Goal: Entertainment & Leisure: Consume media (video, audio)

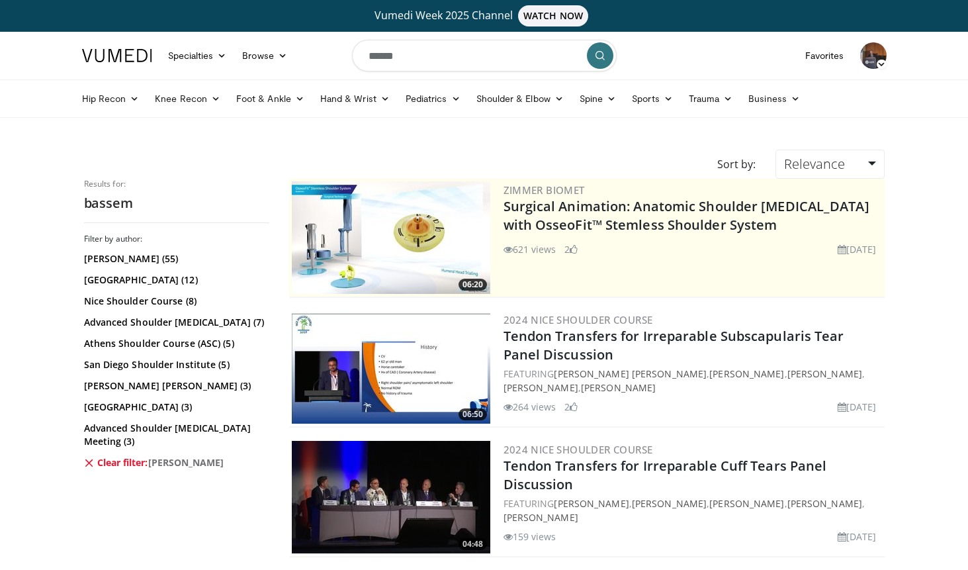
scroll to position [1095, 0]
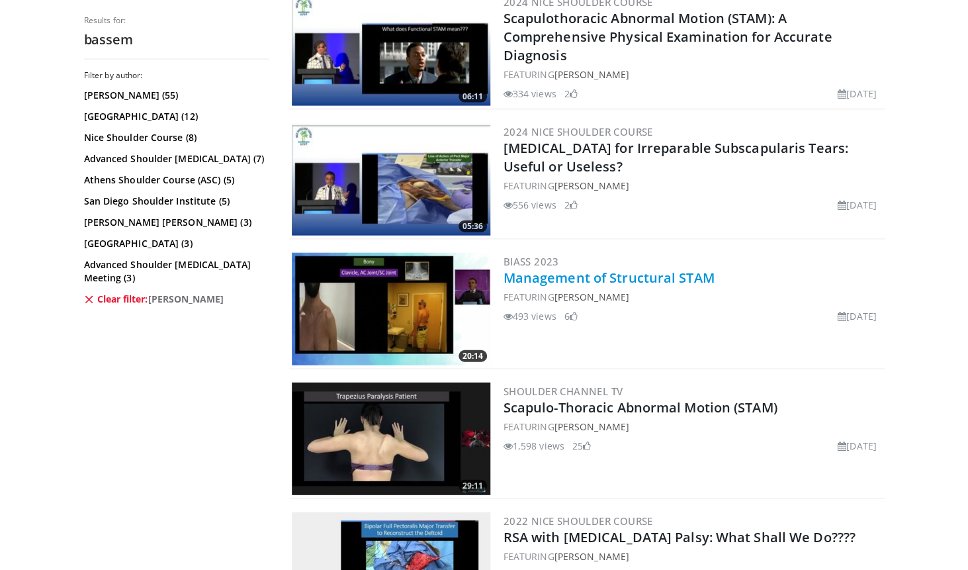
click at [649, 274] on link "Management of Structural STAM" at bounding box center [608, 278] width 211 height 18
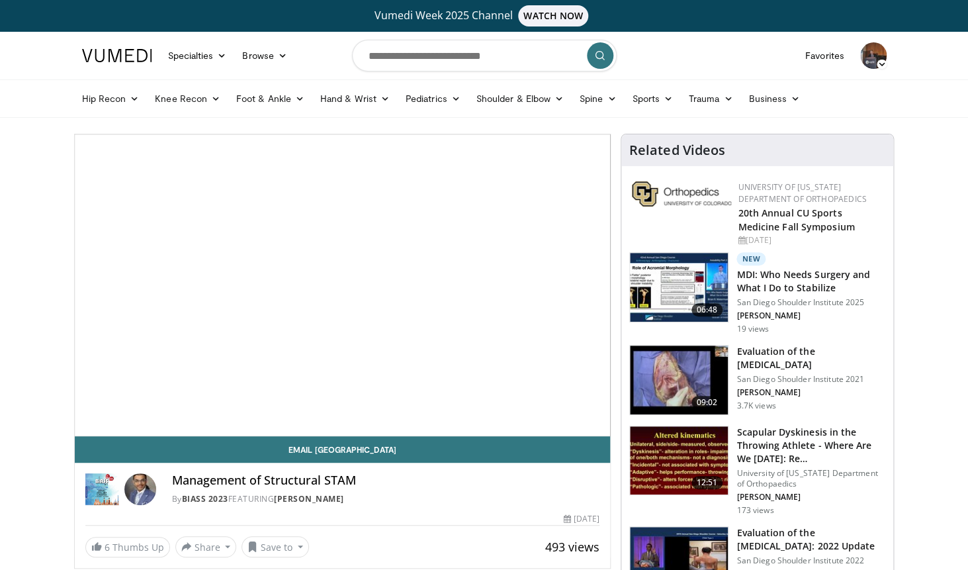
click at [489, 267] on div "10 seconds Tap to unmute" at bounding box center [343, 284] width 536 height 301
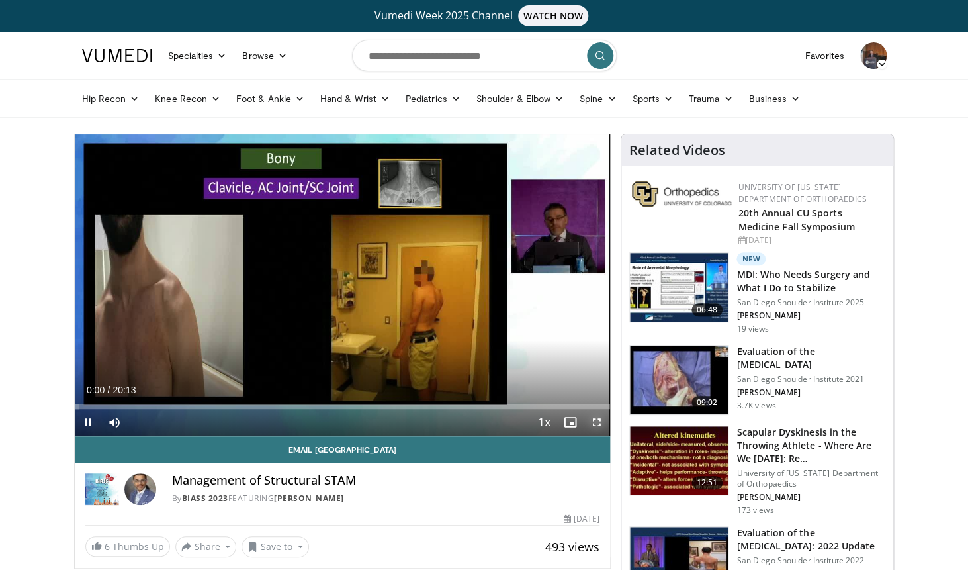
click at [599, 422] on span "Video Player" at bounding box center [596, 422] width 26 height 26
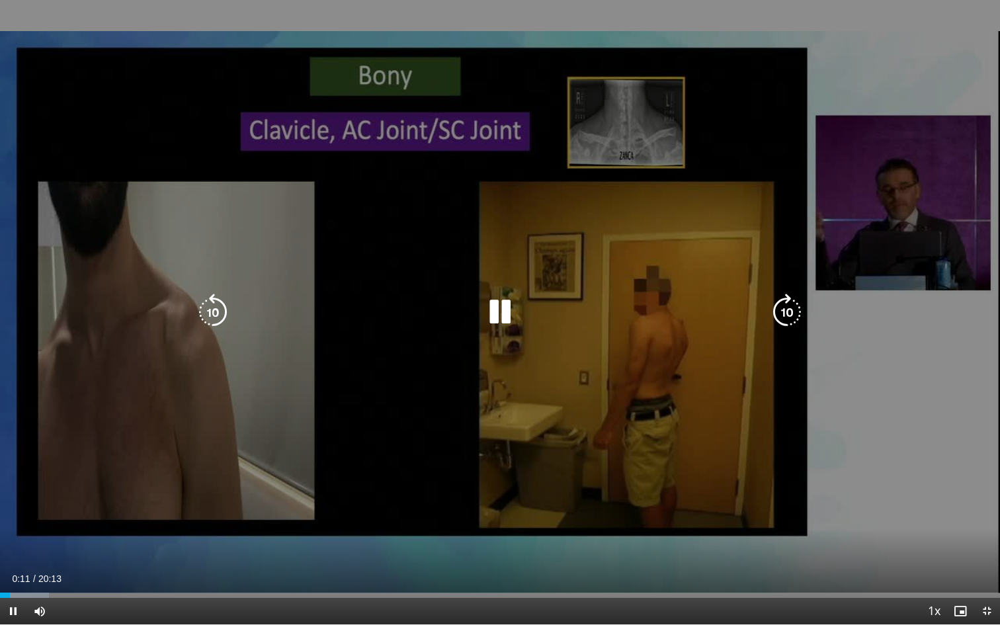
click at [517, 415] on div "10 seconds Tap to unmute" at bounding box center [500, 312] width 1000 height 624
click at [493, 319] on icon "Video Player" at bounding box center [500, 312] width 37 height 37
click at [544, 388] on div "10 seconds Tap to unmute" at bounding box center [500, 312] width 1000 height 624
click at [497, 316] on icon "Video Player" at bounding box center [500, 312] width 37 height 37
click at [612, 411] on div "10 seconds Tap to unmute" at bounding box center [500, 312] width 1000 height 624
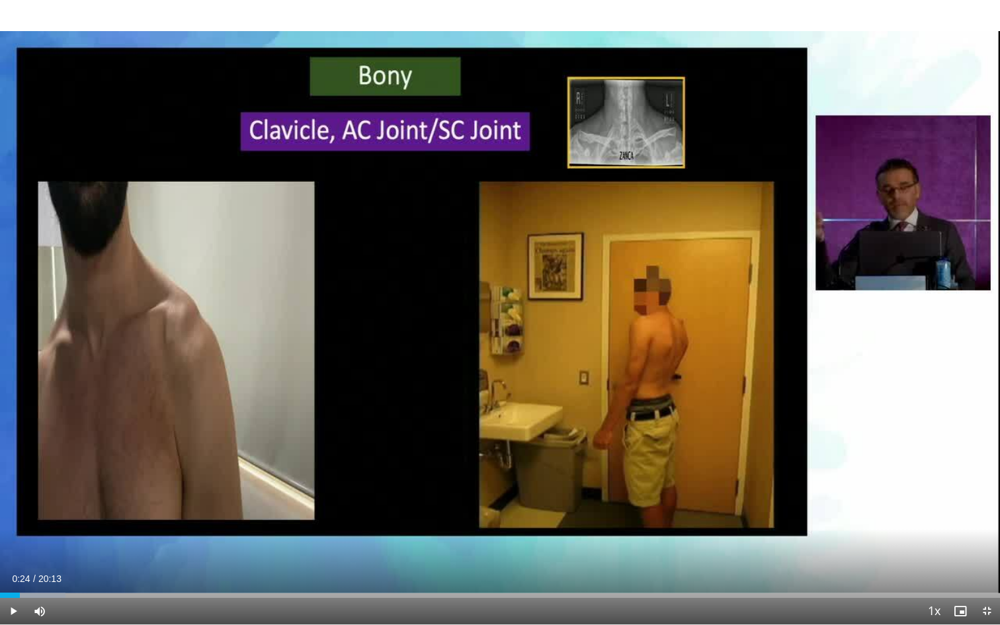
click at [612, 411] on div "10 seconds Tap to unmute" at bounding box center [500, 312] width 1000 height 624
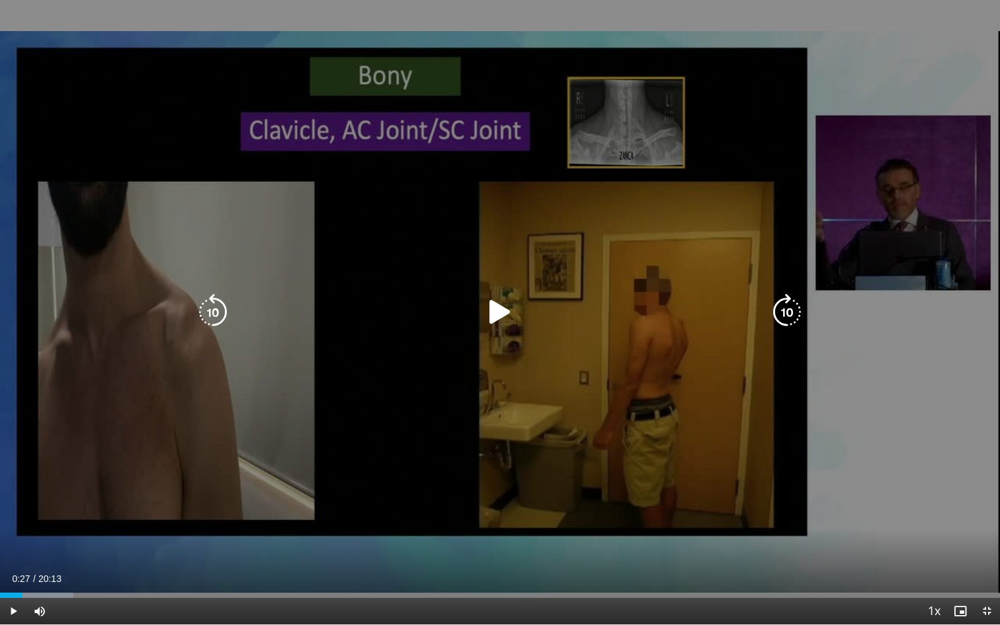
click at [661, 431] on div "10 seconds Tap to unmute" at bounding box center [500, 312] width 1000 height 624
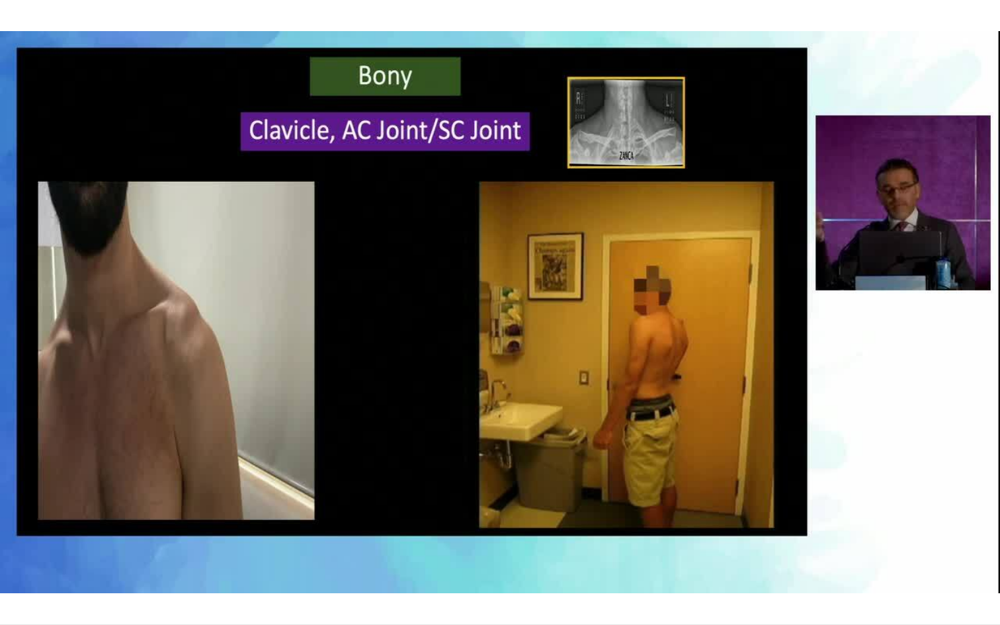
click at [661, 431] on div "10 seconds Tap to unmute" at bounding box center [500, 312] width 1000 height 624
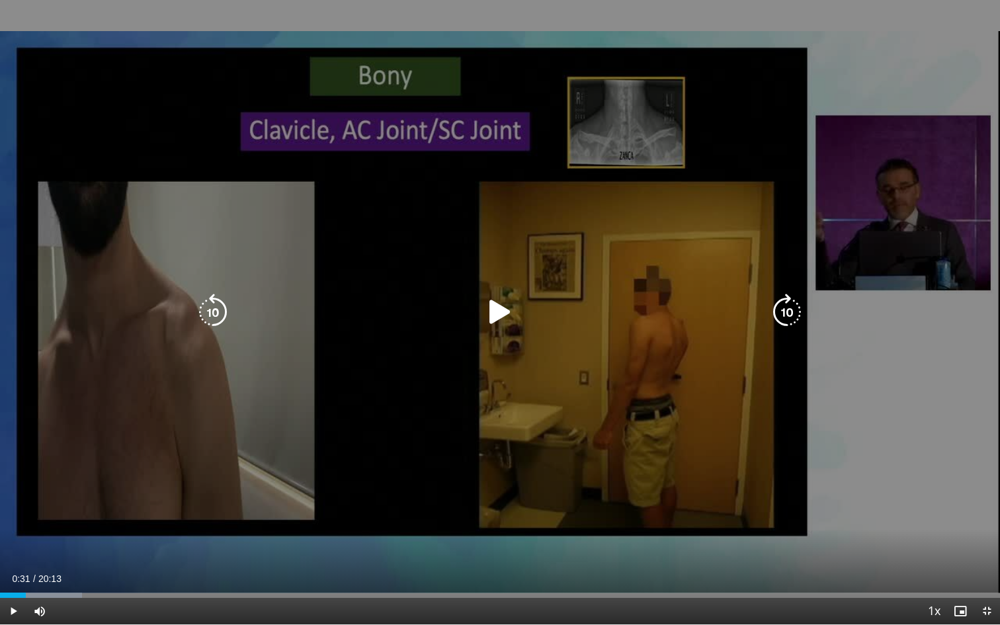
click at [498, 311] on icon "Video Player" at bounding box center [500, 312] width 37 height 37
click at [472, 367] on div "10 seconds Tap to unmute" at bounding box center [500, 312] width 1000 height 624
click at [503, 314] on icon "Video Player" at bounding box center [500, 312] width 37 height 37
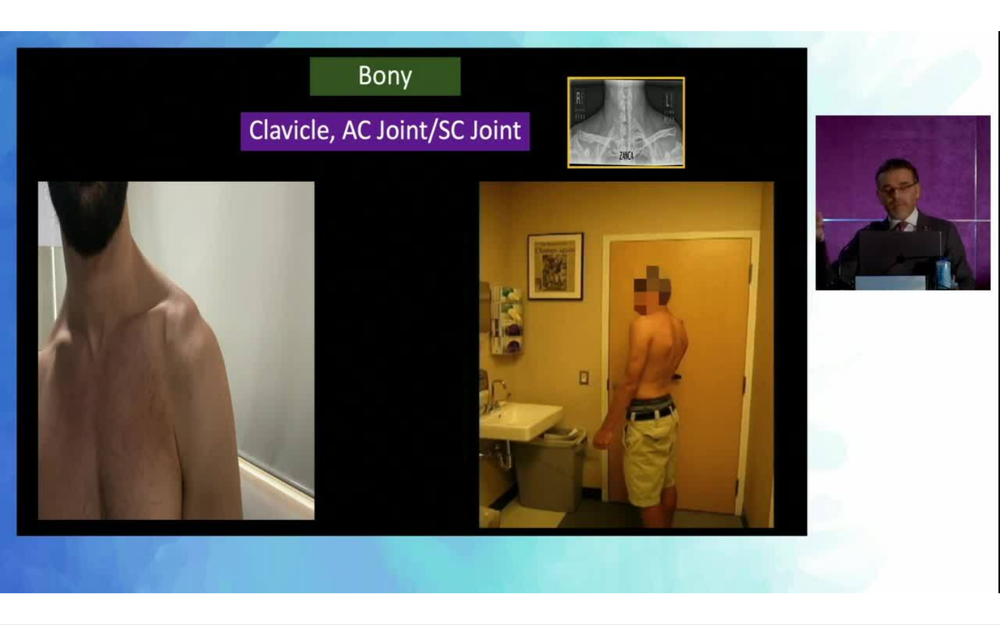
click at [531, 383] on div "10 seconds Tap to unmute" at bounding box center [500, 312] width 1000 height 624
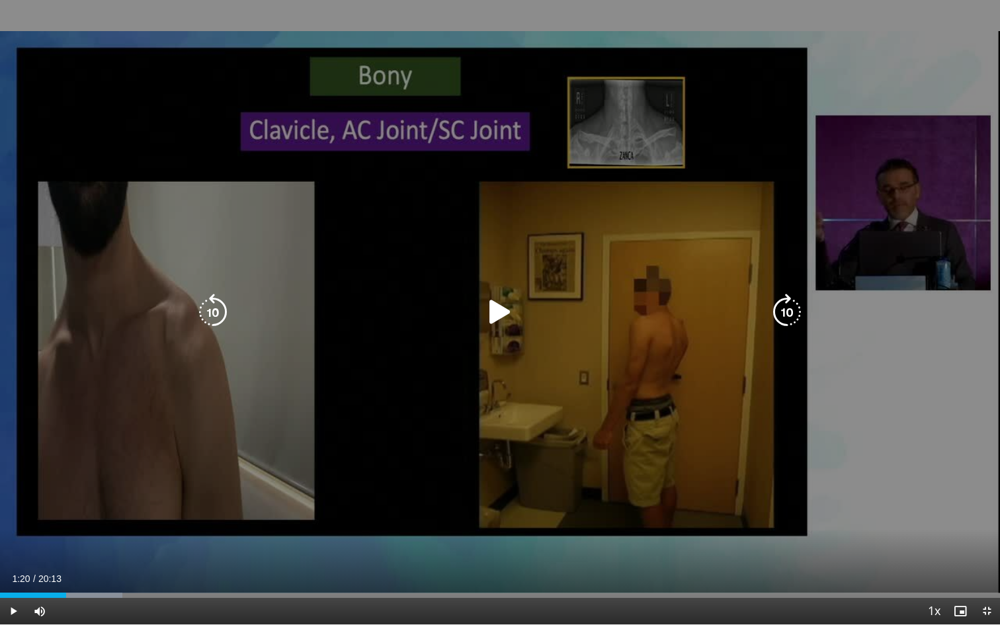
click at [496, 316] on icon "Video Player" at bounding box center [500, 312] width 37 height 37
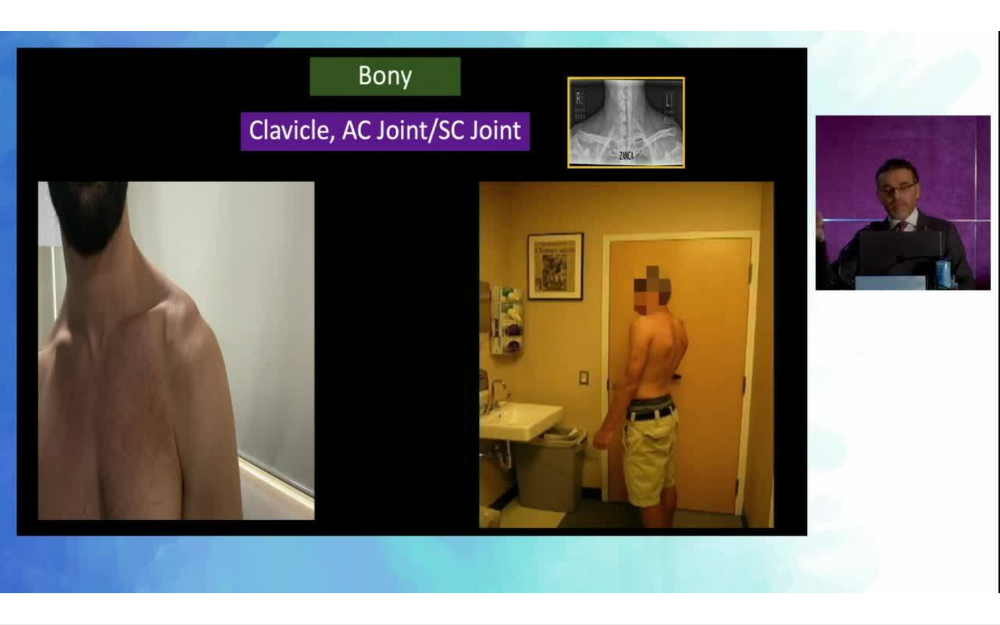
click at [480, 367] on div "10 seconds Tap to unmute" at bounding box center [500, 312] width 1000 height 624
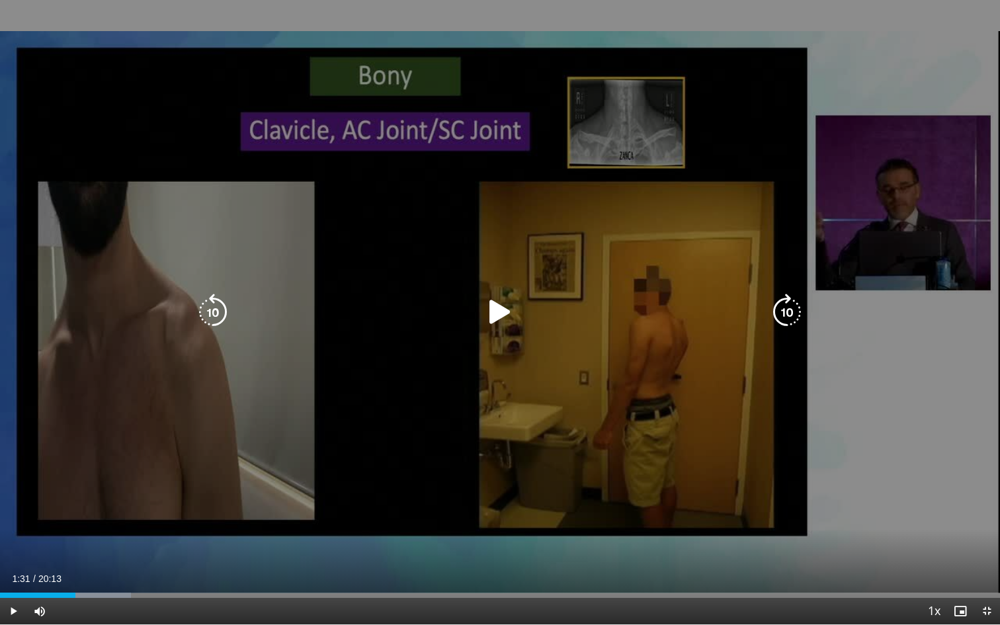
click at [529, 380] on div "10 seconds Tap to unmute" at bounding box center [500, 312] width 1000 height 624
click at [547, 392] on div "10 seconds Tap to unmute" at bounding box center [500, 312] width 1000 height 624
click at [497, 313] on icon "Video Player" at bounding box center [500, 312] width 37 height 37
click at [541, 394] on div "10 seconds Tap to unmute" at bounding box center [500, 312] width 1000 height 624
click at [616, 425] on div "10 seconds Tap to unmute" at bounding box center [500, 312] width 1000 height 624
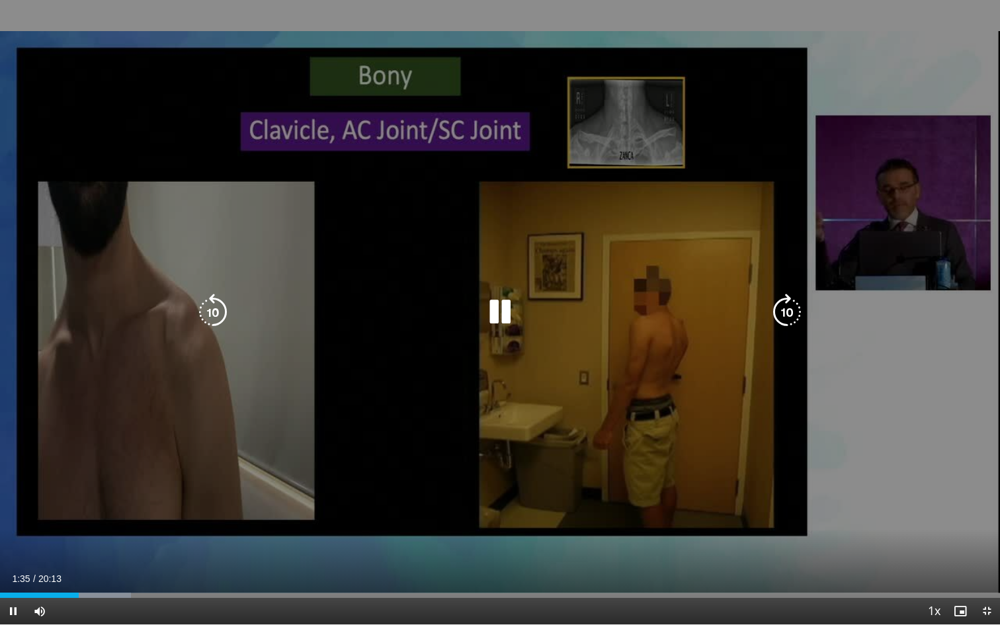
click at [616, 425] on div "10 seconds Tap to unmute" at bounding box center [500, 312] width 1000 height 624
click at [498, 315] on icon "Video Player" at bounding box center [500, 312] width 37 height 37
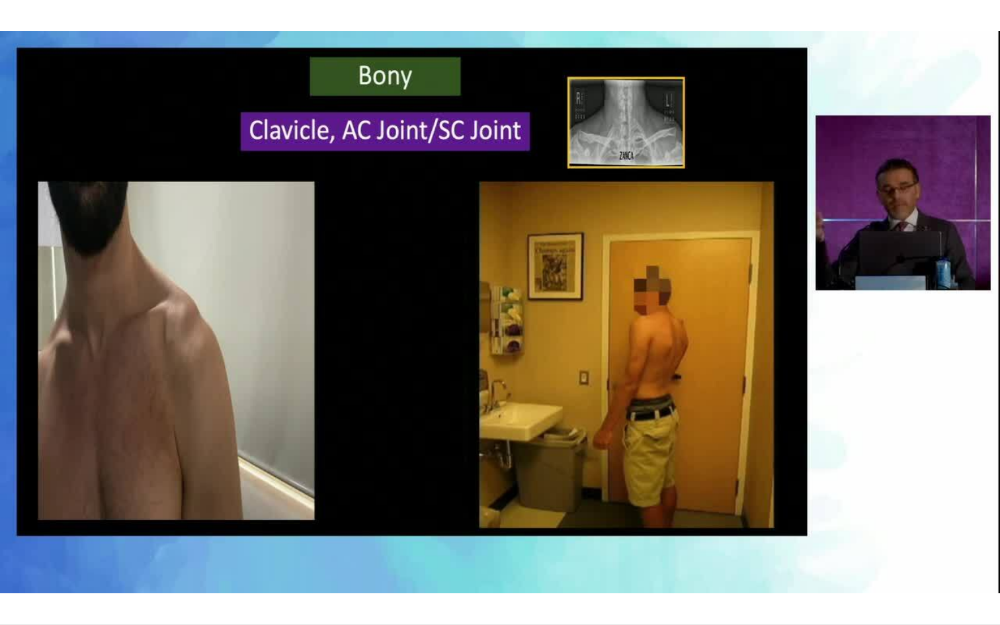
click at [569, 403] on div "10 seconds Tap to unmute" at bounding box center [500, 312] width 1000 height 624
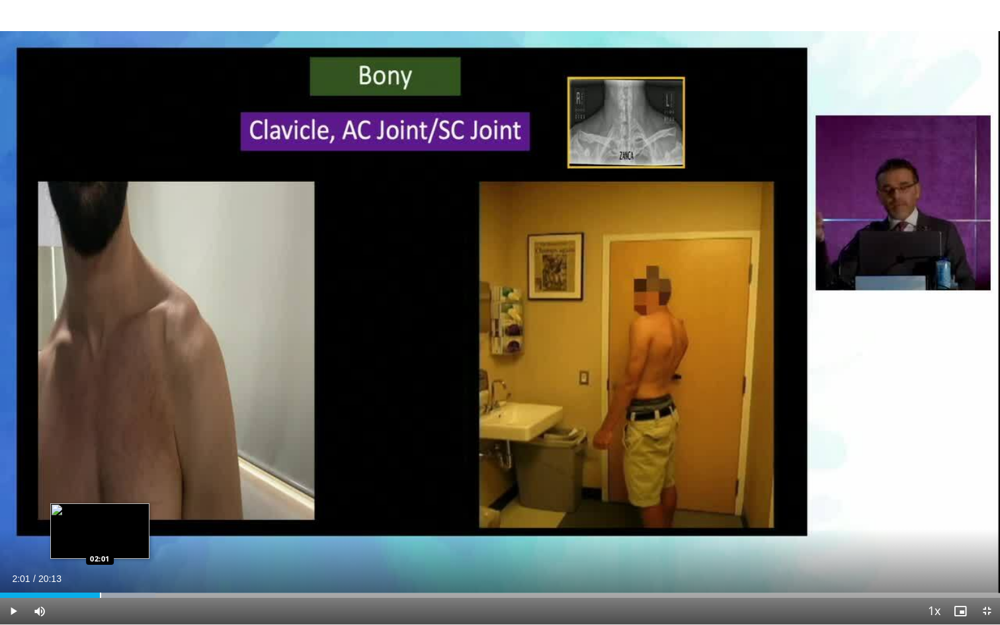
click at [100, 569] on div "02:05" at bounding box center [50, 595] width 100 height 5
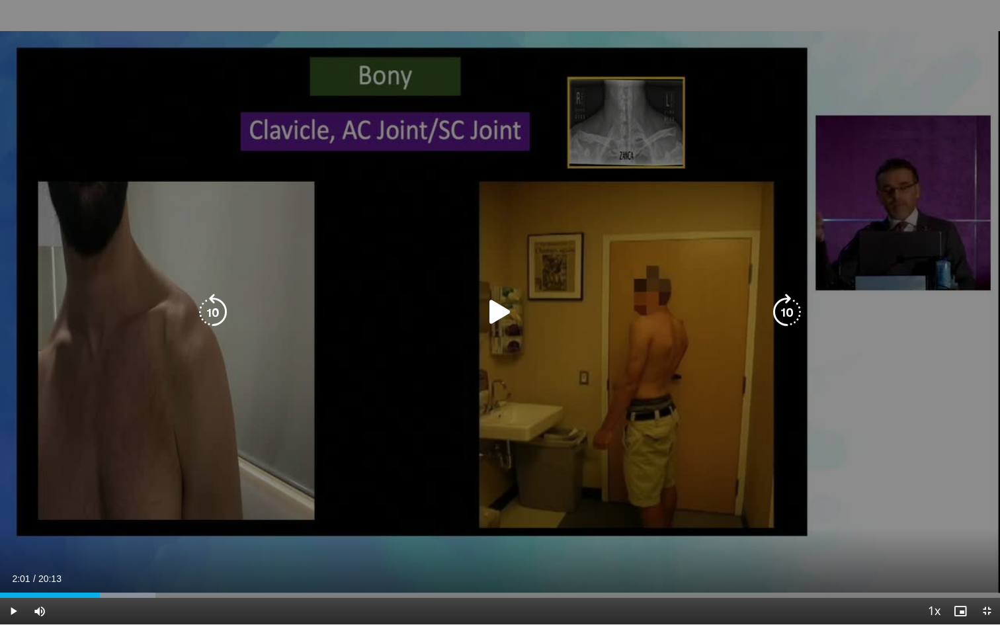
click at [471, 360] on div "10 seconds Tap to unmute" at bounding box center [500, 312] width 1000 height 624
click at [497, 321] on icon "Video Player" at bounding box center [500, 312] width 37 height 37
click at [495, 311] on icon "Video Player" at bounding box center [500, 312] width 37 height 37
click at [443, 360] on div "10 seconds Tap to unmute" at bounding box center [500, 312] width 1000 height 624
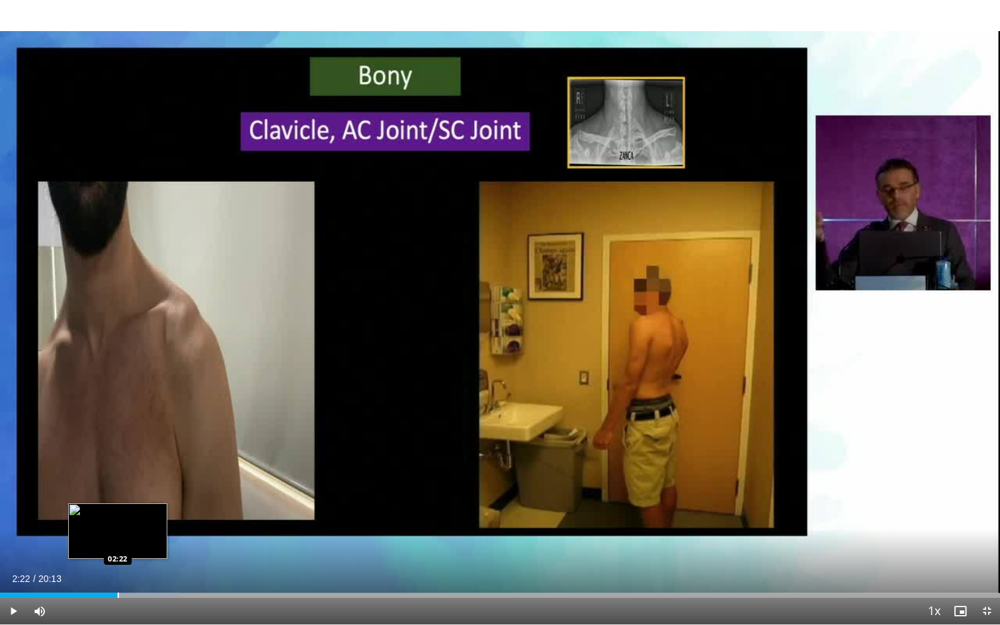
click at [117, 569] on div "02:22" at bounding box center [58, 595] width 117 height 5
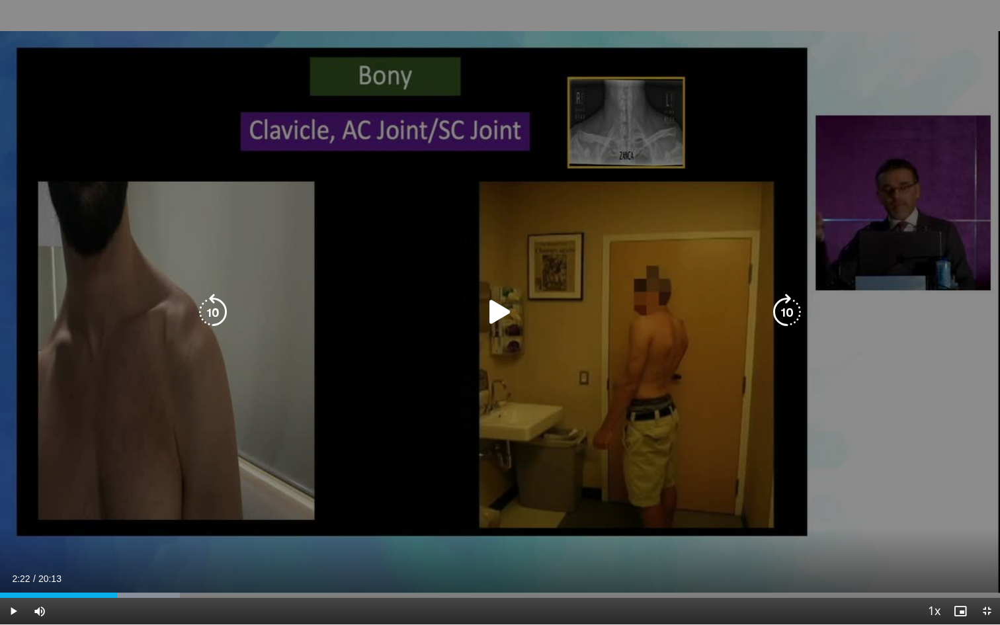
click at [495, 311] on icon "Video Player" at bounding box center [500, 312] width 37 height 37
click at [500, 314] on icon "Video Player" at bounding box center [500, 312] width 37 height 37
click at [498, 316] on icon "Video Player" at bounding box center [500, 312] width 37 height 37
click at [513, 387] on div "10 seconds Tap to unmute" at bounding box center [500, 312] width 1000 height 624
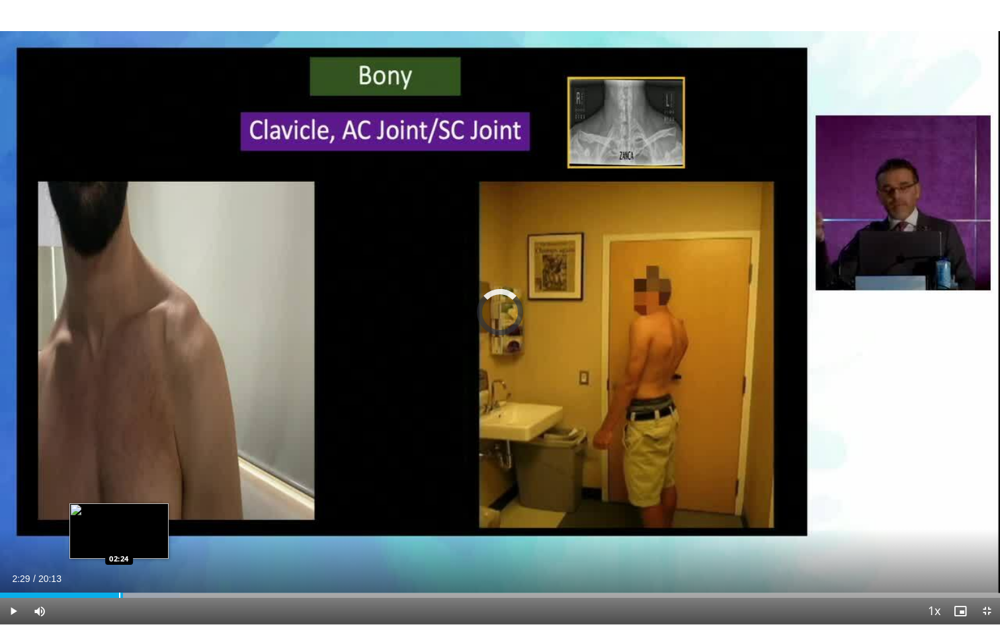
click at [119, 569] on div "Progress Bar" at bounding box center [119, 595] width 1 height 5
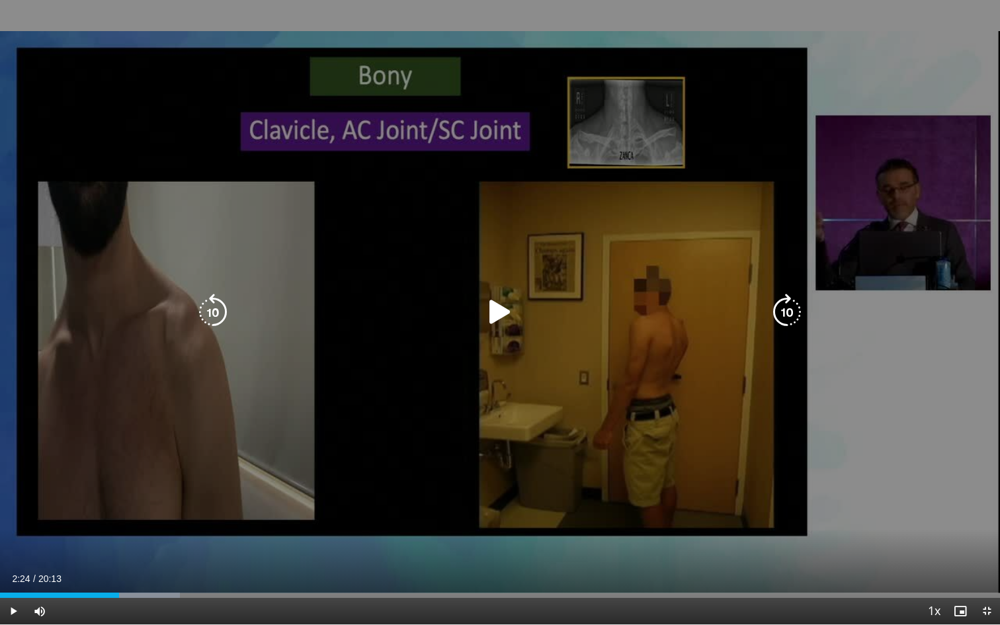
click at [492, 312] on icon "Video Player" at bounding box center [500, 312] width 37 height 37
click at [503, 315] on icon "Video Player" at bounding box center [500, 312] width 37 height 37
click at [491, 316] on icon "Video Player" at bounding box center [500, 312] width 37 height 37
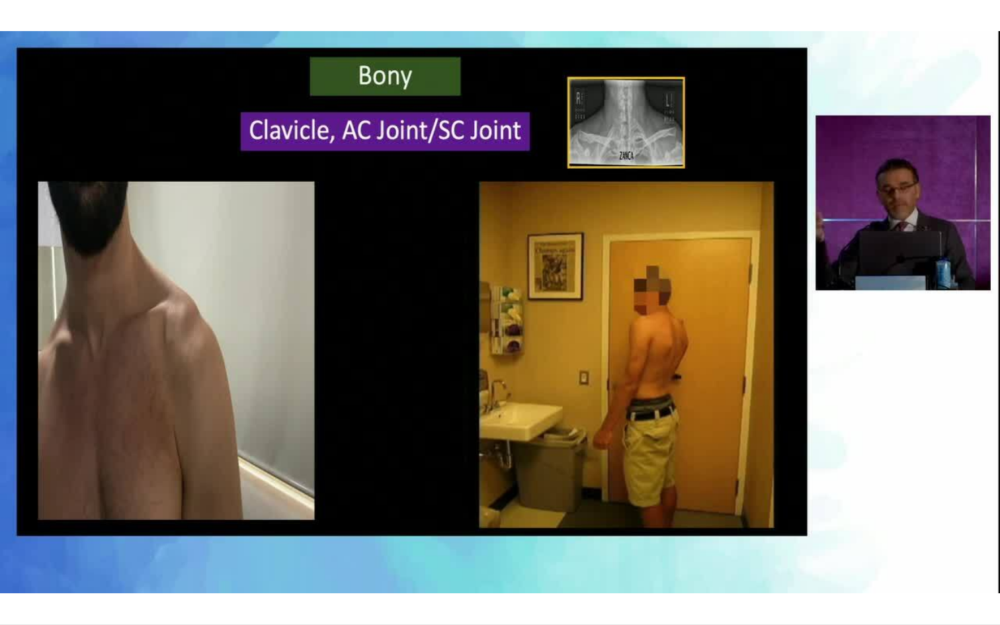
click at [510, 372] on div "10 seconds Tap to unmute" at bounding box center [500, 312] width 1000 height 624
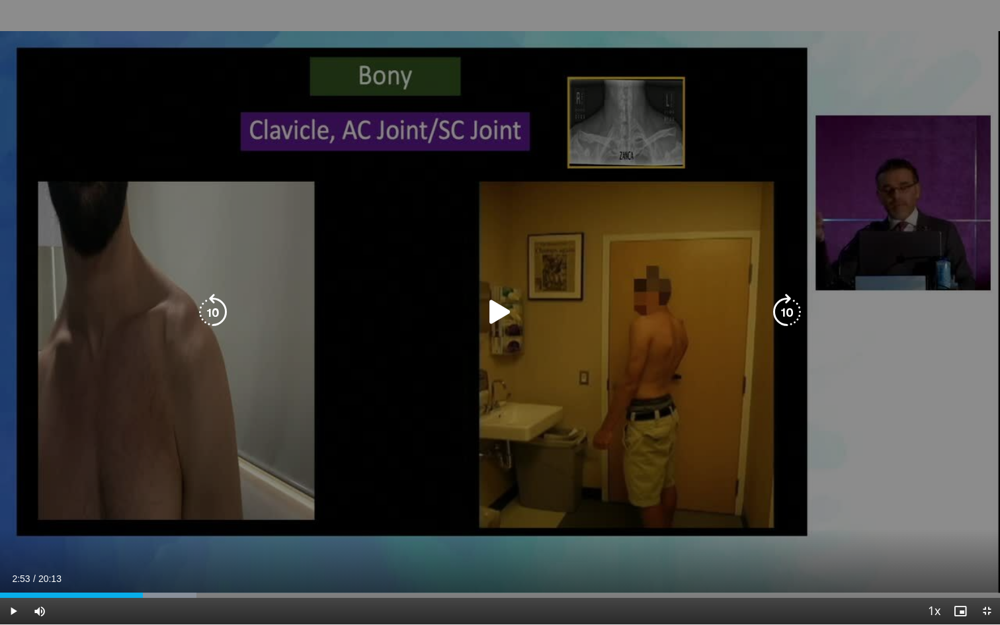
click at [499, 312] on icon "Video Player" at bounding box center [500, 312] width 37 height 37
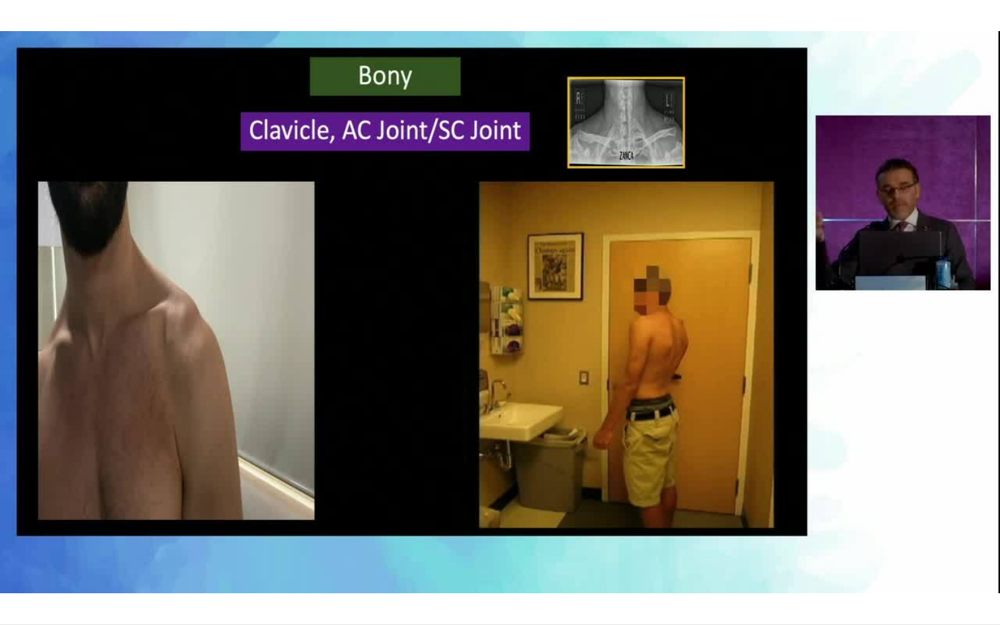
click at [512, 406] on div "10 seconds Tap to unmute" at bounding box center [500, 312] width 1000 height 624
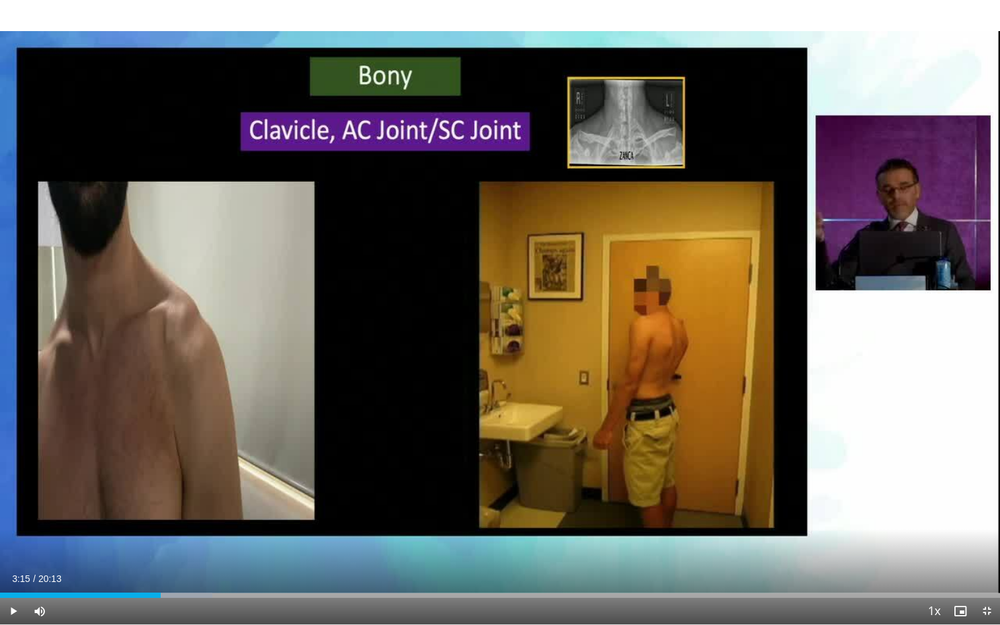
click at [512, 406] on div "10 seconds Tap to unmute" at bounding box center [500, 312] width 1000 height 624
click at [153, 569] on div "Progress Bar" at bounding box center [153, 595] width 1 height 5
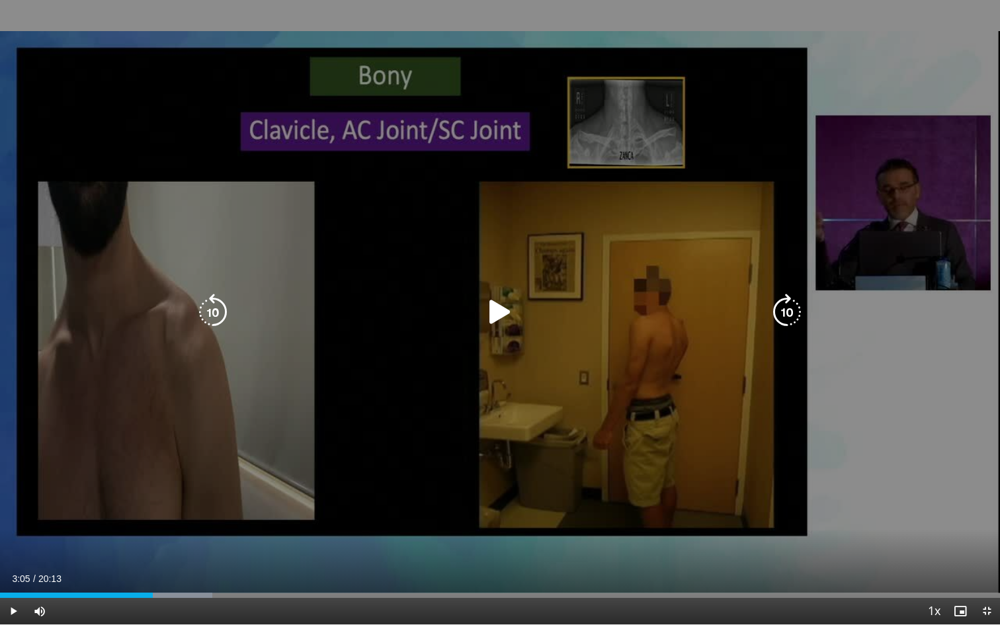
click at [498, 314] on icon "Video Player" at bounding box center [500, 312] width 37 height 37
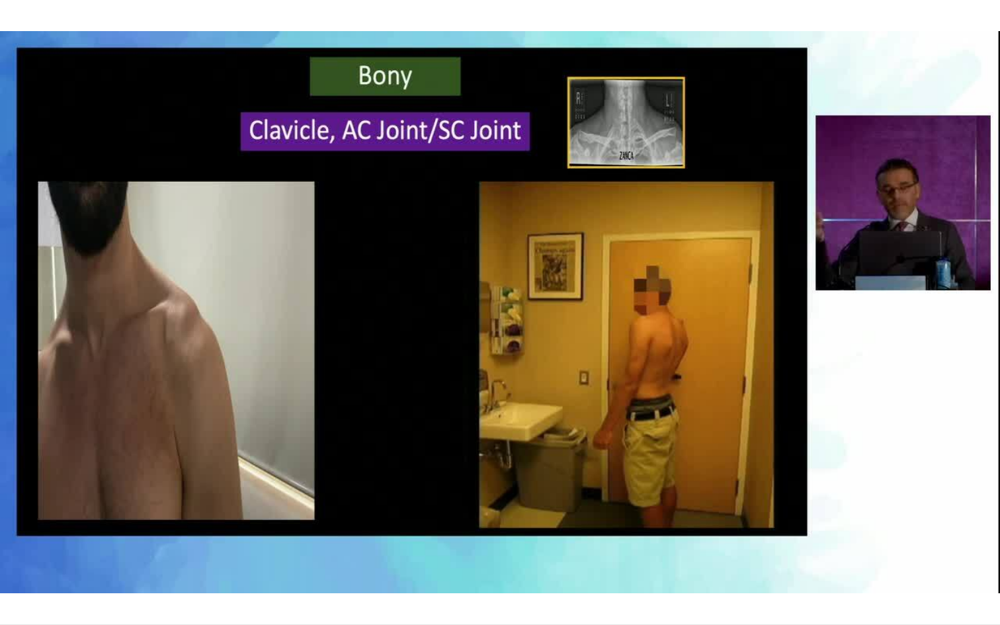
click at [503, 310] on div "10 seconds Tap to unmute" at bounding box center [500, 312] width 1000 height 624
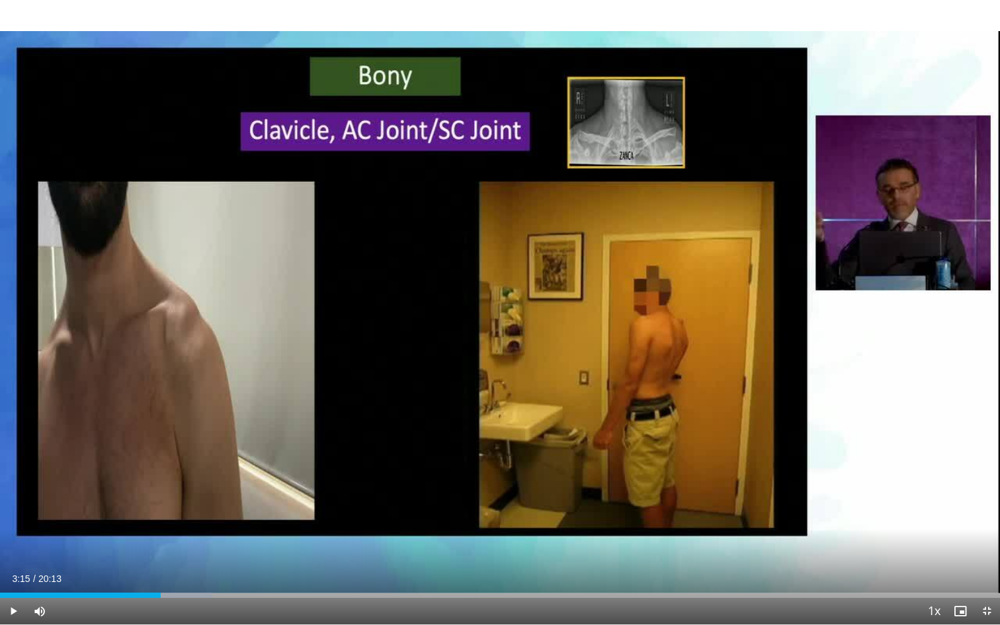
click at [503, 310] on div "10 seconds Tap to unmute" at bounding box center [500, 312] width 1000 height 624
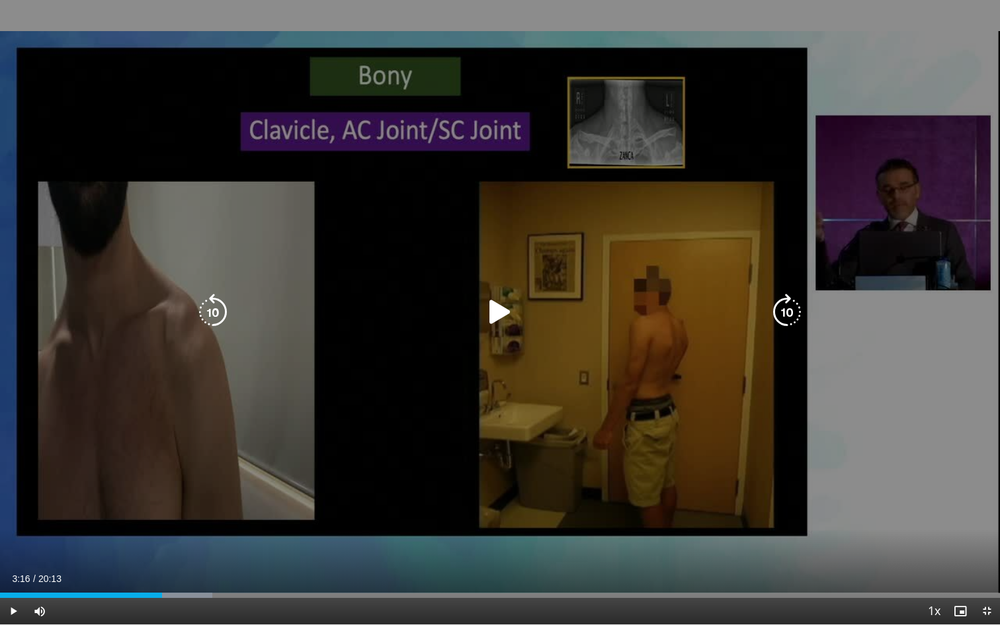
click at [503, 318] on icon "Video Player" at bounding box center [500, 312] width 37 height 37
click at [504, 407] on div "10 seconds Tap to unmute" at bounding box center [500, 312] width 1000 height 624
click at [496, 312] on icon "Video Player" at bounding box center [500, 312] width 37 height 37
click at [494, 382] on div "10 seconds Tap to unmute" at bounding box center [500, 312] width 1000 height 624
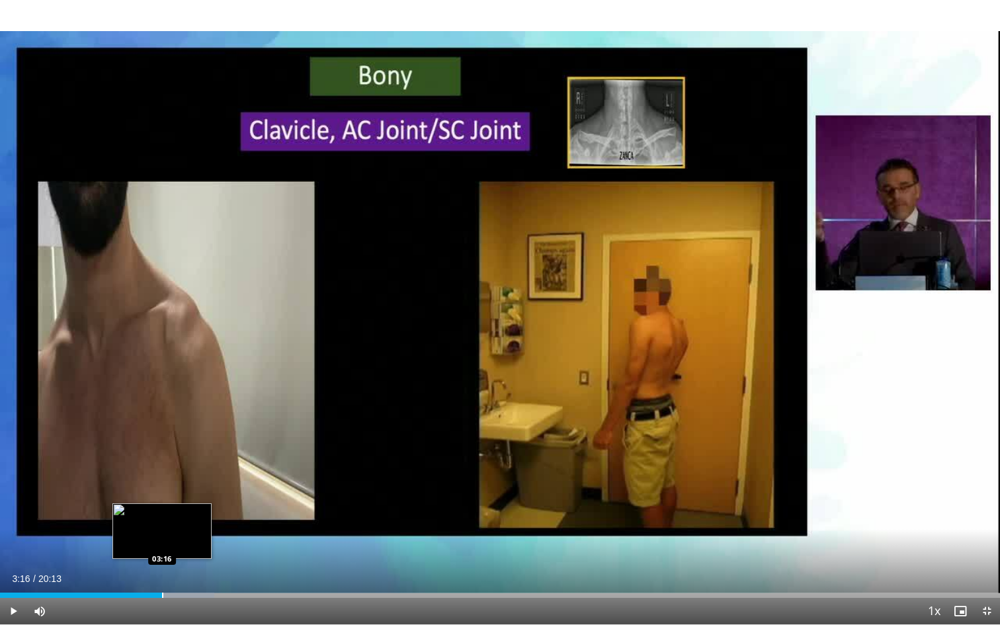
click at [162, 569] on div "03:16" at bounding box center [81, 595] width 162 height 5
click at [159, 569] on div "03:16" at bounding box center [81, 595] width 162 height 5
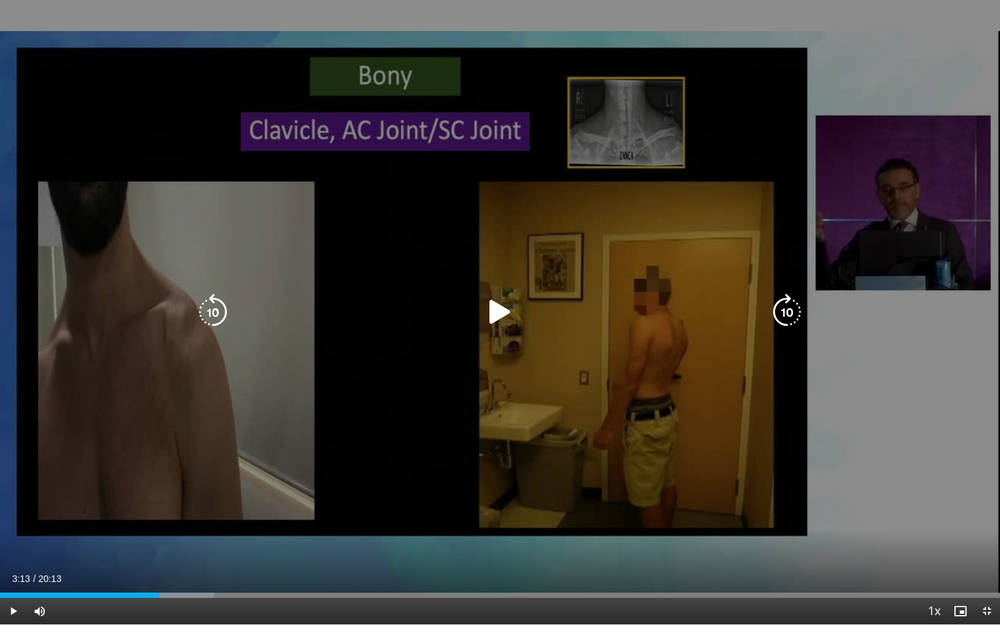
click at [496, 316] on icon "Video Player" at bounding box center [500, 312] width 37 height 37
click at [501, 315] on icon "Video Player" at bounding box center [500, 312] width 37 height 37
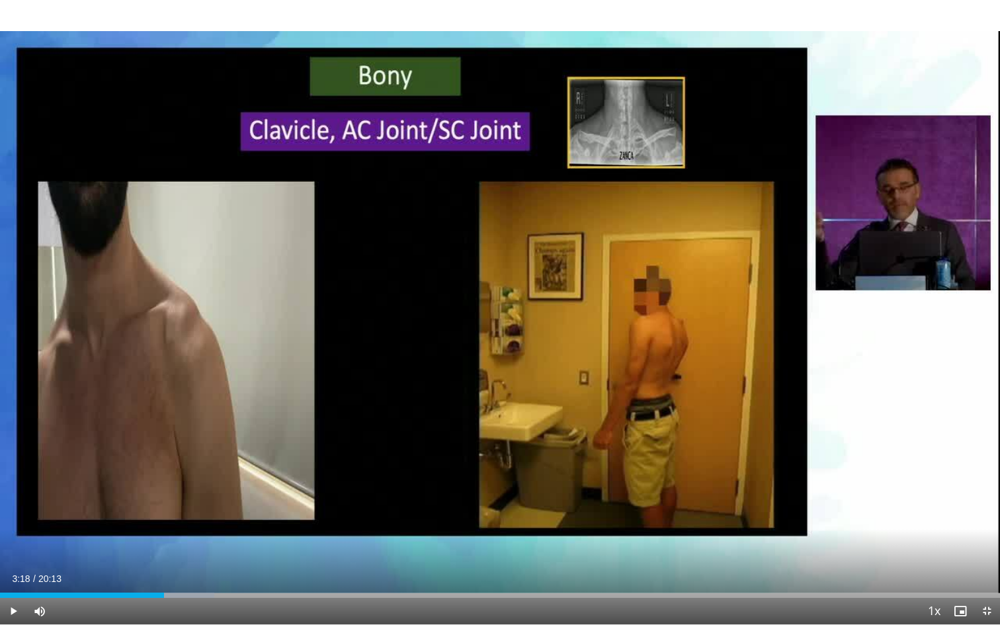
click at [163, 569] on div "Current Time 3:18 / Duration 20:13 Play Skip Backward Skip Forward Mute Loaded …" at bounding box center [500, 611] width 1000 height 26
click at [157, 569] on div "Current Time 3:18 / Duration 20:13 Play Skip Backward Skip Forward Mute Loaded …" at bounding box center [500, 611] width 1000 height 26
click at [159, 569] on div "Current Time 3:18 / Duration 20:13 Play Skip Backward Skip Forward Mute Loaded …" at bounding box center [500, 611] width 1000 height 26
click at [161, 569] on div "03:18" at bounding box center [82, 595] width 164 height 5
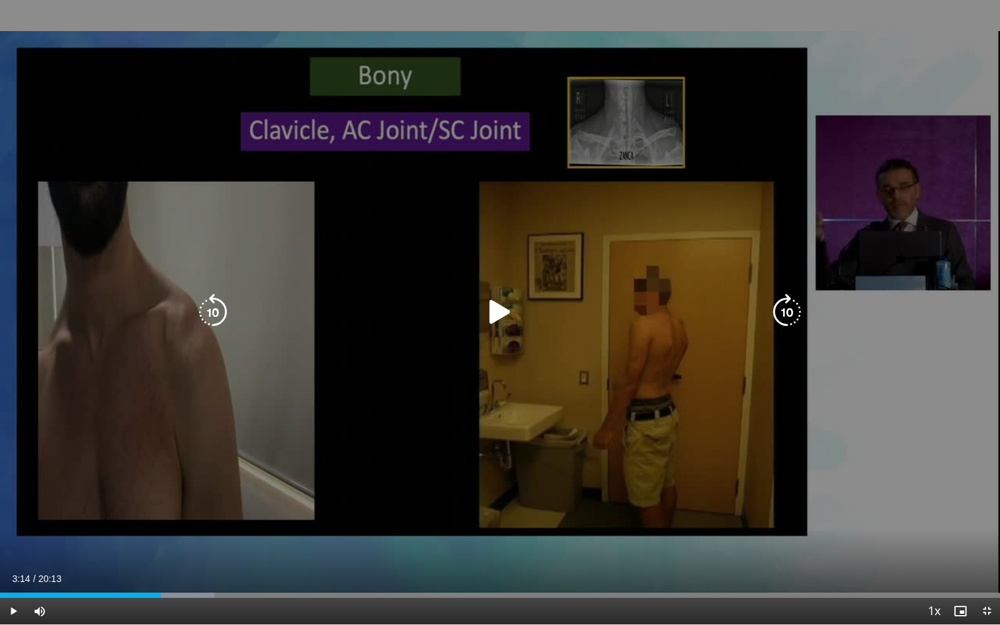
click at [503, 311] on icon "Video Player" at bounding box center [500, 312] width 37 height 37
click at [501, 318] on icon "Video Player" at bounding box center [500, 312] width 37 height 37
click at [496, 316] on icon "Video Player" at bounding box center [500, 312] width 37 height 37
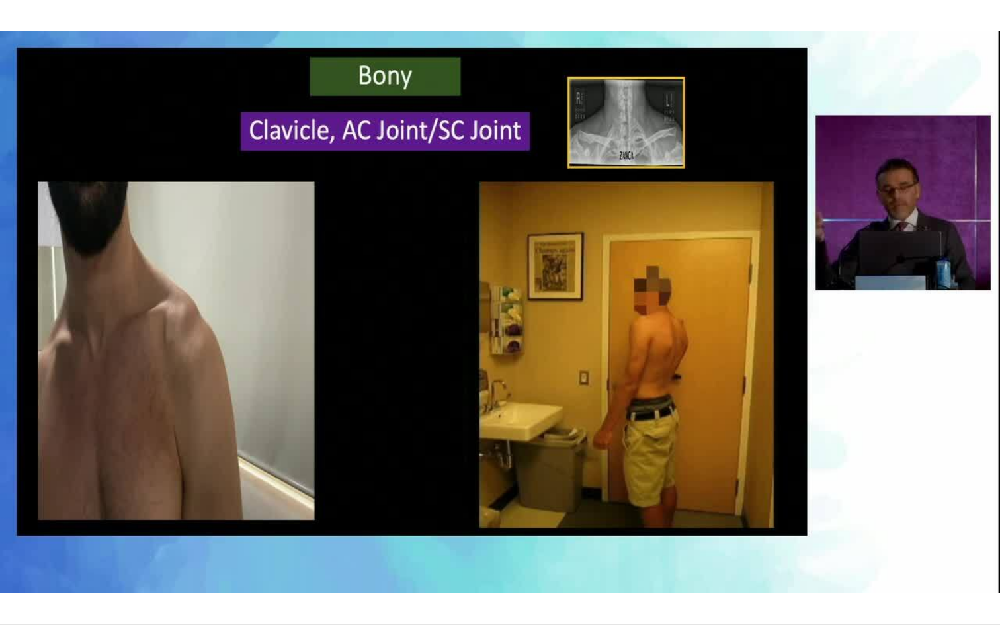
click at [551, 449] on div "10 seconds Tap to unmute" at bounding box center [500, 312] width 1000 height 624
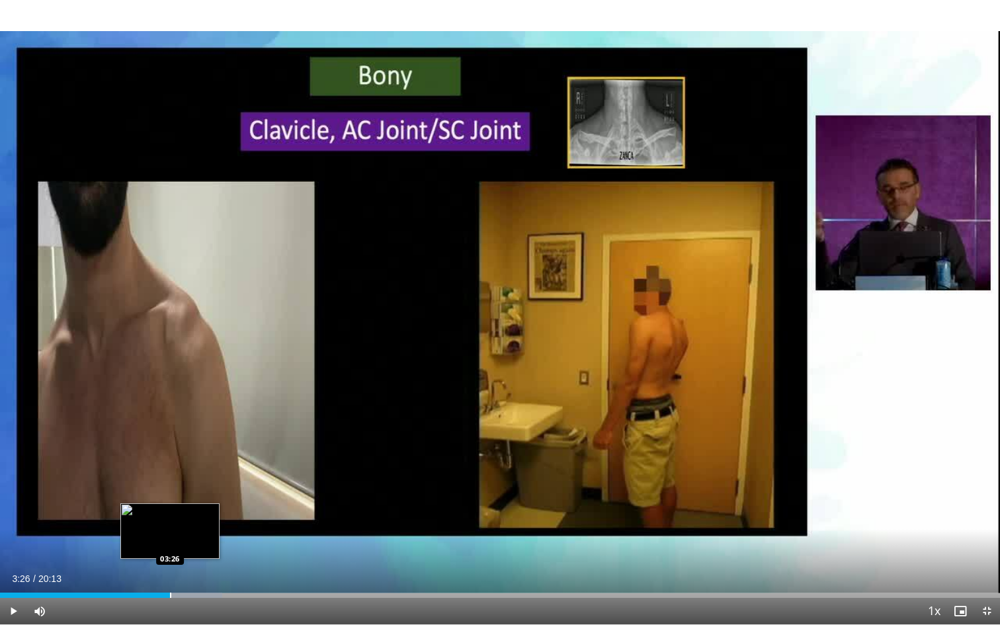
click at [170, 569] on div "03:26" at bounding box center [85, 595] width 170 height 5
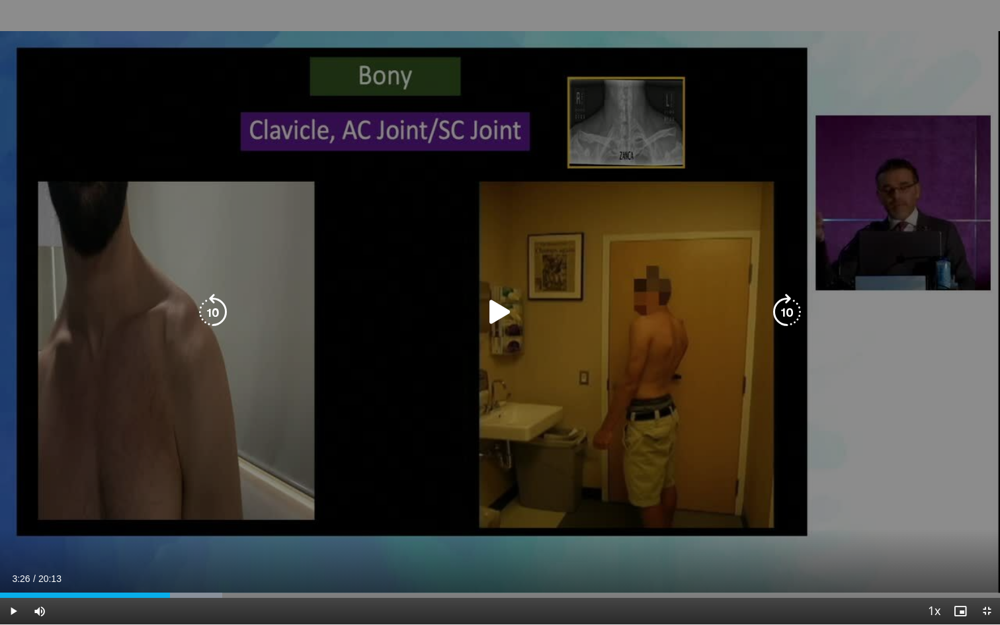
click at [454, 402] on div "10 seconds Tap to unmute" at bounding box center [500, 312] width 1000 height 624
click at [498, 429] on div "10 seconds Tap to unmute" at bounding box center [500, 312] width 1000 height 624
click at [573, 411] on div "10 seconds Tap to unmute" at bounding box center [500, 312] width 1000 height 624
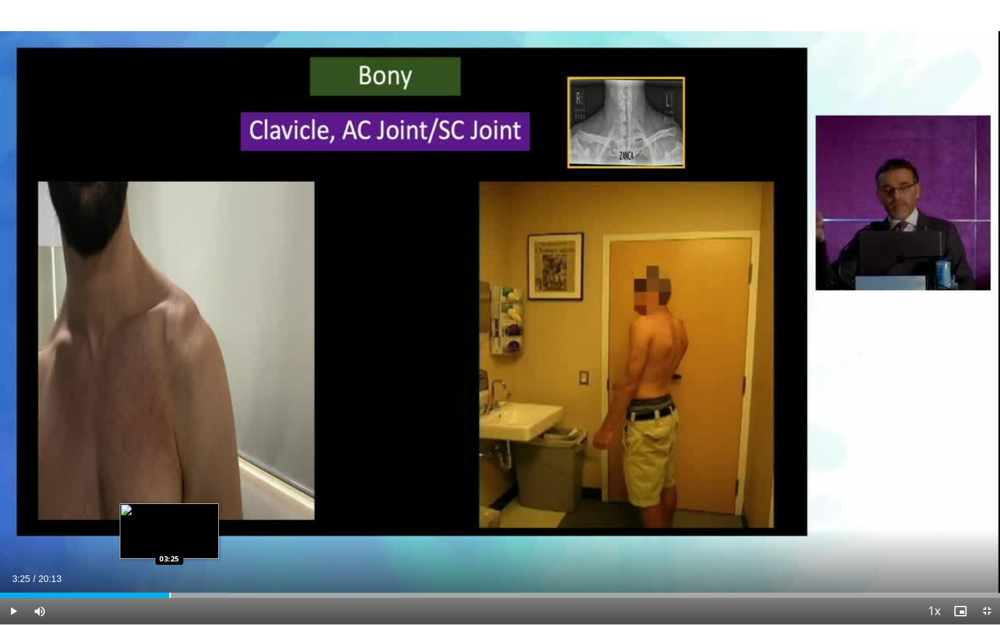
click at [169, 569] on div "03:25" at bounding box center [84, 595] width 169 height 5
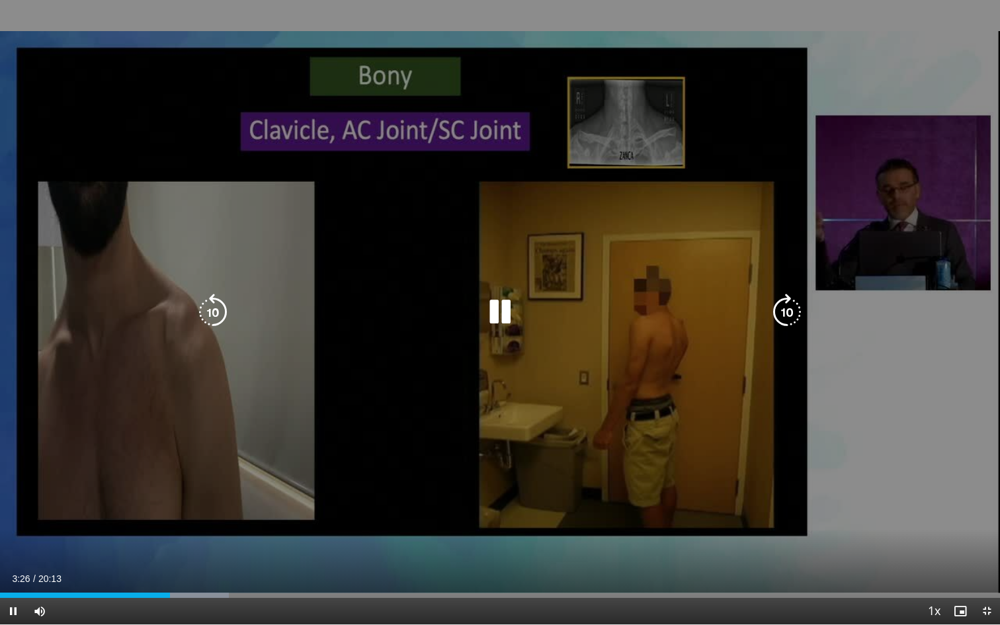
click at [300, 470] on div "10 seconds Tap to unmute" at bounding box center [500, 312] width 1000 height 624
click at [493, 312] on icon "Video Player" at bounding box center [500, 312] width 37 height 37
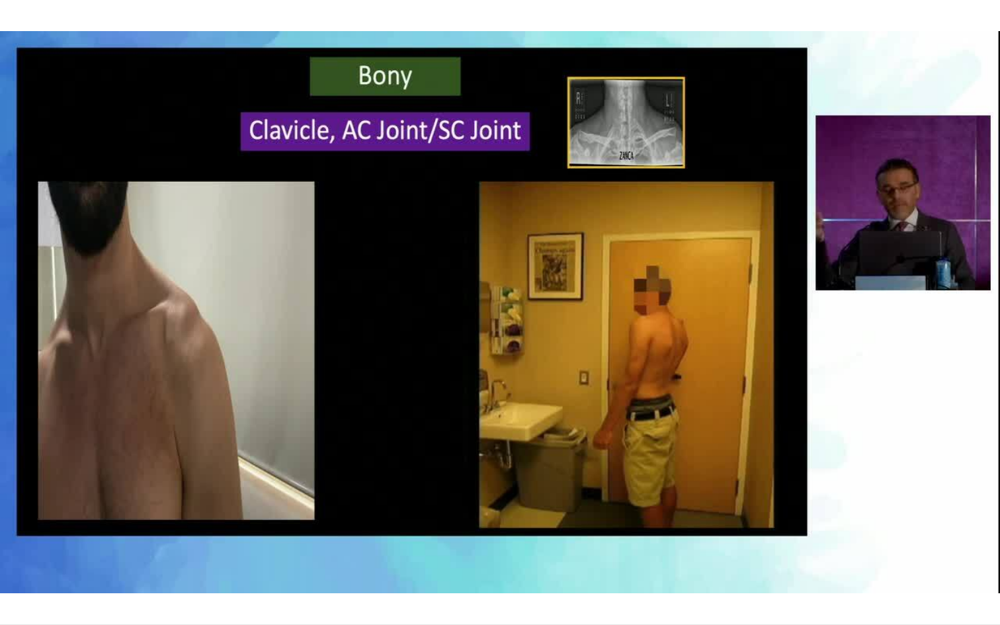
click at [501, 422] on div "10 seconds Tap to unmute" at bounding box center [500, 312] width 1000 height 624
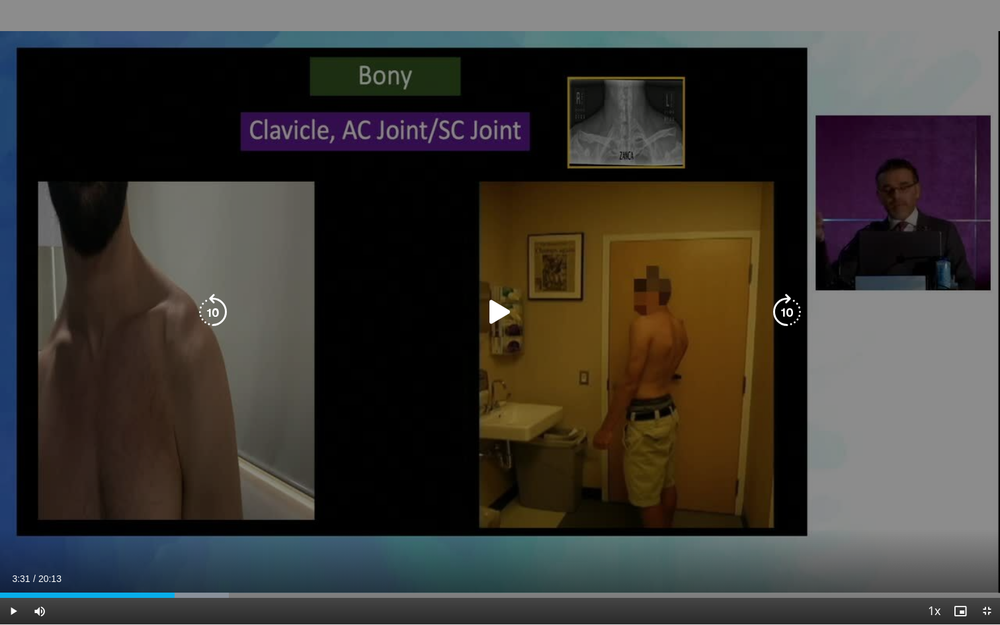
click at [498, 314] on icon "Video Player" at bounding box center [500, 312] width 37 height 37
click at [477, 377] on div "10 seconds Tap to unmute" at bounding box center [500, 312] width 1000 height 624
click at [503, 311] on icon "Video Player" at bounding box center [500, 312] width 37 height 37
click at [491, 402] on div "10 seconds Tap to unmute" at bounding box center [500, 312] width 1000 height 624
click at [498, 312] on icon "Video Player" at bounding box center [500, 312] width 37 height 37
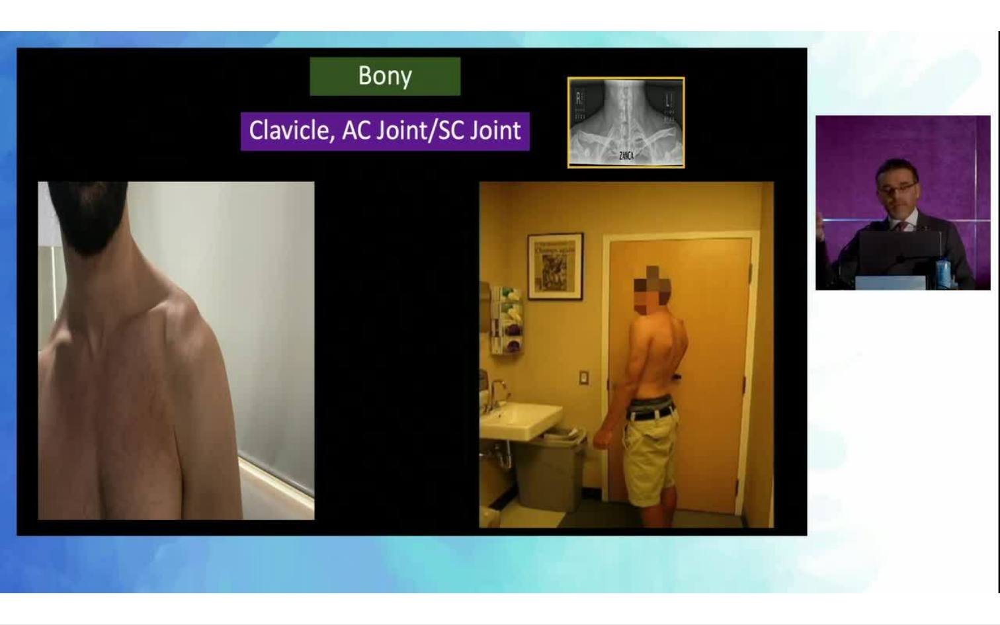
click at [488, 377] on div "10 seconds Tap to unmute" at bounding box center [500, 312] width 1000 height 624
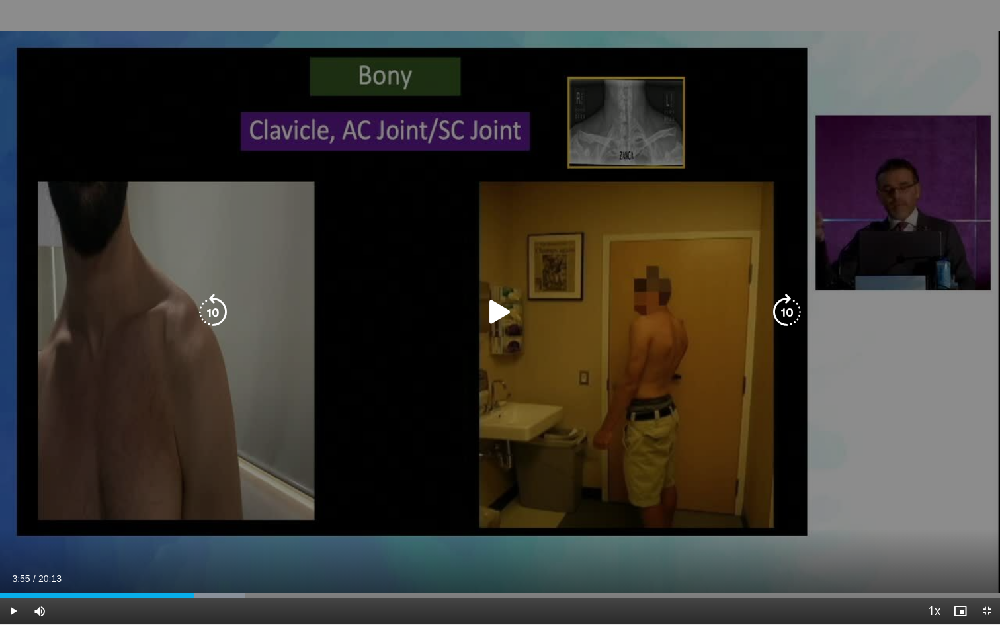
click at [503, 317] on icon "Video Player" at bounding box center [500, 312] width 37 height 37
click at [515, 398] on div "10 seconds Tap to unmute" at bounding box center [500, 312] width 1000 height 624
click at [498, 314] on icon "Video Player" at bounding box center [500, 312] width 37 height 37
click at [511, 407] on div "10 seconds Tap to unmute" at bounding box center [500, 312] width 1000 height 624
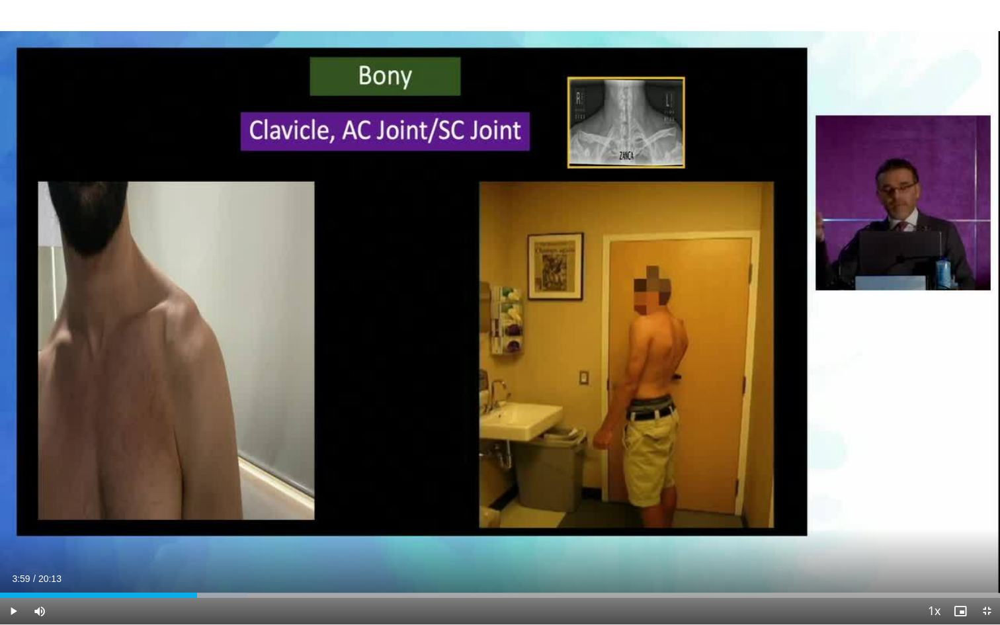
click at [511, 407] on div "10 seconds Tap to unmute" at bounding box center [500, 312] width 1000 height 624
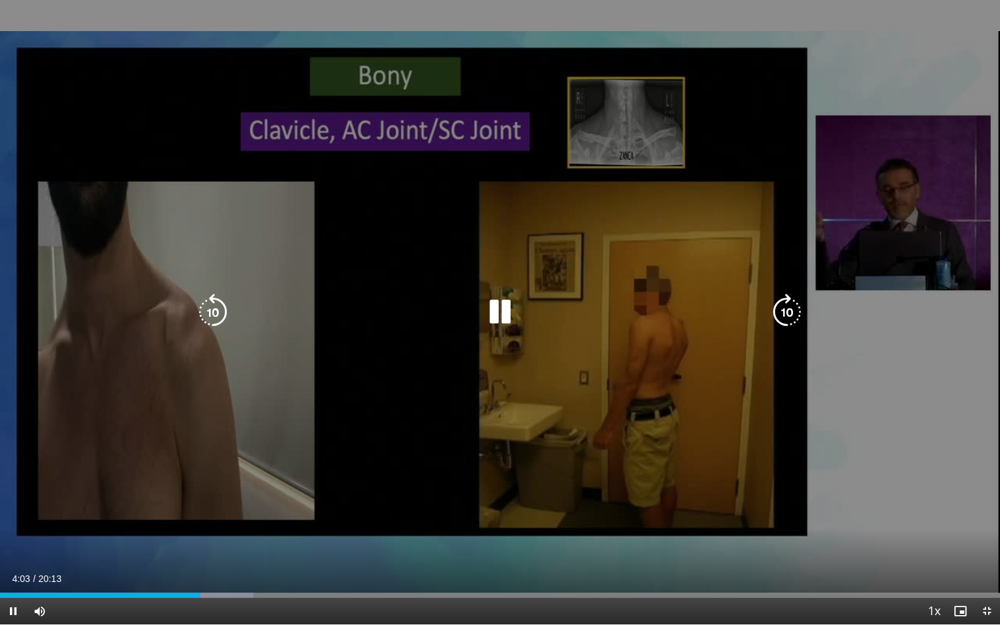
click at [513, 385] on div "10 seconds Tap to unmute" at bounding box center [500, 312] width 1000 height 624
click at [499, 317] on icon "Video Player" at bounding box center [500, 312] width 37 height 37
click at [510, 393] on div "10 seconds Tap to unmute" at bounding box center [500, 312] width 1000 height 624
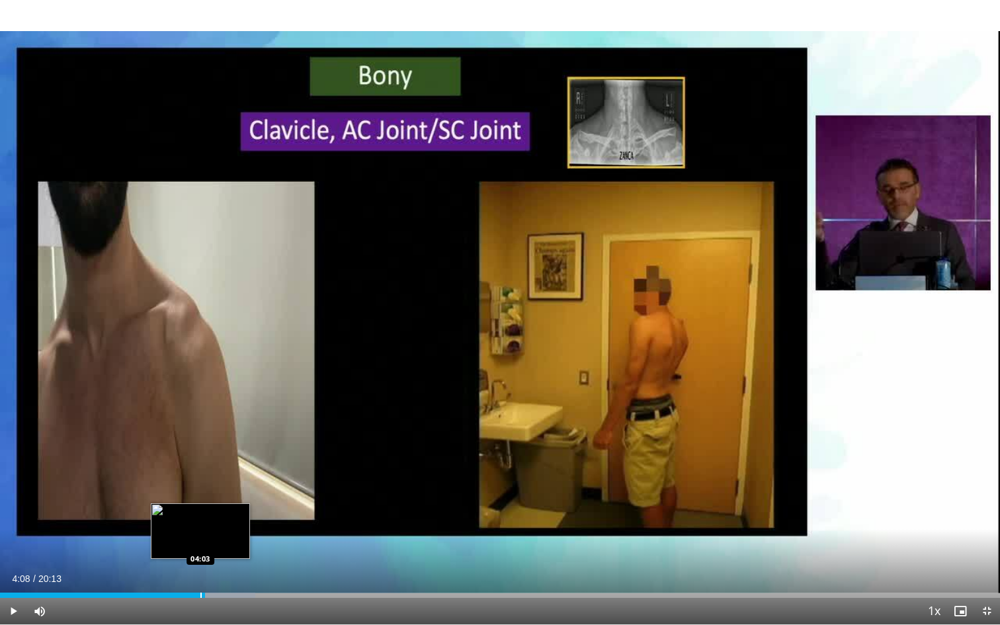
click at [200, 569] on div "04:08" at bounding box center [102, 595] width 205 height 5
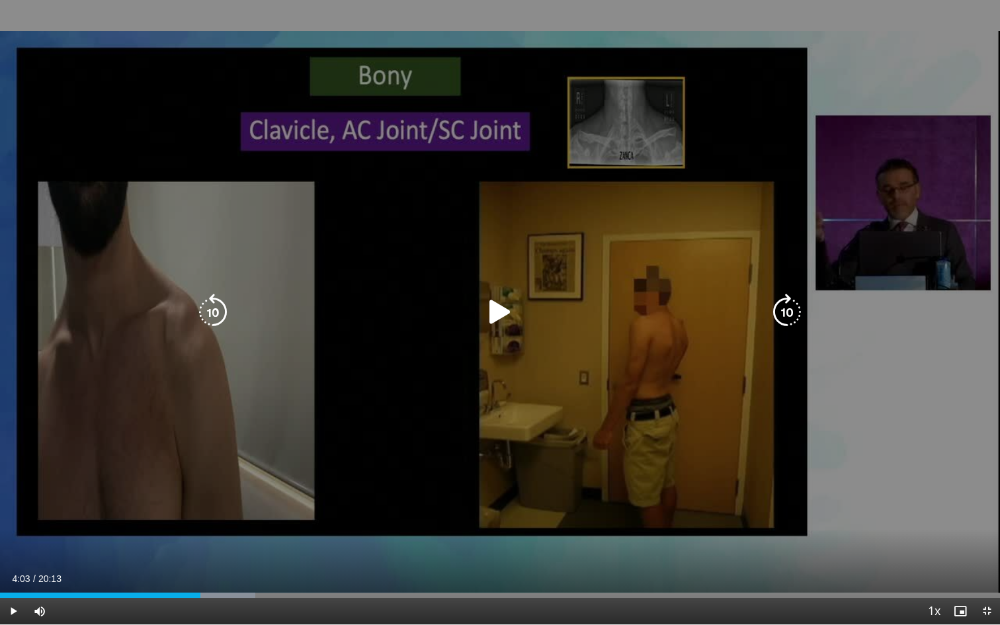
click at [431, 435] on div "10 seconds Tap to unmute" at bounding box center [500, 312] width 1000 height 624
click at [504, 315] on icon "Video Player" at bounding box center [500, 312] width 37 height 37
click at [497, 316] on icon "Video Player" at bounding box center [500, 312] width 37 height 37
click at [505, 317] on icon "Video Player" at bounding box center [500, 312] width 37 height 37
click at [497, 316] on icon "Video Player" at bounding box center [500, 312] width 37 height 37
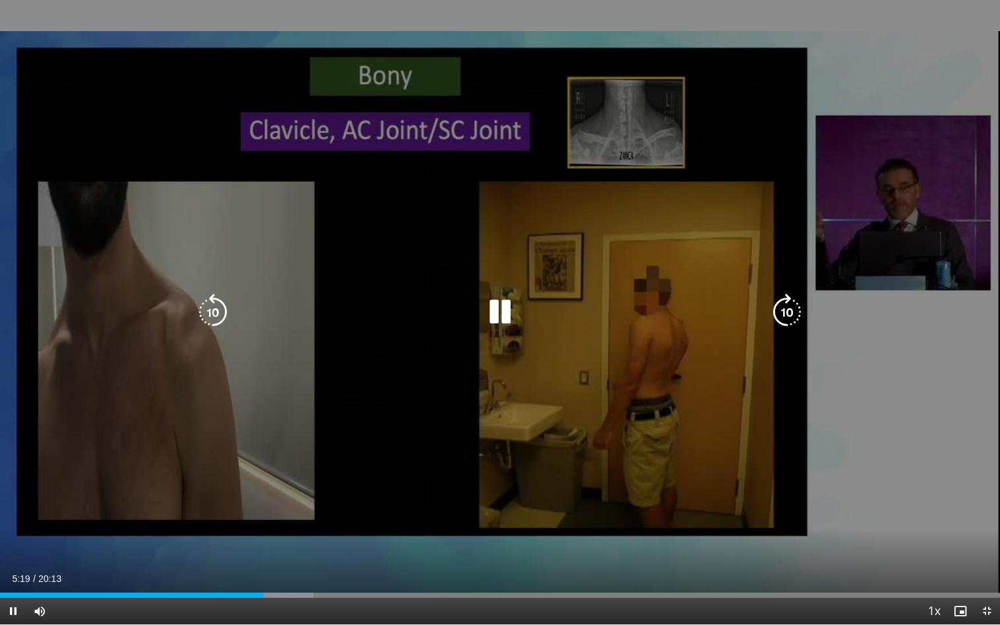
click at [503, 323] on icon "Video Player" at bounding box center [500, 312] width 37 height 37
click at [501, 316] on icon "Video Player" at bounding box center [500, 312] width 37 height 37
click at [526, 394] on div "10 seconds Tap to unmute" at bounding box center [500, 312] width 1000 height 624
click at [501, 317] on icon "Video Player" at bounding box center [500, 312] width 37 height 37
click at [528, 421] on div "10 seconds Tap to unmute" at bounding box center [500, 312] width 1000 height 624
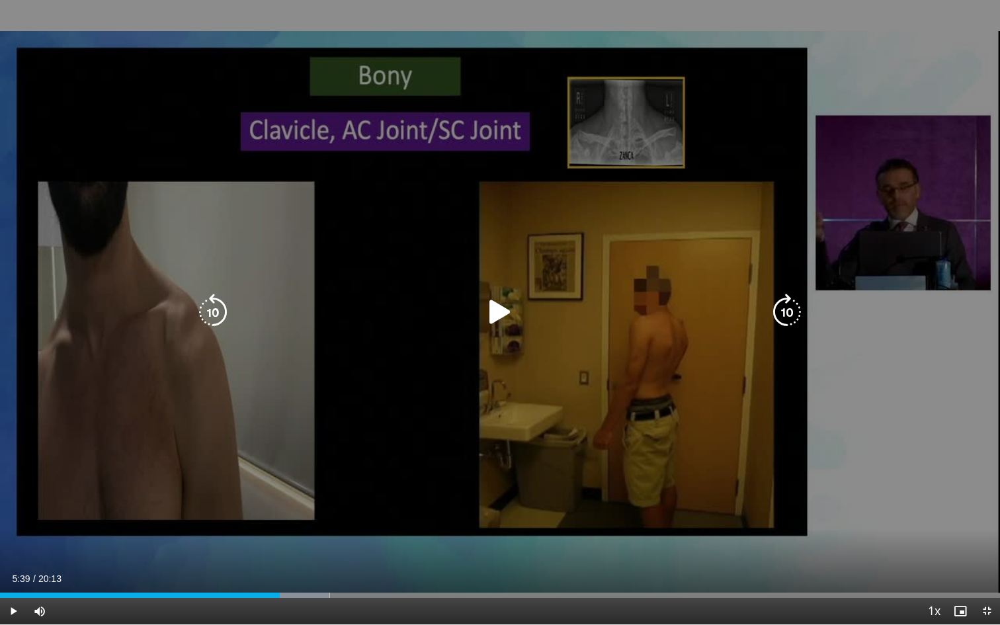
click at [499, 339] on div "10 seconds Tap to unmute" at bounding box center [500, 312] width 1000 height 624
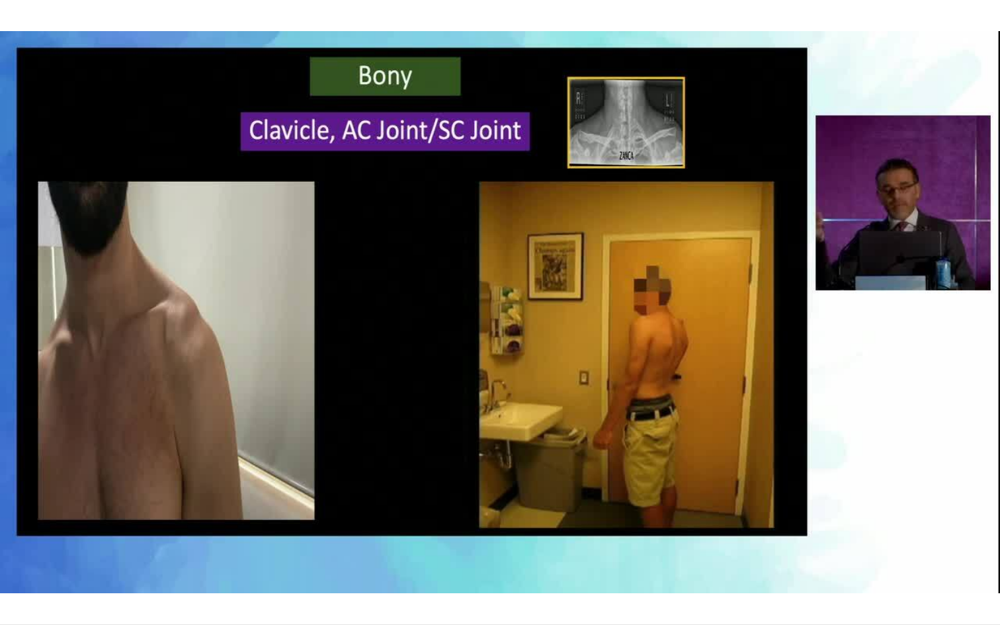
click at [519, 384] on div "10 seconds Tap to unmute" at bounding box center [500, 312] width 1000 height 624
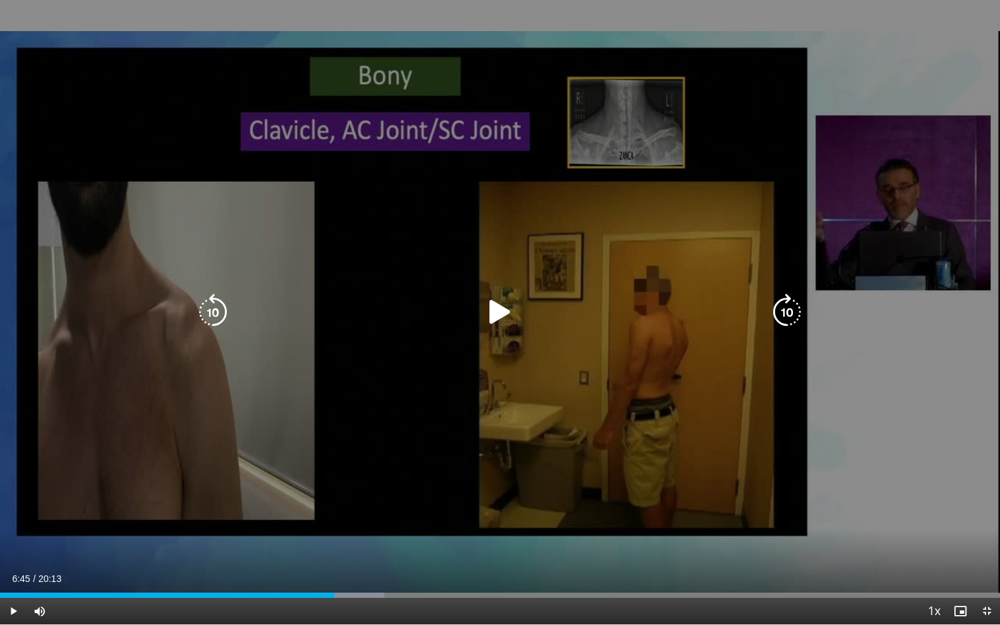
click at [497, 316] on icon "Video Player" at bounding box center [500, 312] width 37 height 37
click at [493, 329] on icon "Video Player" at bounding box center [500, 312] width 37 height 37
click at [539, 398] on div "10 seconds Tap to unmute" at bounding box center [500, 312] width 1000 height 624
click at [508, 404] on div "10 seconds Tap to unmute" at bounding box center [500, 312] width 1000 height 624
click at [593, 450] on div "10 seconds Tap to unmute" at bounding box center [500, 312] width 1000 height 624
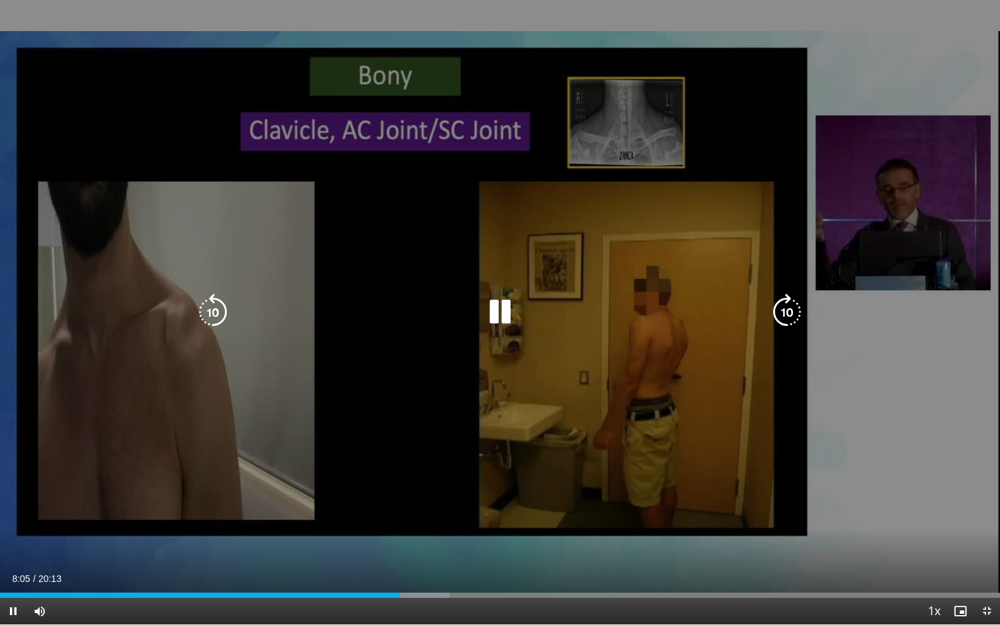
click at [637, 419] on div "10 seconds Tap to unmute" at bounding box center [500, 312] width 1000 height 624
click at [493, 319] on icon "Video Player" at bounding box center [500, 312] width 37 height 37
click at [497, 371] on div "10 seconds Tap to unmute" at bounding box center [500, 312] width 1000 height 624
click at [506, 331] on div "10 seconds Tap to unmute" at bounding box center [500, 312] width 1000 height 624
click at [502, 340] on div "10 seconds Tap to unmute" at bounding box center [500, 312] width 1000 height 624
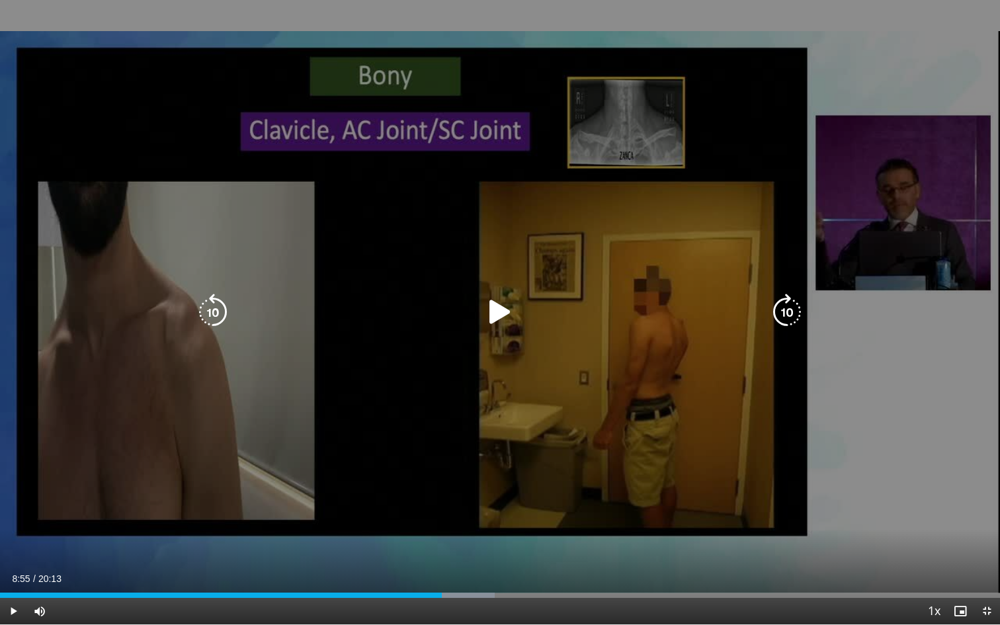
click at [497, 319] on icon "Video Player" at bounding box center [500, 312] width 37 height 37
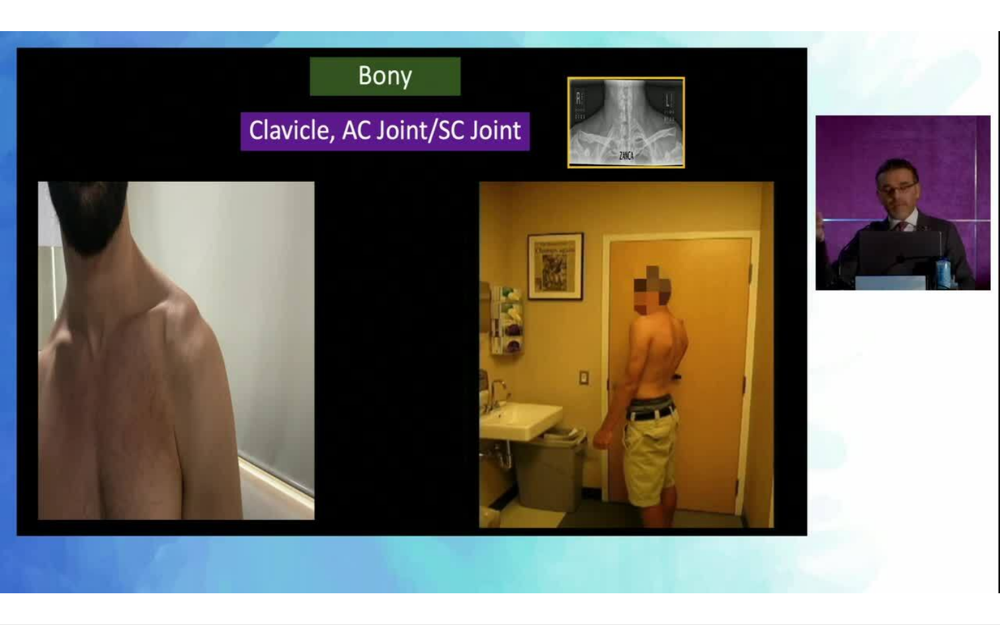
click at [497, 381] on div "10 seconds Tap to unmute" at bounding box center [500, 312] width 1000 height 624
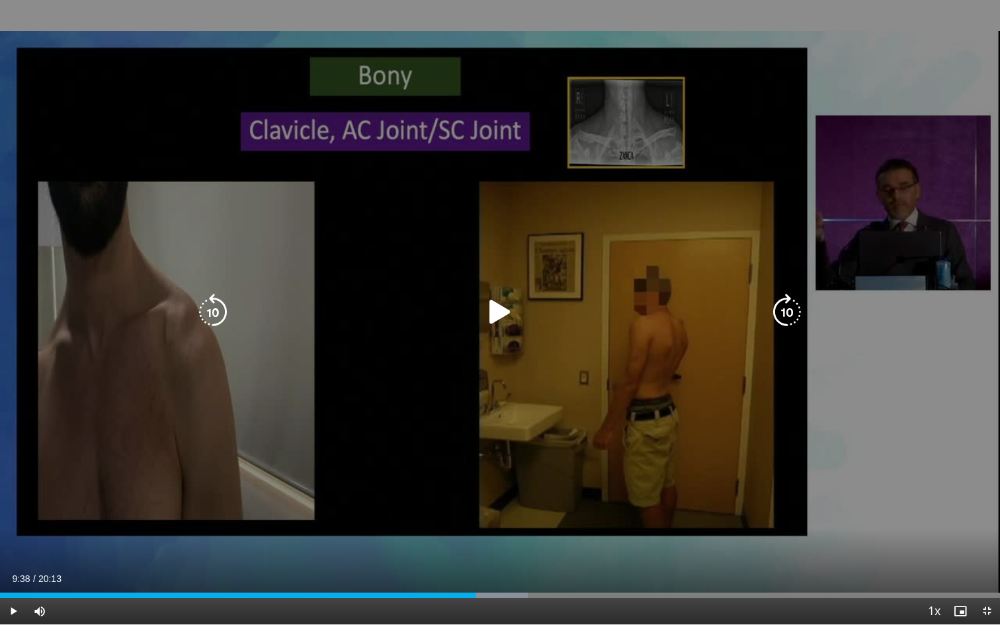
click at [495, 319] on icon "Video Player" at bounding box center [500, 312] width 37 height 37
click at [474, 351] on div "10 seconds Tap to unmute" at bounding box center [500, 312] width 1000 height 624
click at [497, 317] on icon "Video Player" at bounding box center [500, 312] width 37 height 37
click at [509, 359] on div "10 seconds Tap to unmute" at bounding box center [500, 312] width 1000 height 624
click at [502, 317] on icon "Video Player" at bounding box center [500, 312] width 37 height 37
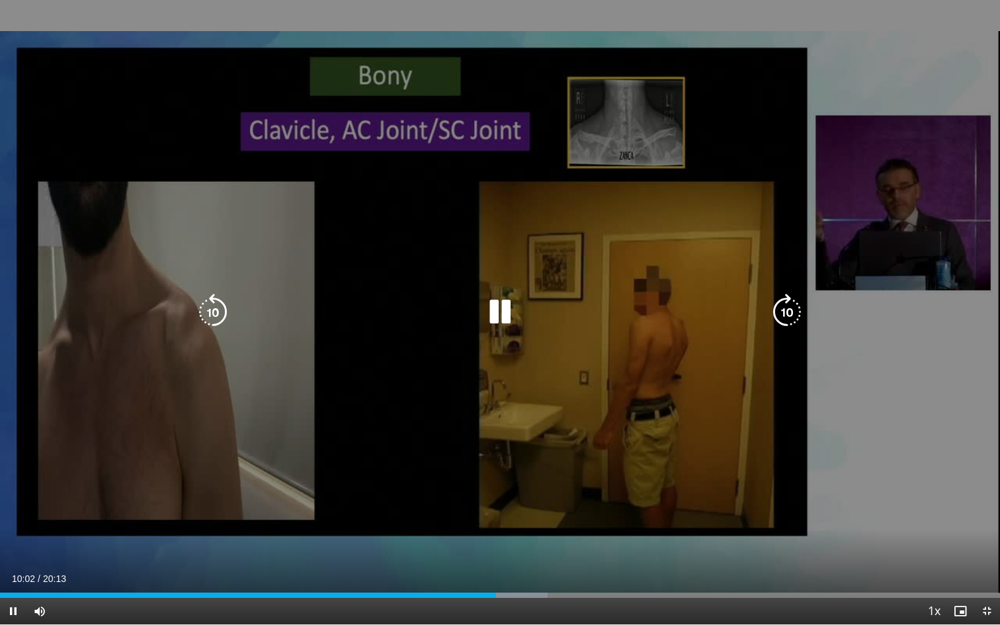
click at [500, 407] on div "10 seconds Tap to unmute" at bounding box center [500, 312] width 1000 height 624
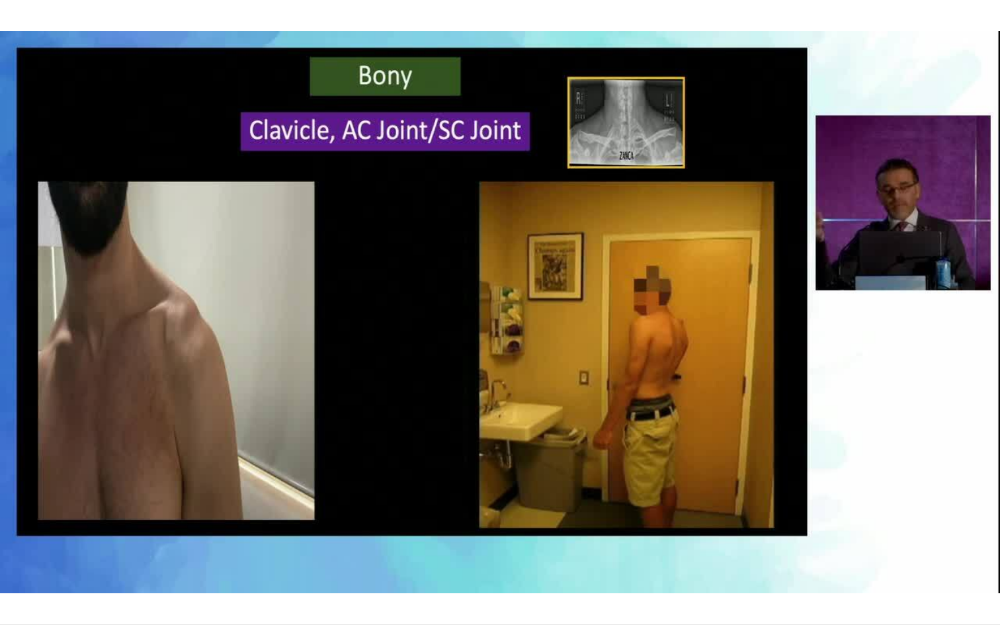
click at [500, 407] on div "10 seconds Tap to unmute" at bounding box center [500, 312] width 1000 height 624
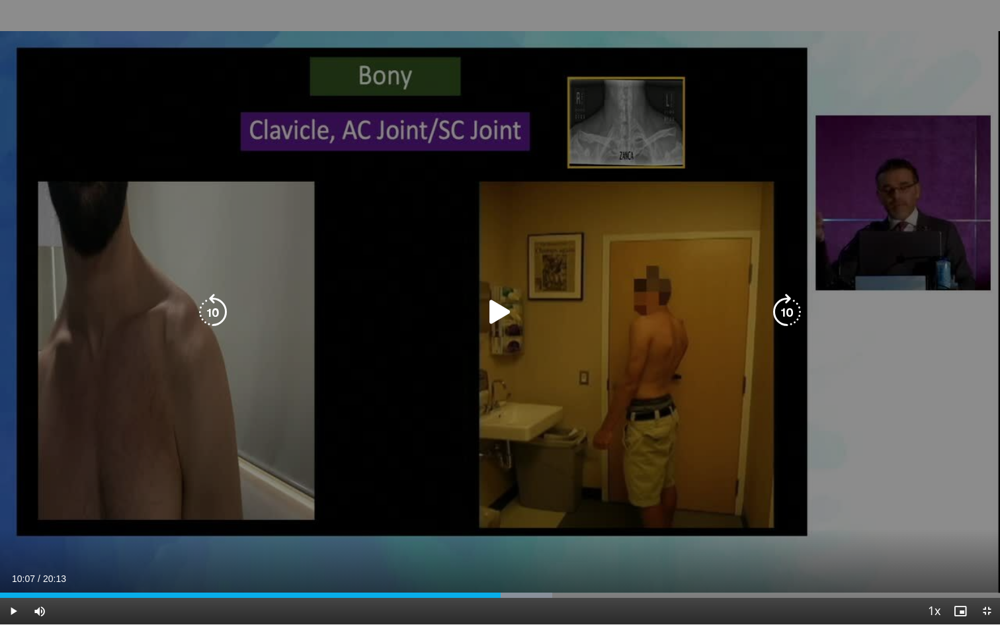
click at [501, 321] on icon "Video Player" at bounding box center [500, 312] width 37 height 37
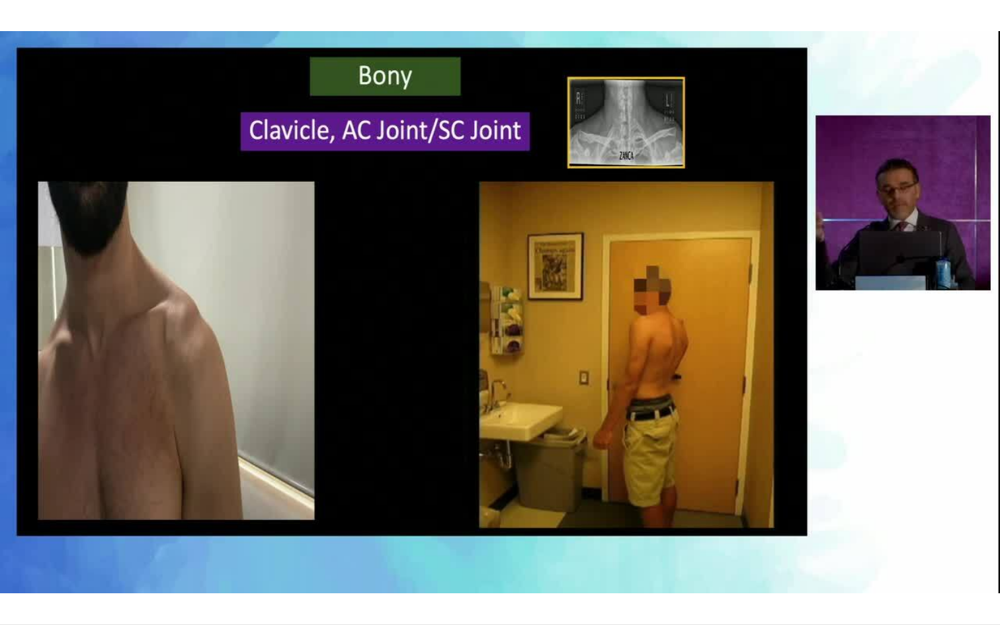
click at [487, 408] on div "10 seconds Tap to unmute" at bounding box center [500, 312] width 1000 height 624
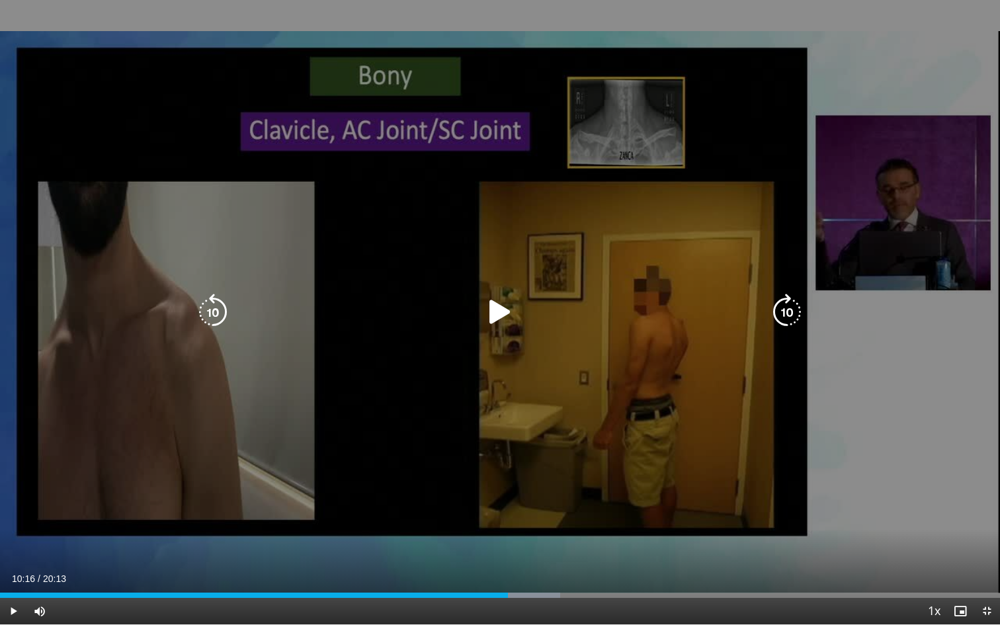
click at [485, 400] on div "10 seconds Tap to unmute" at bounding box center [500, 312] width 1000 height 624
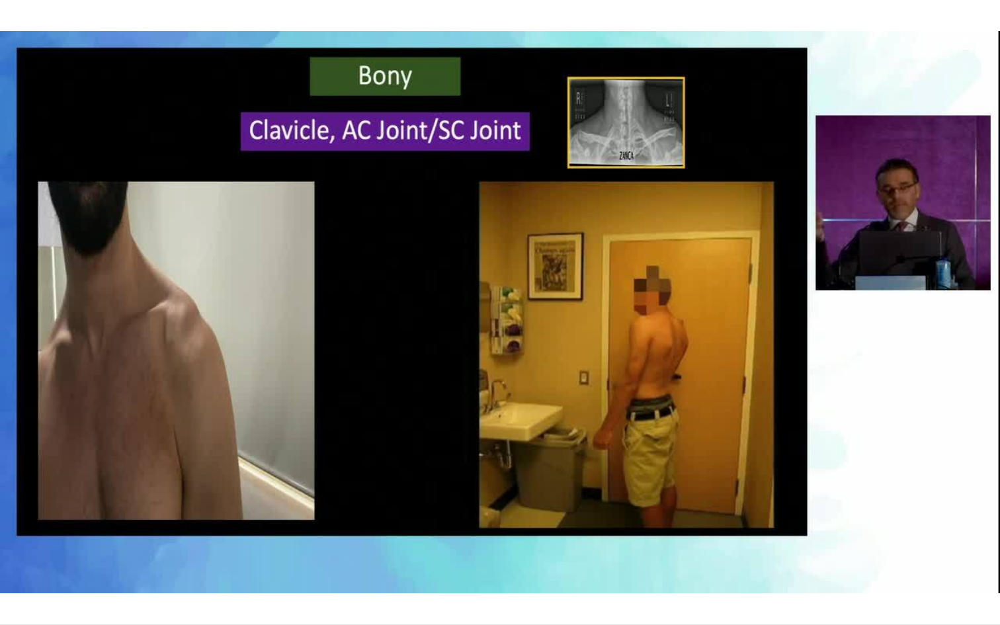
click at [485, 400] on div "10 seconds Tap to unmute" at bounding box center [500, 312] width 1000 height 624
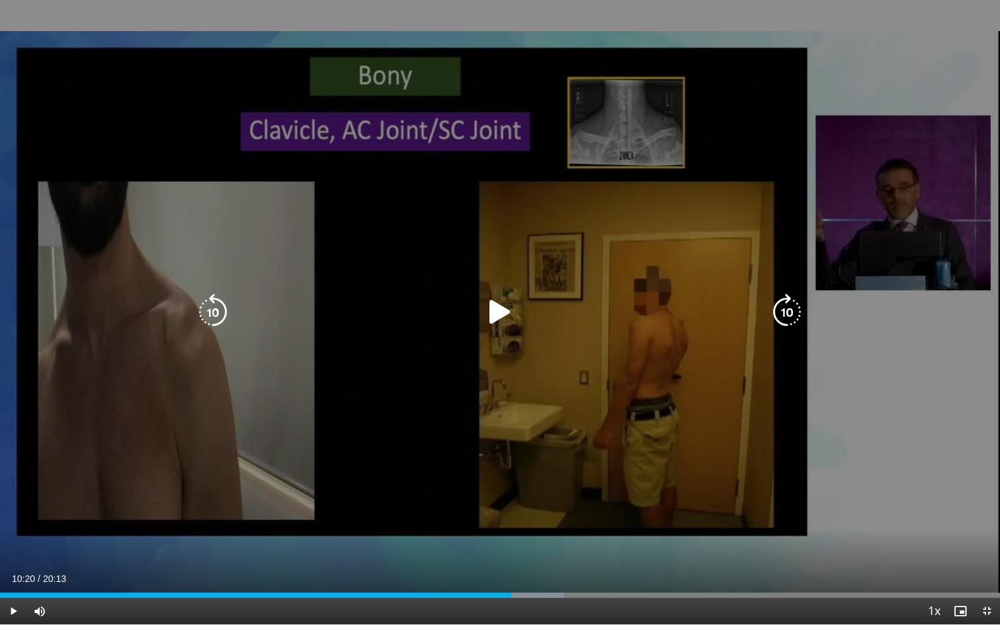
click at [499, 317] on icon "Video Player" at bounding box center [500, 312] width 37 height 37
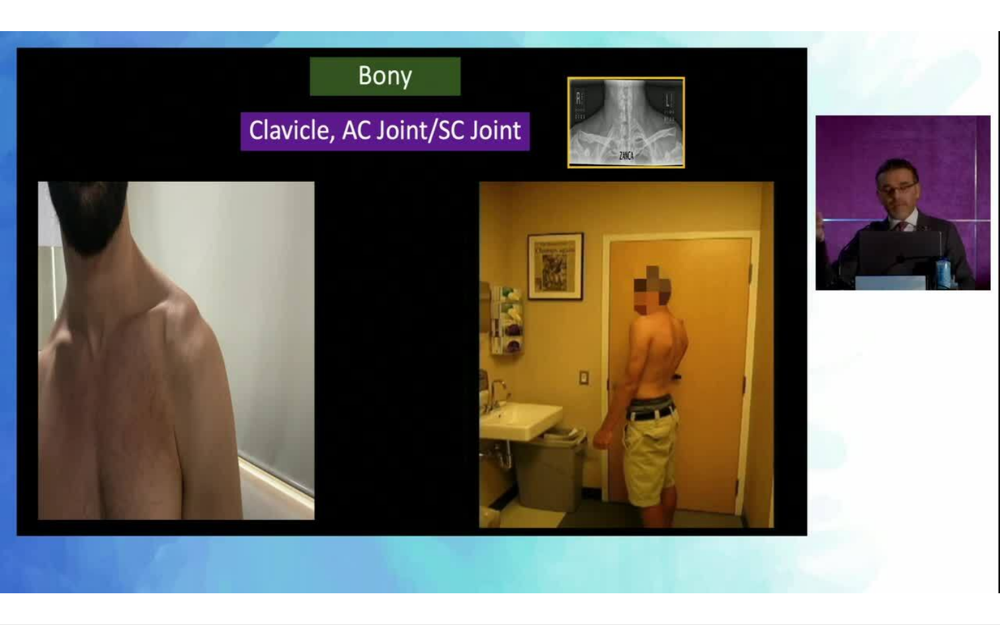
click at [507, 389] on div "10 seconds Tap to unmute" at bounding box center [500, 312] width 1000 height 624
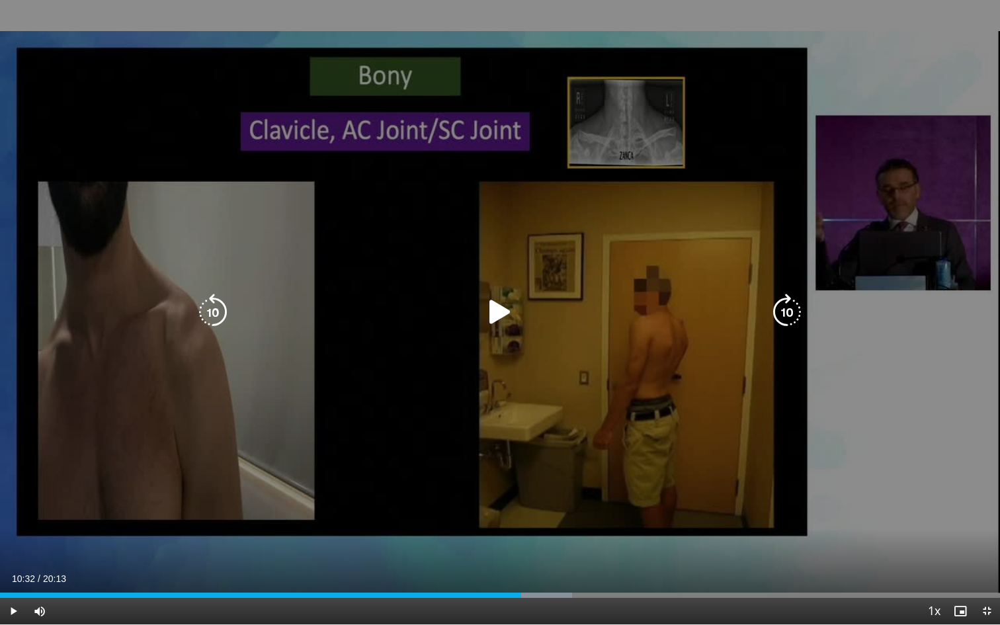
click at [495, 317] on icon "Video Player" at bounding box center [500, 312] width 37 height 37
click at [528, 376] on div "10 seconds Tap to unmute" at bounding box center [500, 312] width 1000 height 624
click at [494, 314] on icon "Video Player" at bounding box center [500, 312] width 37 height 37
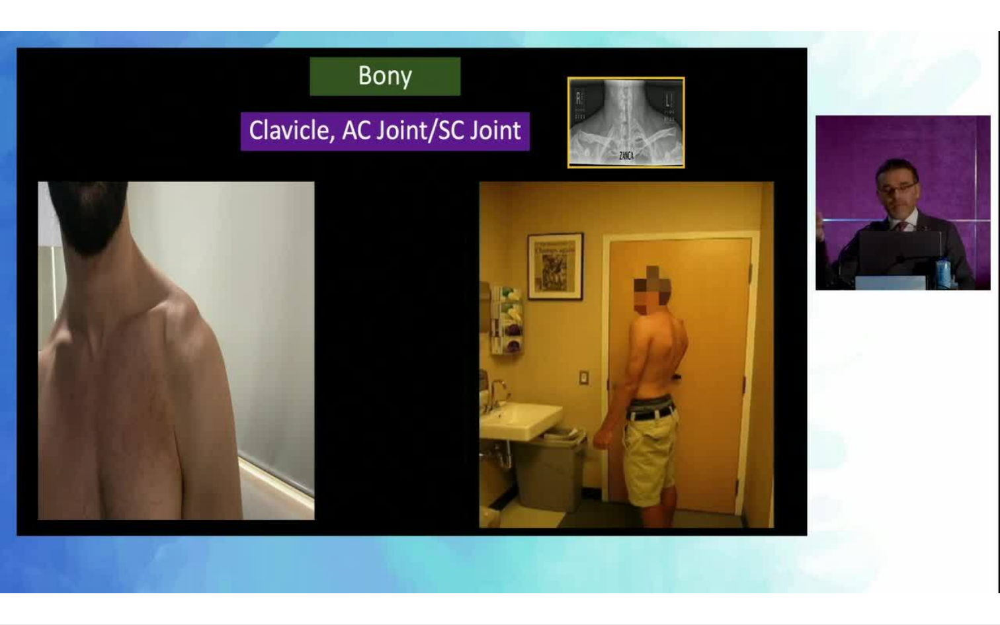
click at [627, 397] on div "10 seconds Tap to unmute" at bounding box center [500, 312] width 1000 height 624
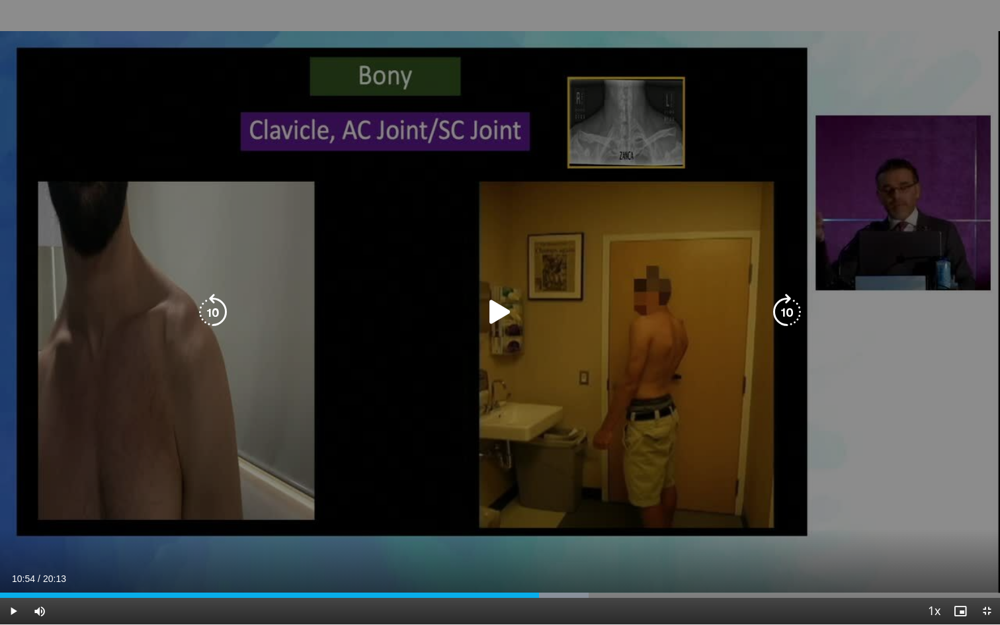
click at [505, 304] on icon "Video Player" at bounding box center [500, 312] width 37 height 37
click at [563, 429] on div "10 seconds Tap to unmute" at bounding box center [500, 312] width 1000 height 624
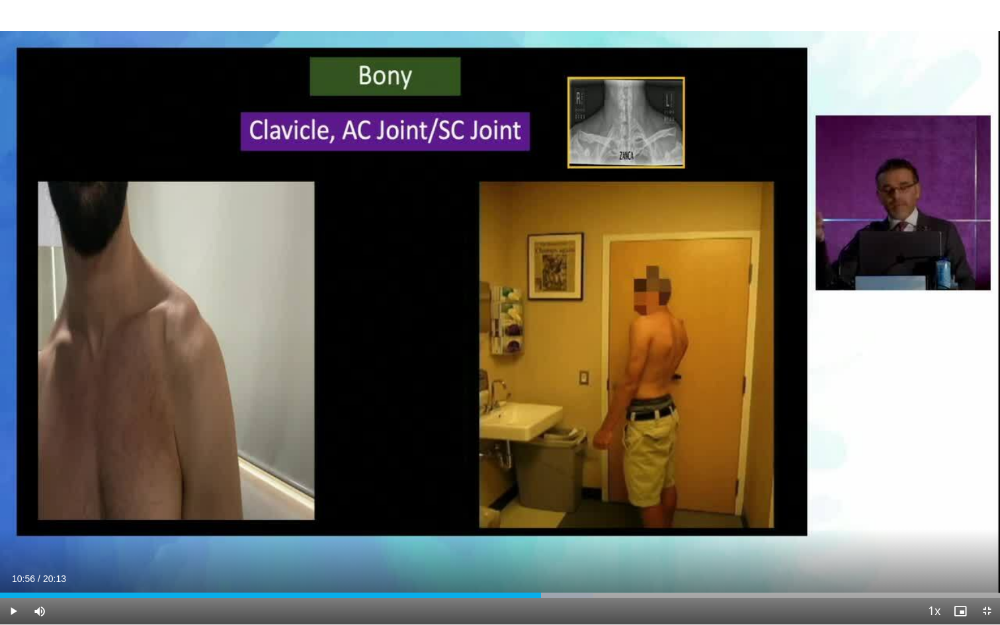
click at [563, 429] on div "10 seconds Tap to unmute" at bounding box center [500, 312] width 1000 height 624
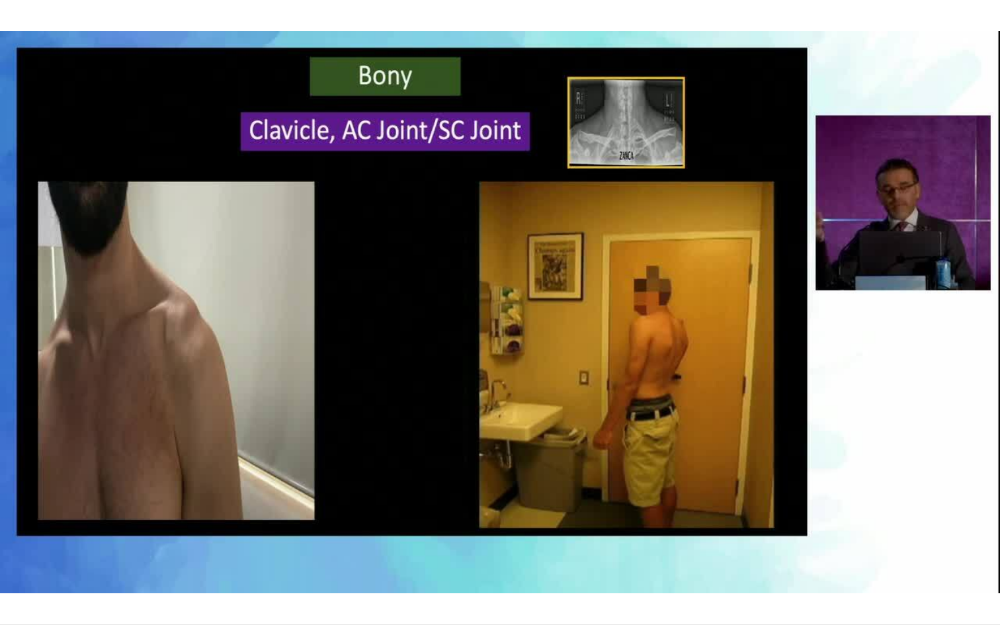
click at [551, 390] on div "10 seconds Tap to unmute" at bounding box center [500, 312] width 1000 height 624
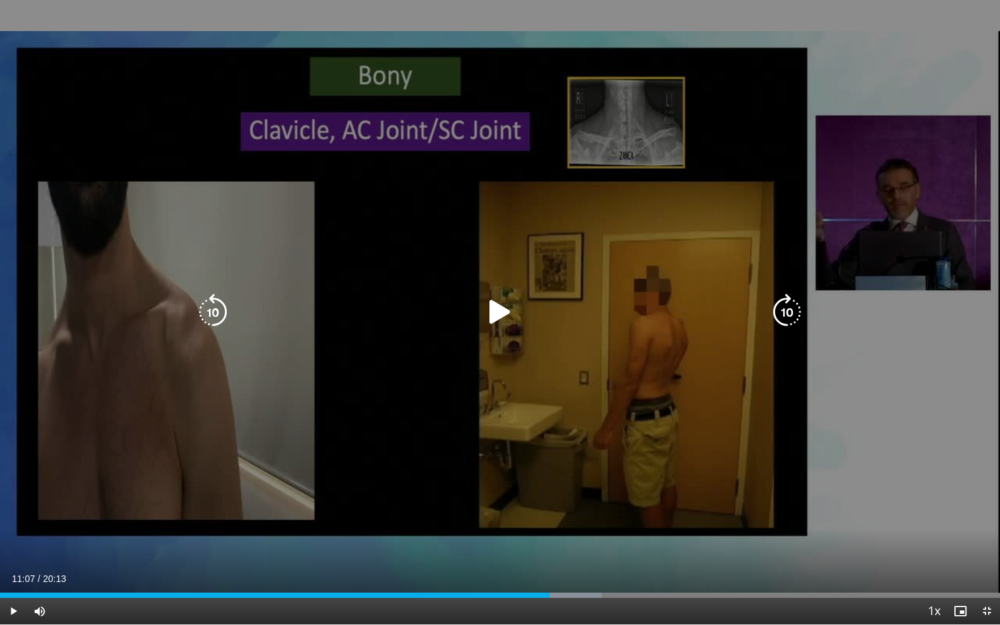
click at [505, 336] on div "10 seconds Tap to unmute" at bounding box center [500, 312] width 1000 height 624
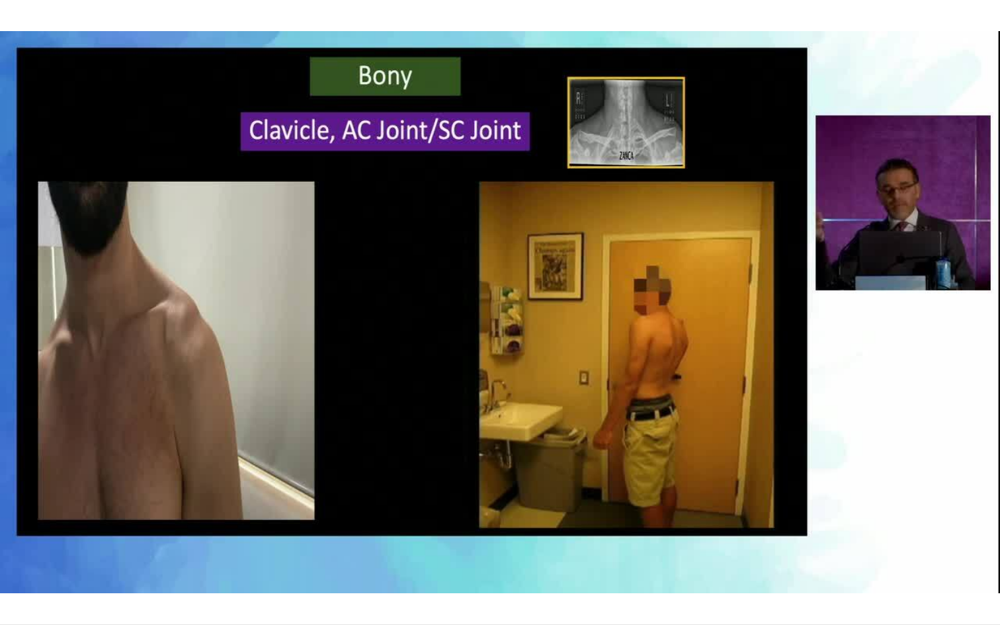
click at [513, 409] on div "10 seconds Tap to unmute" at bounding box center [500, 312] width 1000 height 624
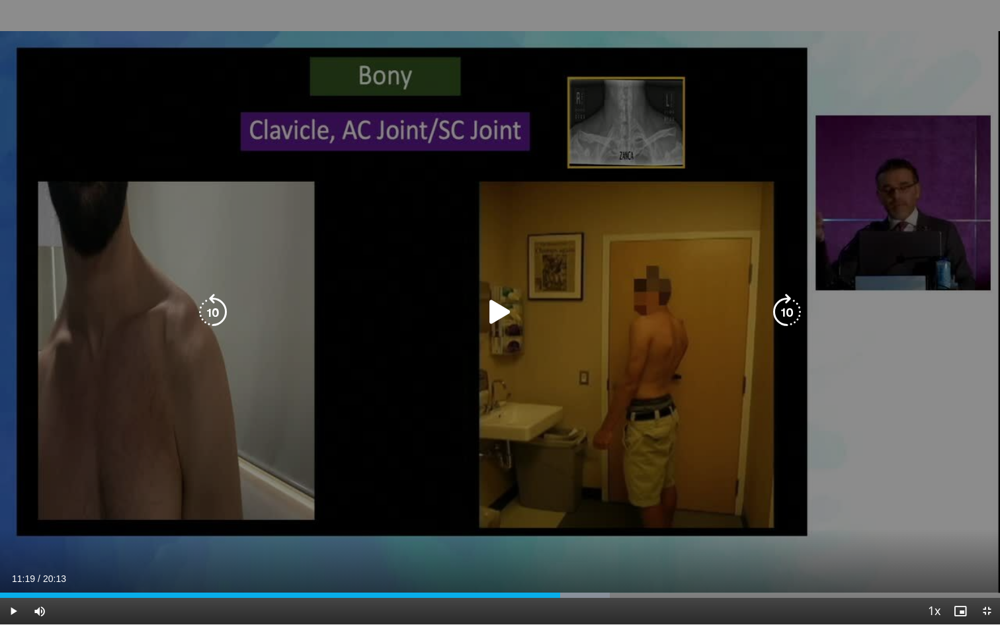
drag, startPoint x: 497, startPoint y: 312, endPoint x: 499, endPoint y: 322, distance: 10.8
click at [497, 312] on icon "Video Player" at bounding box center [500, 312] width 37 height 37
click at [507, 401] on div "10 seconds Tap to unmute" at bounding box center [500, 312] width 1000 height 624
click at [509, 341] on div "10 seconds Tap to unmute" at bounding box center [500, 312] width 1000 height 624
click at [550, 412] on div "10 seconds Tap to unmute" at bounding box center [500, 312] width 1000 height 624
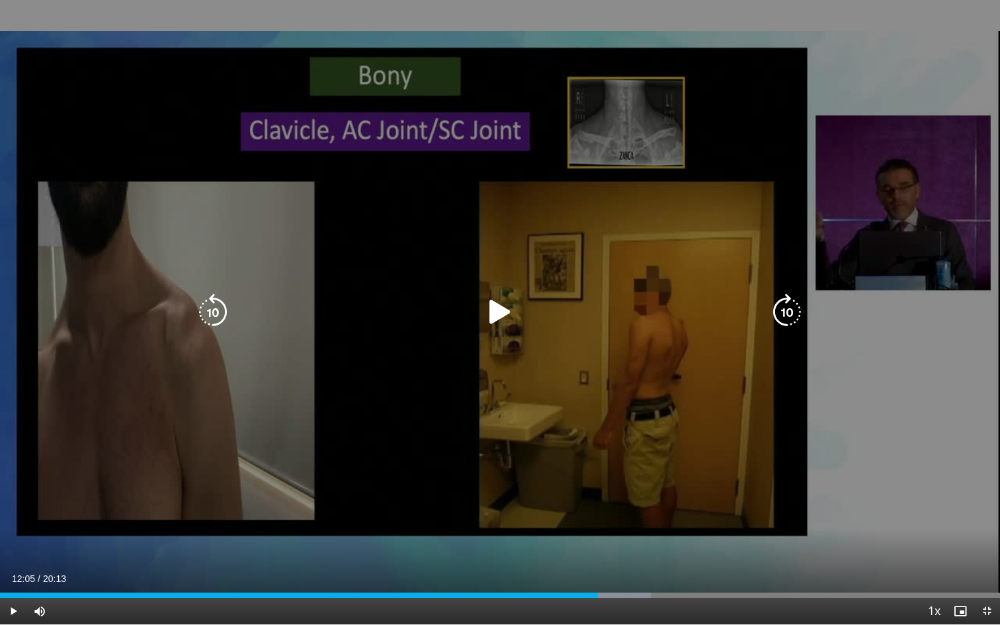
click at [497, 316] on icon "Video Player" at bounding box center [500, 312] width 37 height 37
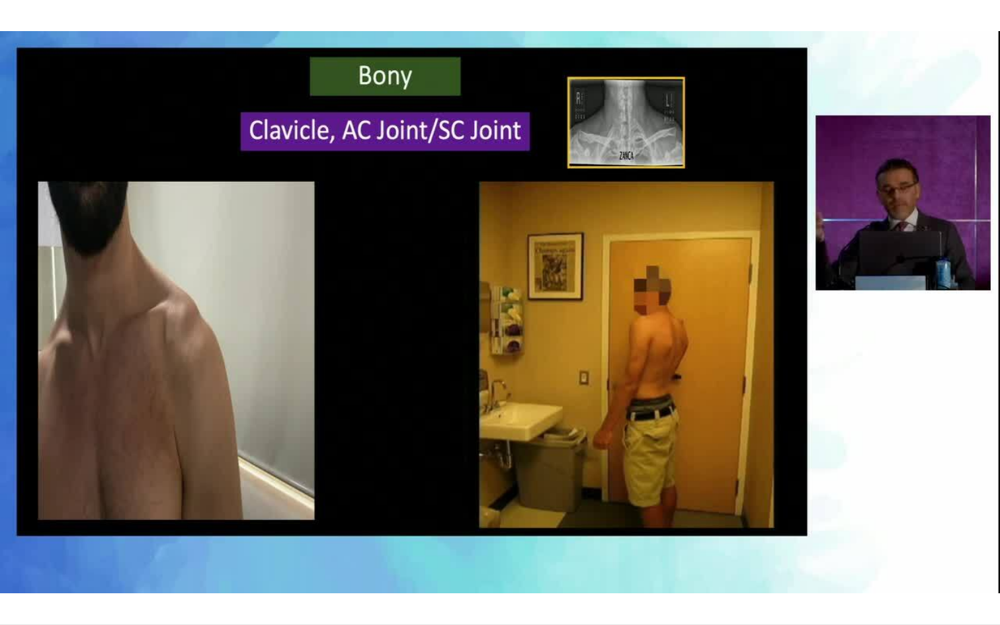
click at [605, 370] on div "10 seconds Tap to unmute" at bounding box center [500, 312] width 1000 height 624
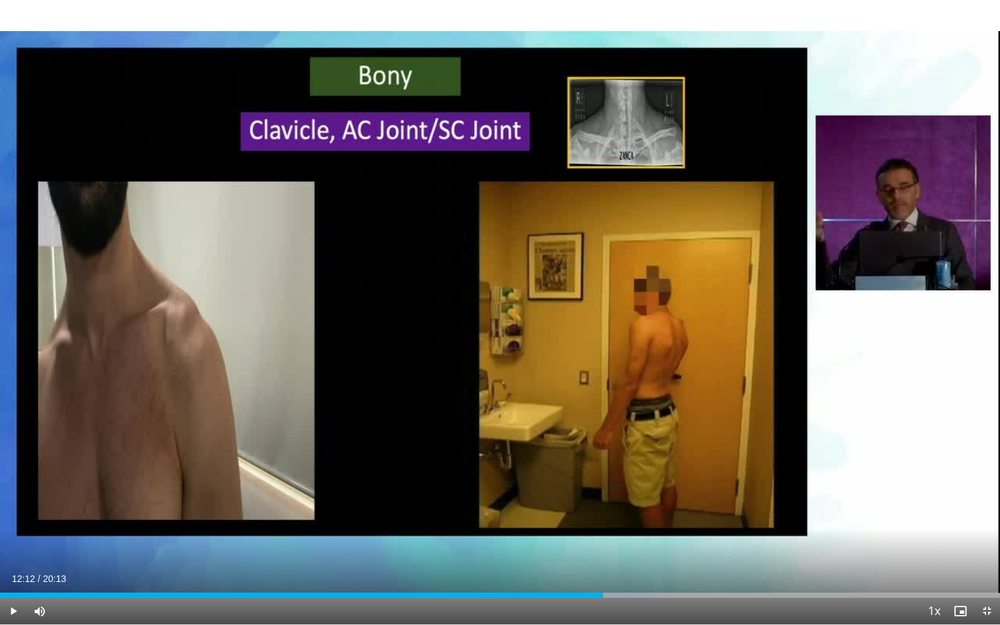
click at [605, 370] on div "10 seconds Tap to unmute" at bounding box center [500, 312] width 1000 height 624
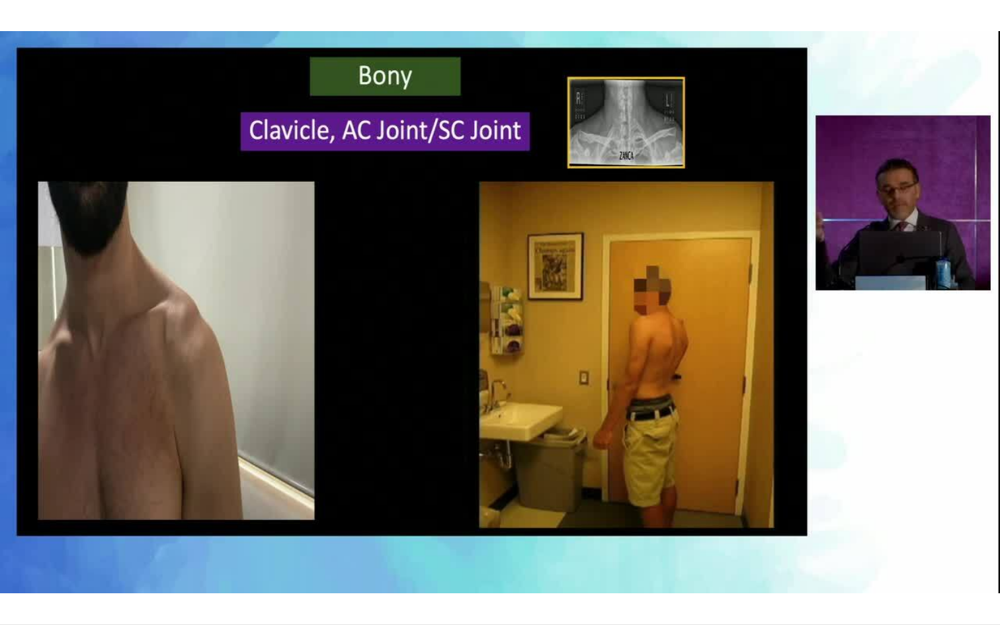
click at [605, 370] on div "10 seconds Tap to unmute" at bounding box center [500, 312] width 1000 height 624
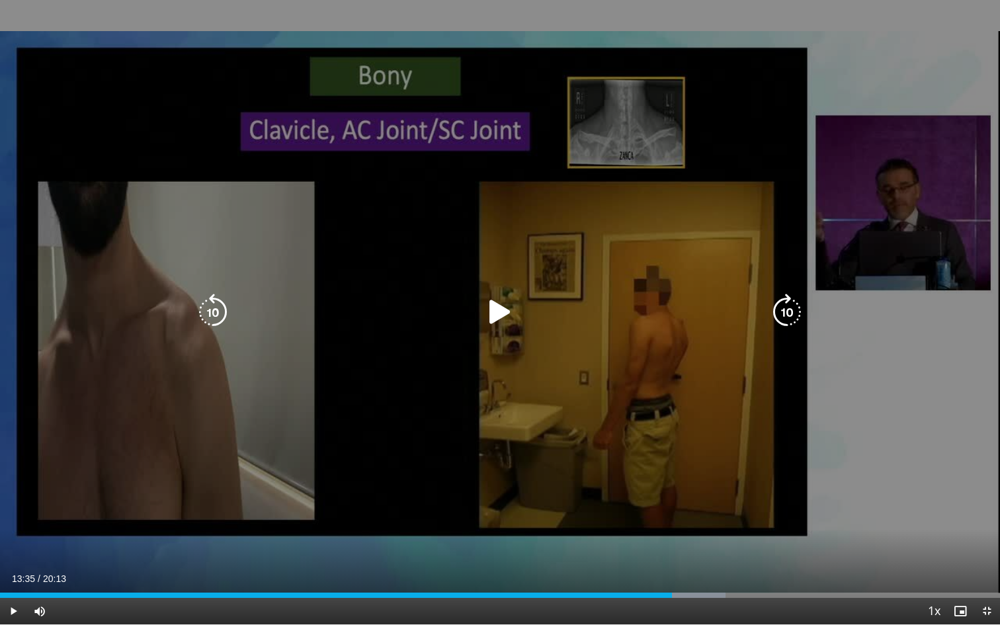
click at [503, 325] on icon "Video Player" at bounding box center [500, 312] width 37 height 37
click at [515, 380] on div "10 seconds Tap to unmute" at bounding box center [500, 312] width 1000 height 624
click at [501, 318] on icon "Video Player" at bounding box center [500, 312] width 37 height 37
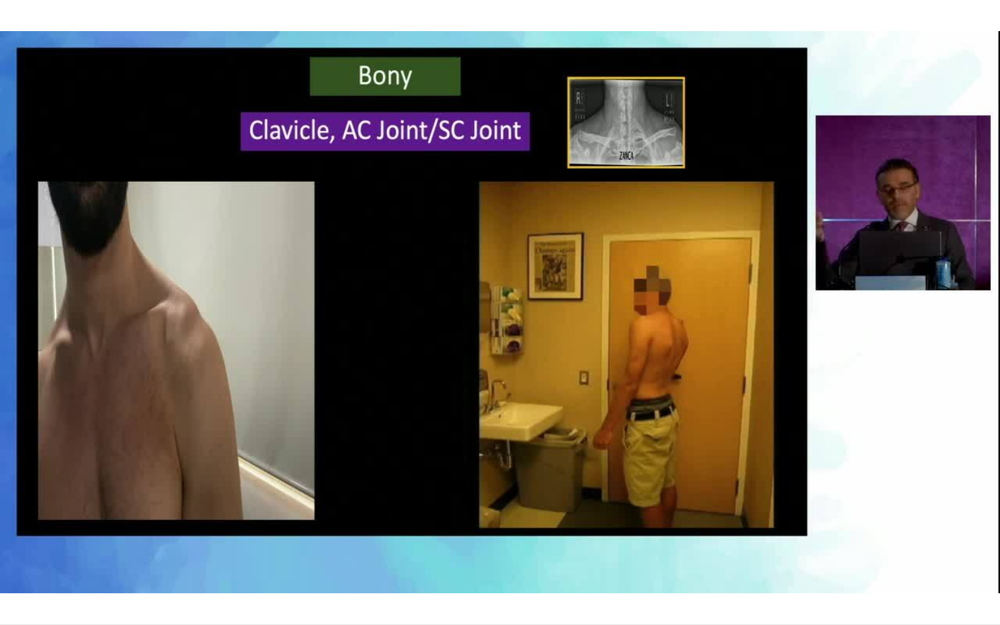
click at [552, 376] on div "10 seconds Tap to unmute" at bounding box center [500, 312] width 1000 height 624
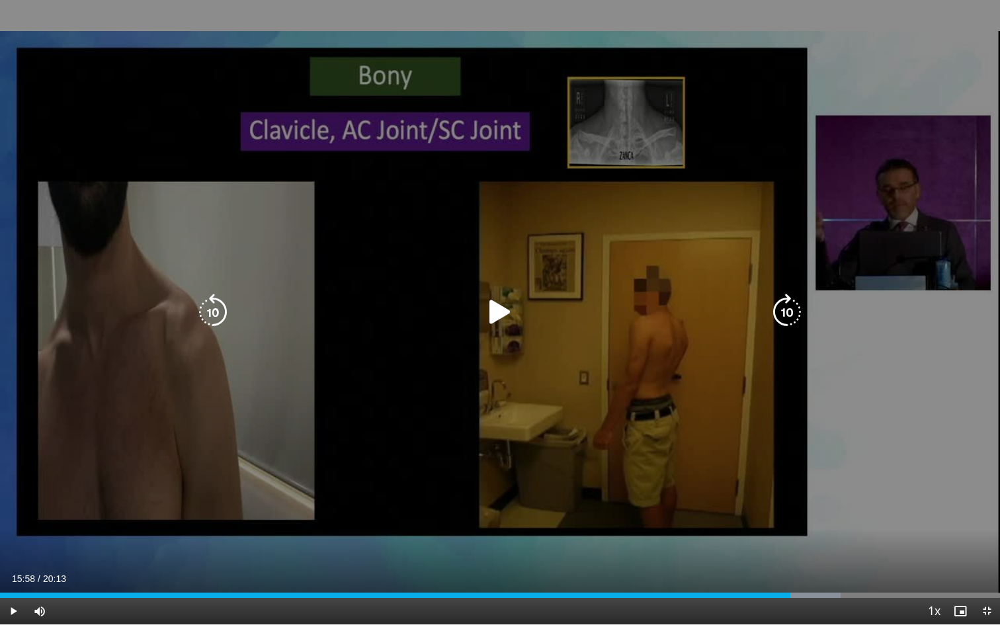
click at [542, 379] on div "10 seconds Tap to unmute" at bounding box center [500, 312] width 1000 height 624
click at [500, 373] on div "10 seconds Tap to unmute" at bounding box center [500, 312] width 1000 height 624
click at [580, 443] on div "10 seconds Tap to unmute" at bounding box center [500, 312] width 1000 height 624
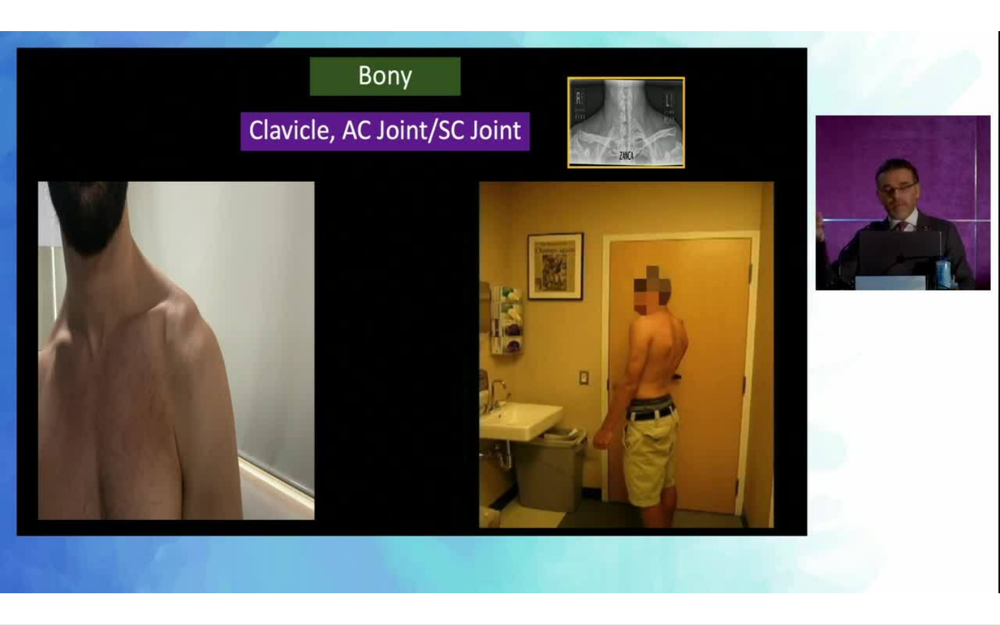
click at [529, 409] on div "10 seconds Tap to unmute" at bounding box center [500, 312] width 1000 height 624
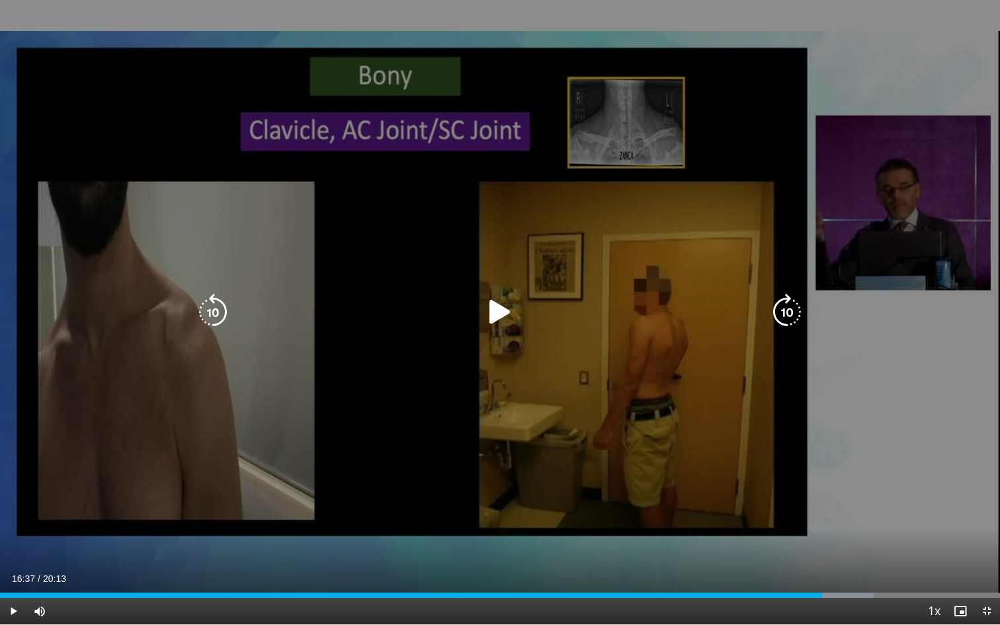
click at [498, 319] on icon "Video Player" at bounding box center [500, 312] width 37 height 37
click at [555, 422] on div "10 seconds Tap to unmute" at bounding box center [500, 312] width 1000 height 624
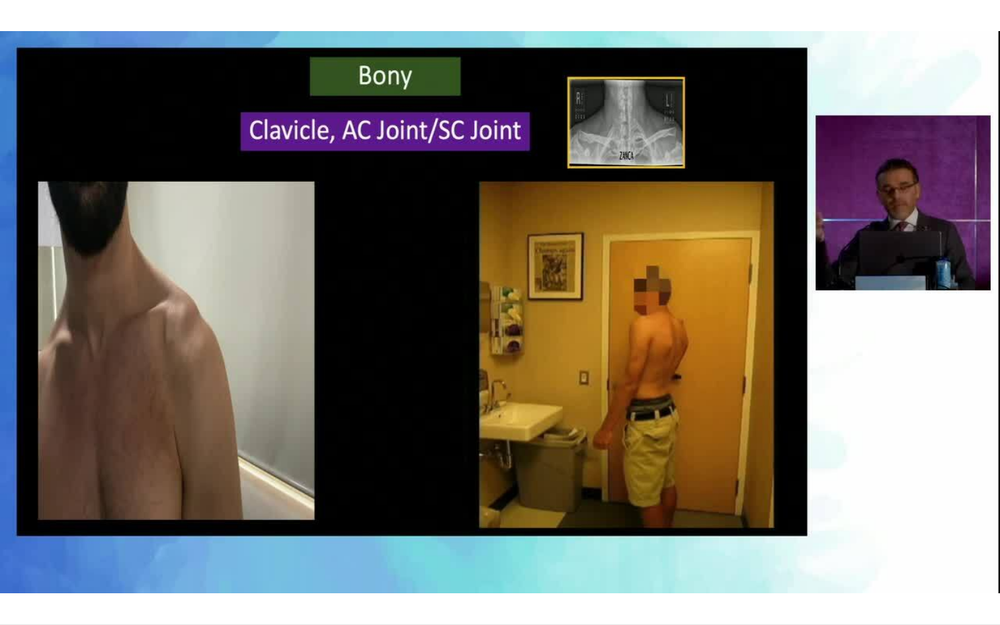
click at [555, 422] on div "10 seconds Tap to unmute" at bounding box center [500, 312] width 1000 height 624
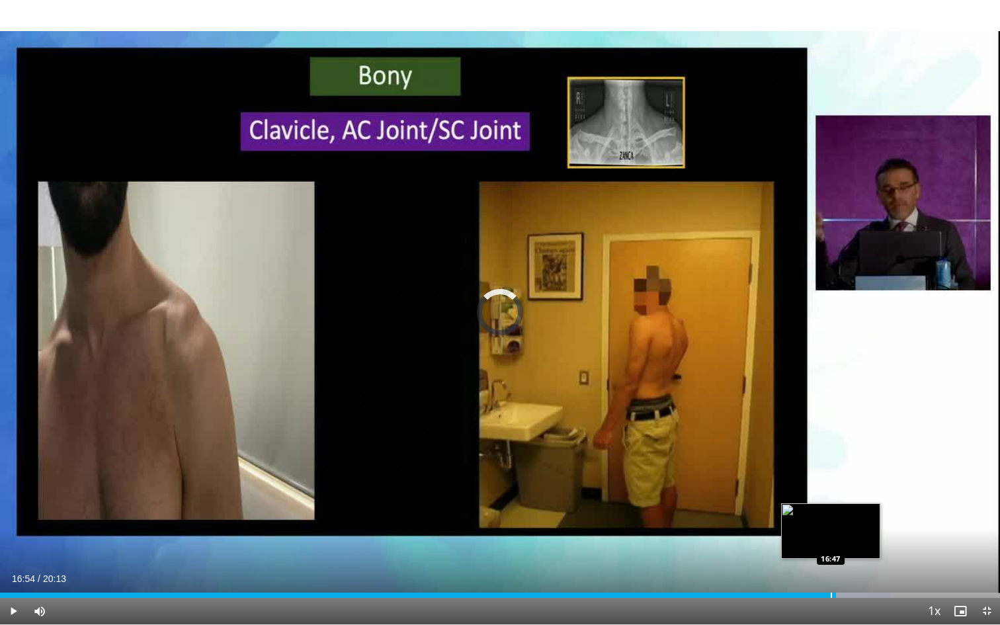
click at [831, 569] on div "16:54" at bounding box center [418, 595] width 836 height 5
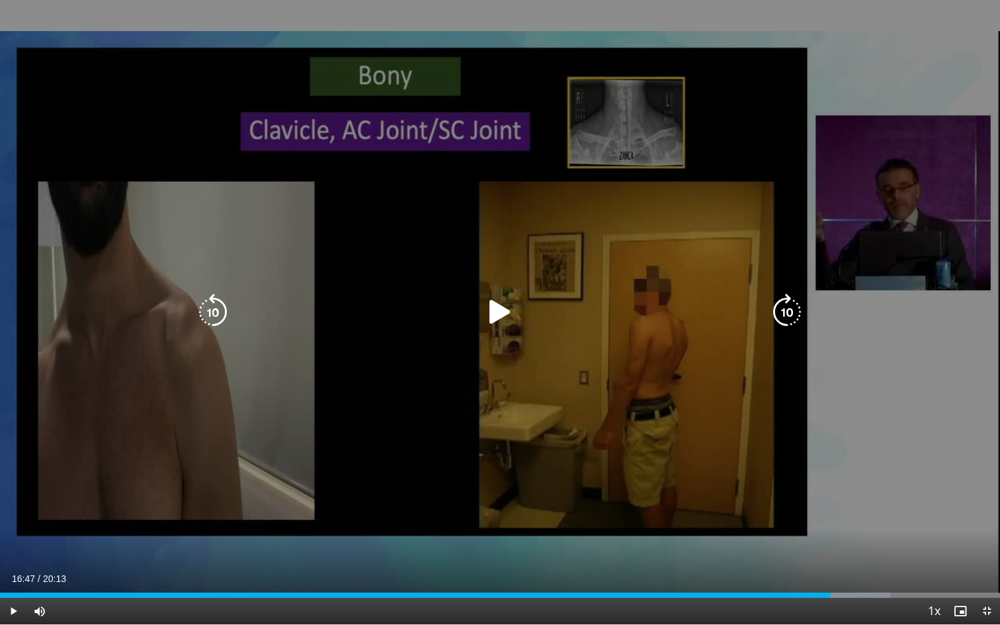
click at [498, 310] on icon "Video Player" at bounding box center [500, 312] width 37 height 37
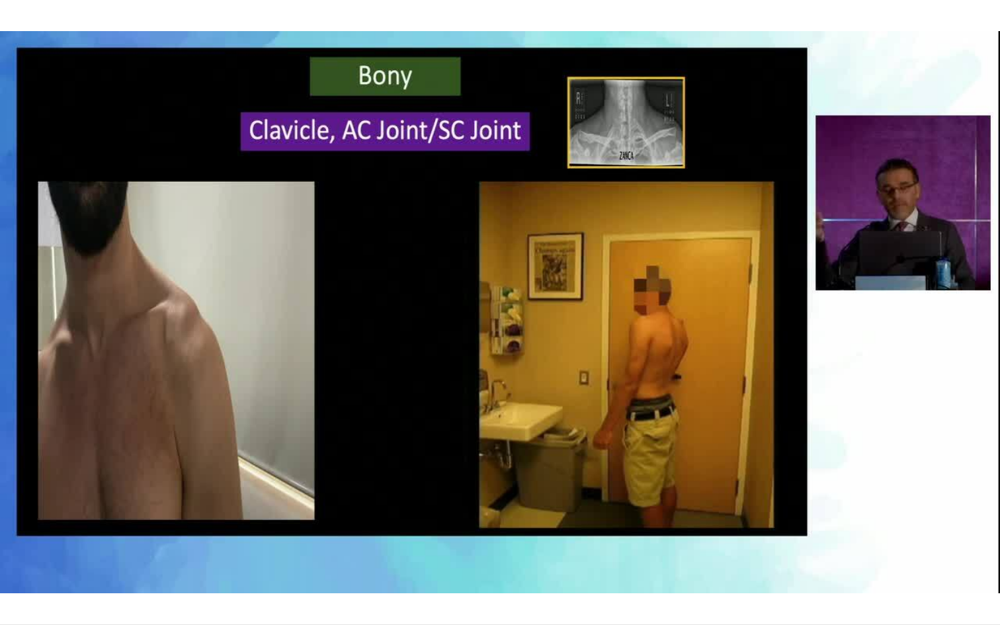
click at [516, 407] on div "10 seconds Tap to unmute" at bounding box center [500, 312] width 1000 height 624
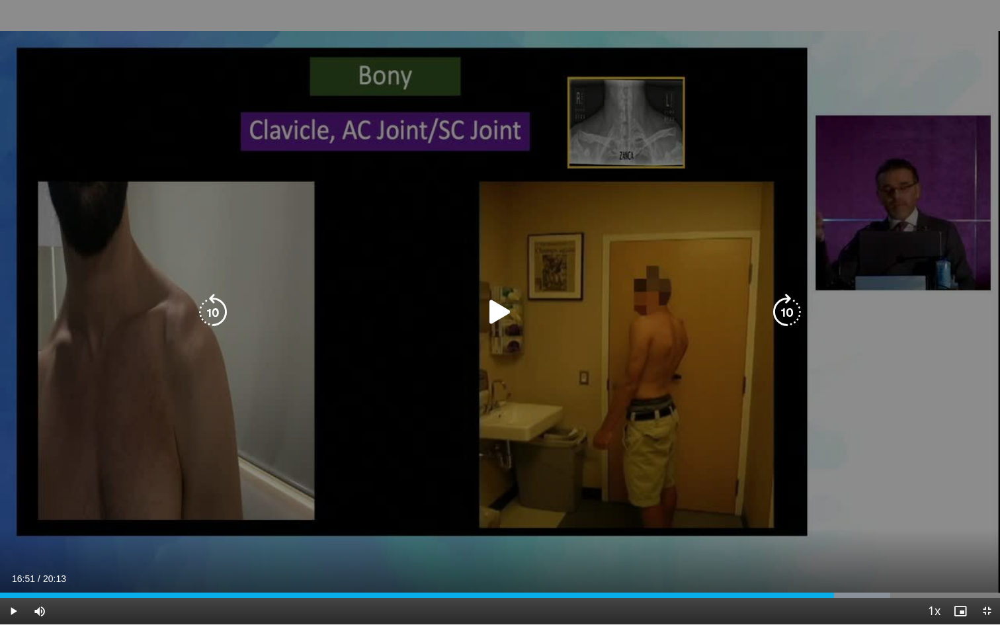
click at [495, 315] on icon "Video Player" at bounding box center [500, 312] width 37 height 37
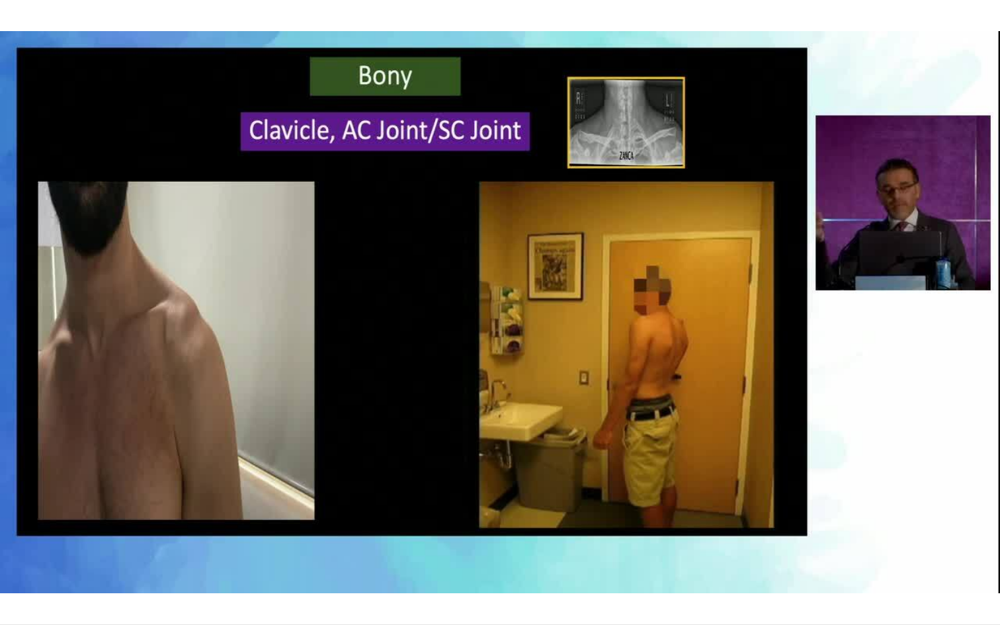
click at [529, 415] on div "10 seconds Tap to unmute" at bounding box center [500, 312] width 1000 height 624
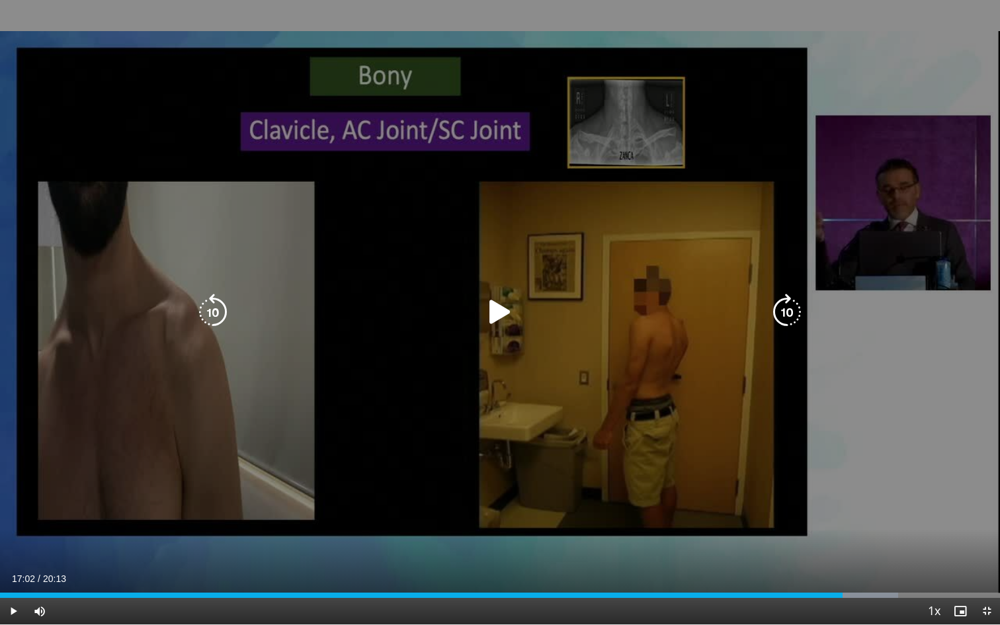
click at [499, 318] on icon "Video Player" at bounding box center [500, 312] width 37 height 37
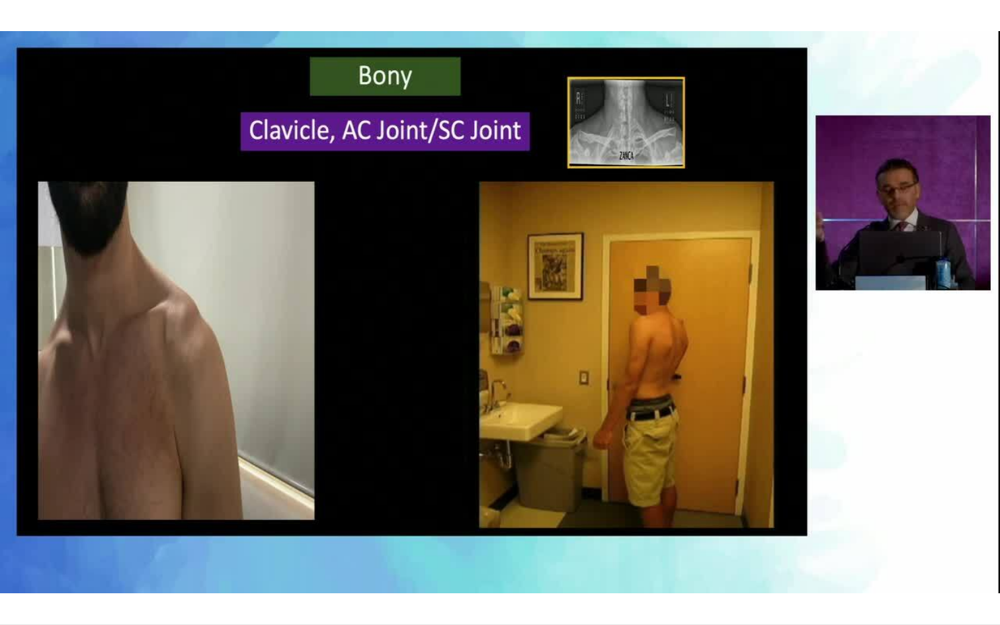
click at [536, 415] on div "10 seconds Tap to unmute" at bounding box center [500, 312] width 1000 height 624
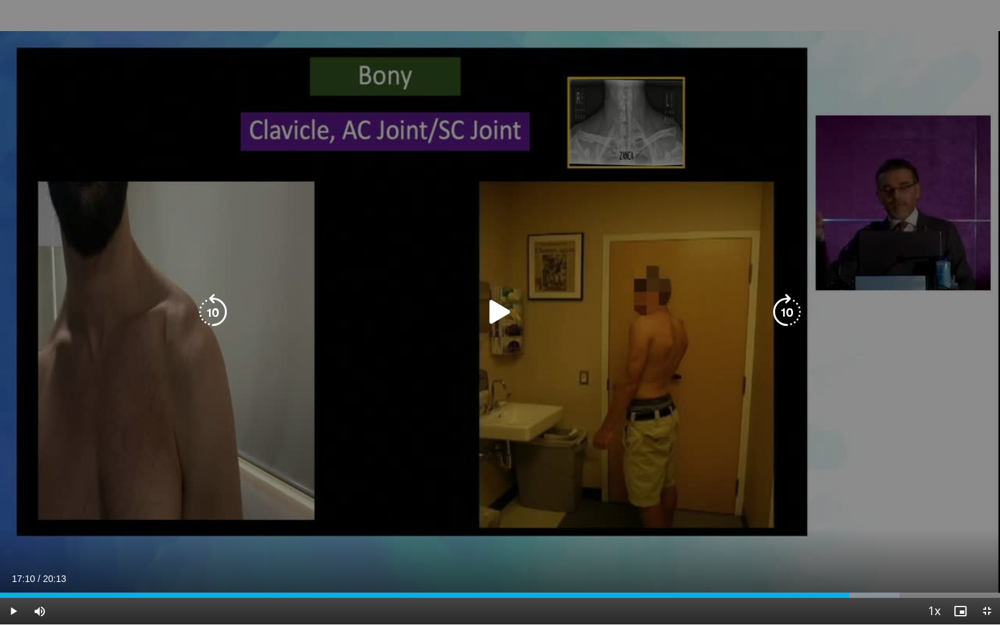
click at [498, 310] on icon "Video Player" at bounding box center [500, 312] width 37 height 37
click at [523, 373] on div "10 seconds Tap to unmute" at bounding box center [500, 312] width 1000 height 624
click at [501, 333] on div "10 seconds Tap to unmute" at bounding box center [500, 312] width 1000 height 624
click at [538, 405] on div "10 seconds Tap to unmute" at bounding box center [500, 312] width 1000 height 624
click at [501, 316] on icon "Video Player" at bounding box center [500, 312] width 37 height 37
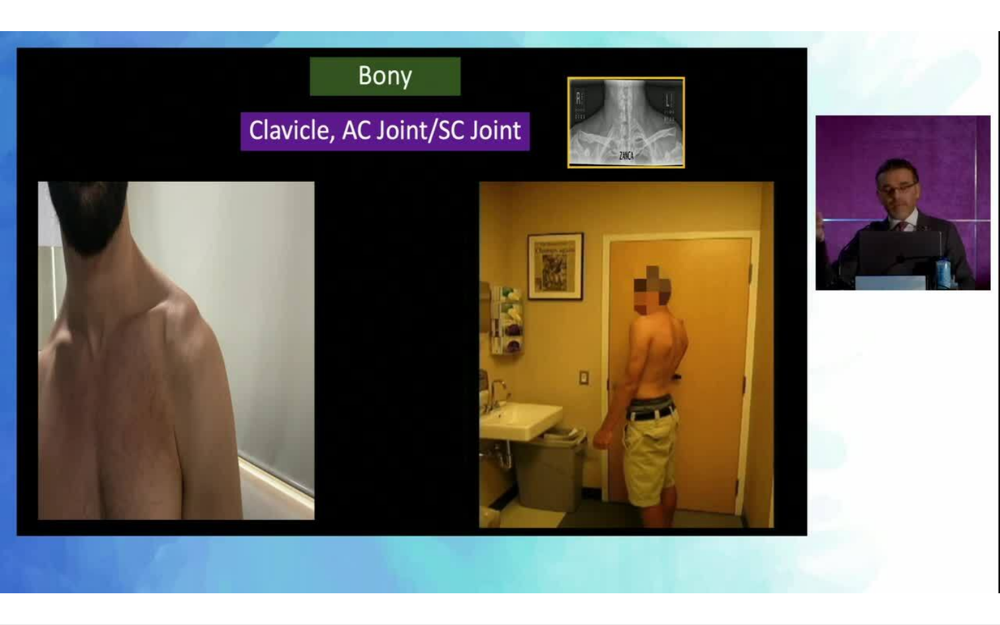
click at [543, 413] on div "10 seconds Tap to unmute" at bounding box center [500, 312] width 1000 height 624
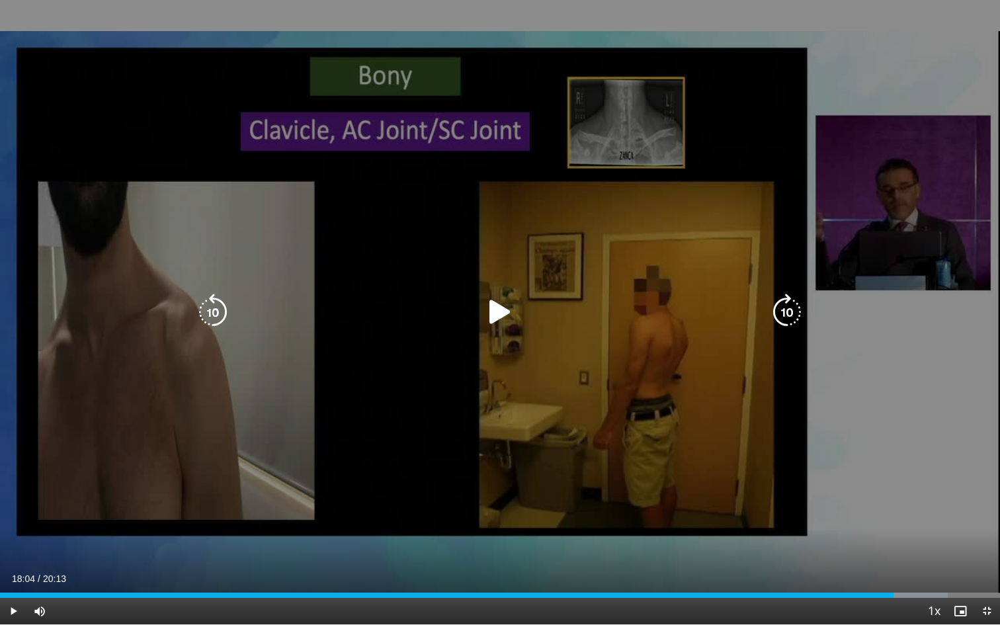
click at [501, 314] on icon "Video Player" at bounding box center [500, 312] width 37 height 37
click at [497, 424] on div "10 seconds Tap to unmute" at bounding box center [500, 312] width 1000 height 624
click at [495, 315] on icon "Video Player" at bounding box center [500, 312] width 37 height 37
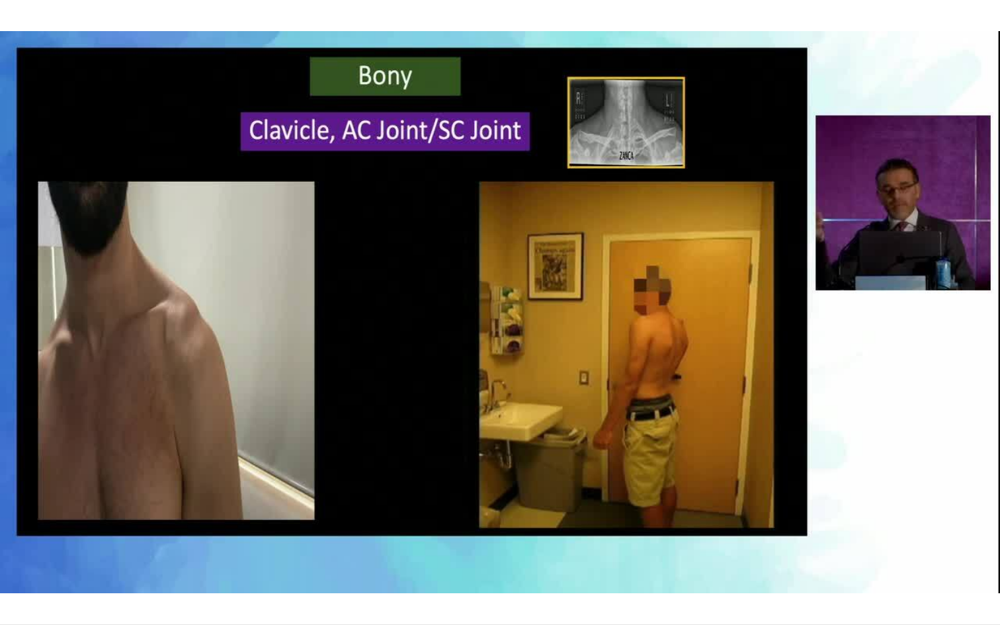
click at [471, 417] on div "10 seconds Tap to unmute" at bounding box center [500, 312] width 1000 height 624
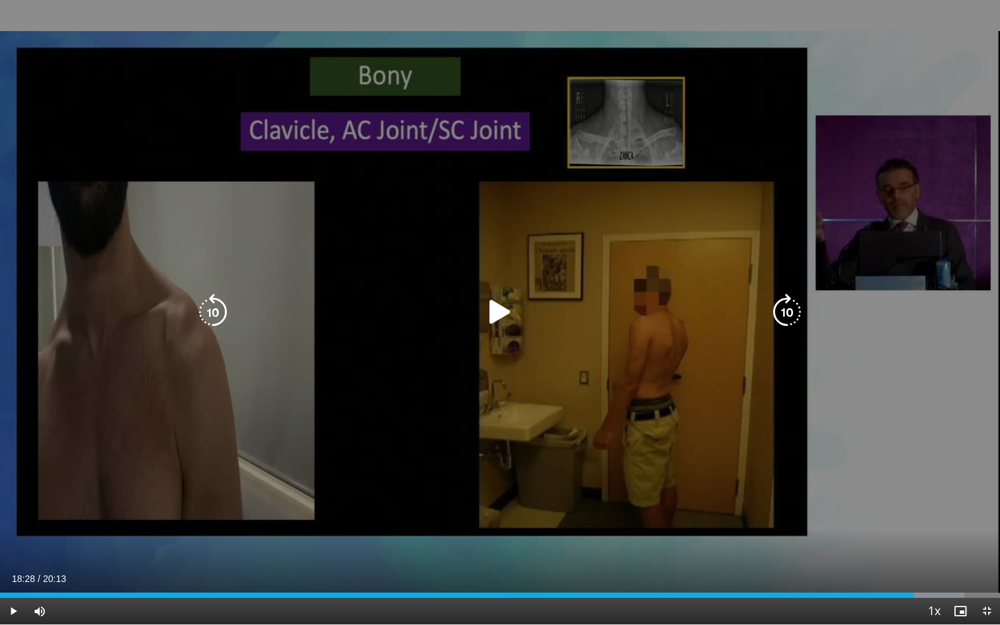
click at [489, 517] on div "10 seconds Tap to unmute" at bounding box center [500, 312] width 1000 height 624
click at [721, 489] on div "10 seconds Tap to unmute" at bounding box center [500, 312] width 1000 height 624
click at [505, 344] on div "10 seconds Tap to unmute" at bounding box center [500, 312] width 1000 height 624
click at [504, 363] on div "10 seconds Tap to unmute" at bounding box center [500, 312] width 1000 height 624
click at [491, 312] on icon "Video Player" at bounding box center [500, 312] width 37 height 37
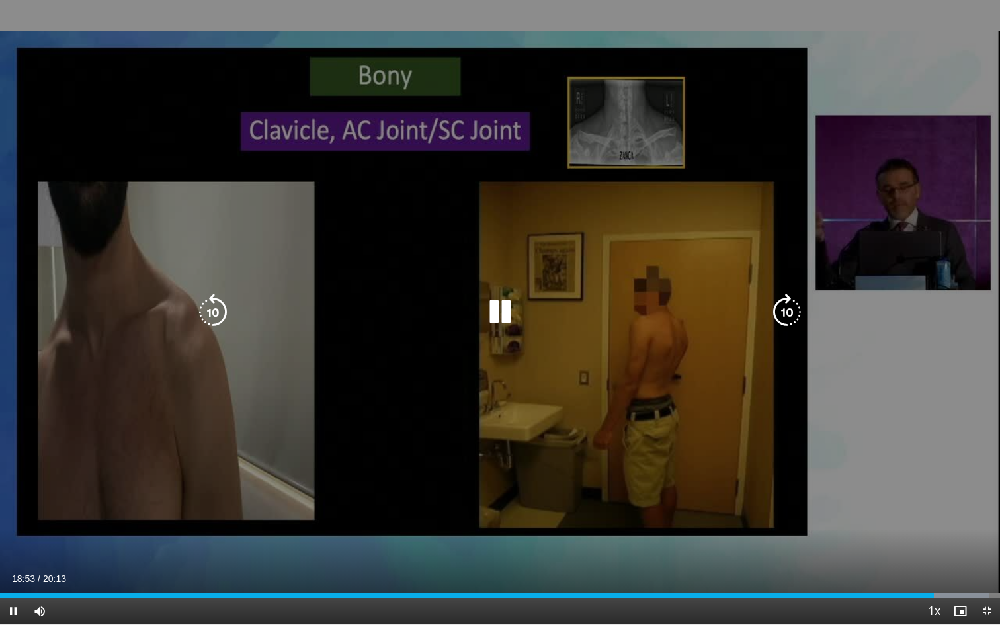
click at [499, 394] on div "10 seconds Tap to unmute" at bounding box center [500, 312] width 1000 height 624
click at [495, 311] on icon "Video Player" at bounding box center [500, 312] width 37 height 37
click at [469, 412] on div "10 seconds Tap to unmute" at bounding box center [500, 312] width 1000 height 624
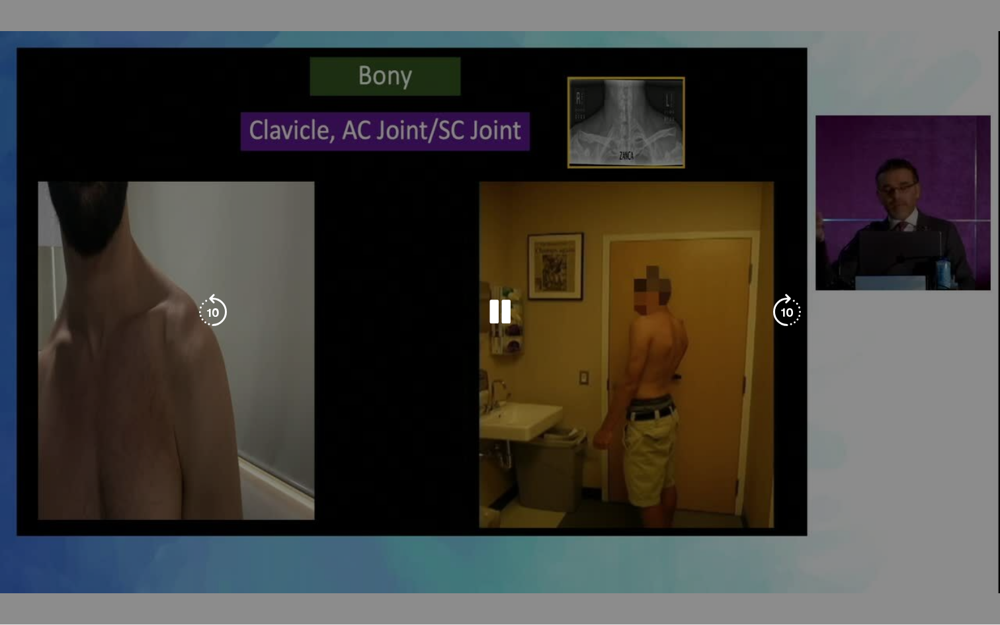
click at [472, 411] on div "10 seconds Tap to unmute" at bounding box center [500, 312] width 1000 height 624
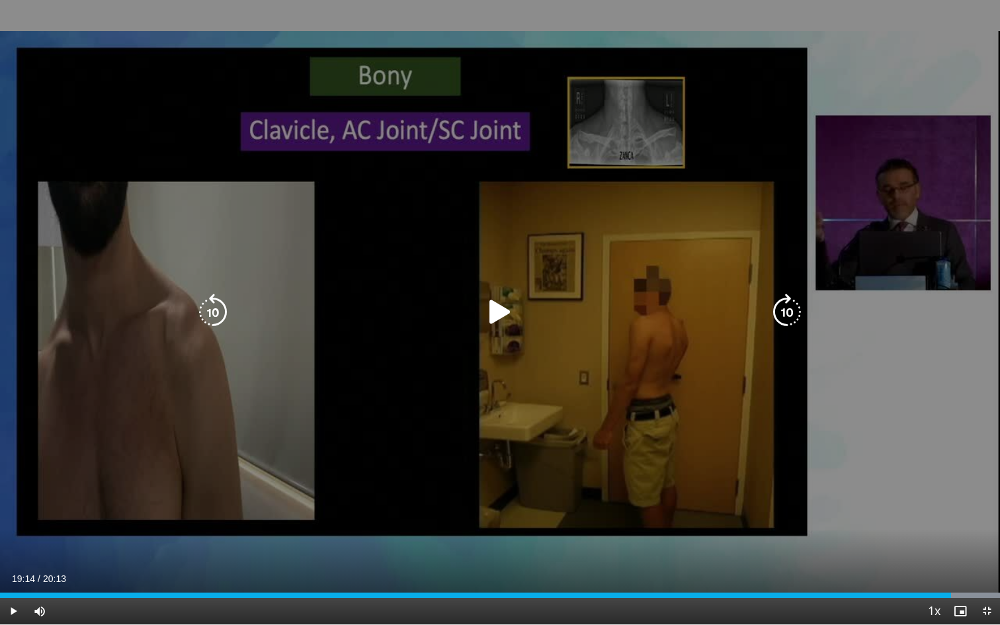
click at [497, 304] on icon "Video Player" at bounding box center [500, 312] width 37 height 37
click at [507, 310] on icon "Video Player" at bounding box center [500, 312] width 37 height 37
click at [496, 319] on icon "Video Player" at bounding box center [500, 312] width 37 height 37
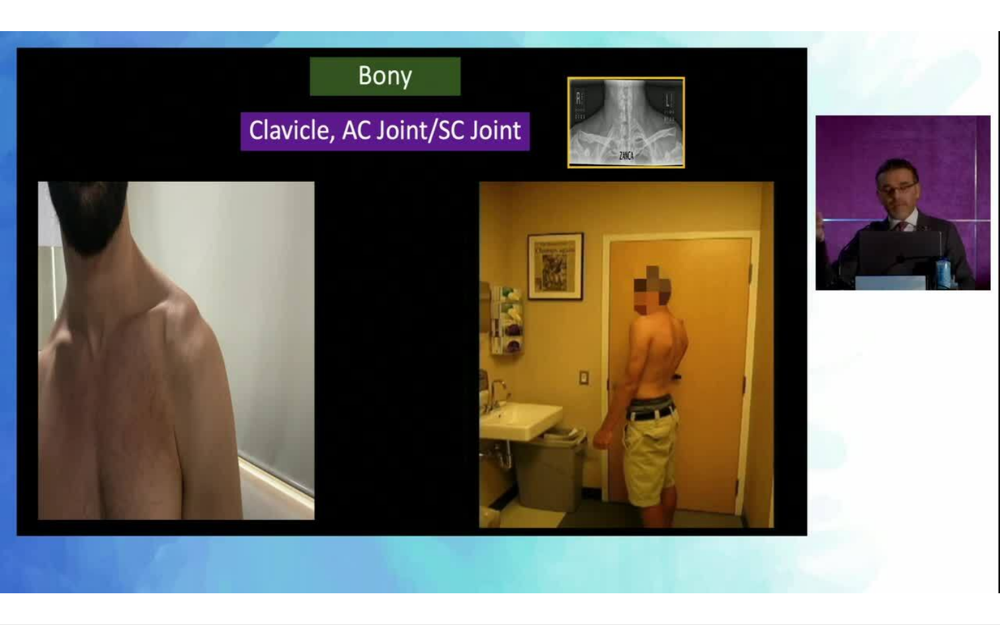
click at [513, 413] on div "10 seconds Tap to unmute" at bounding box center [500, 312] width 1000 height 624
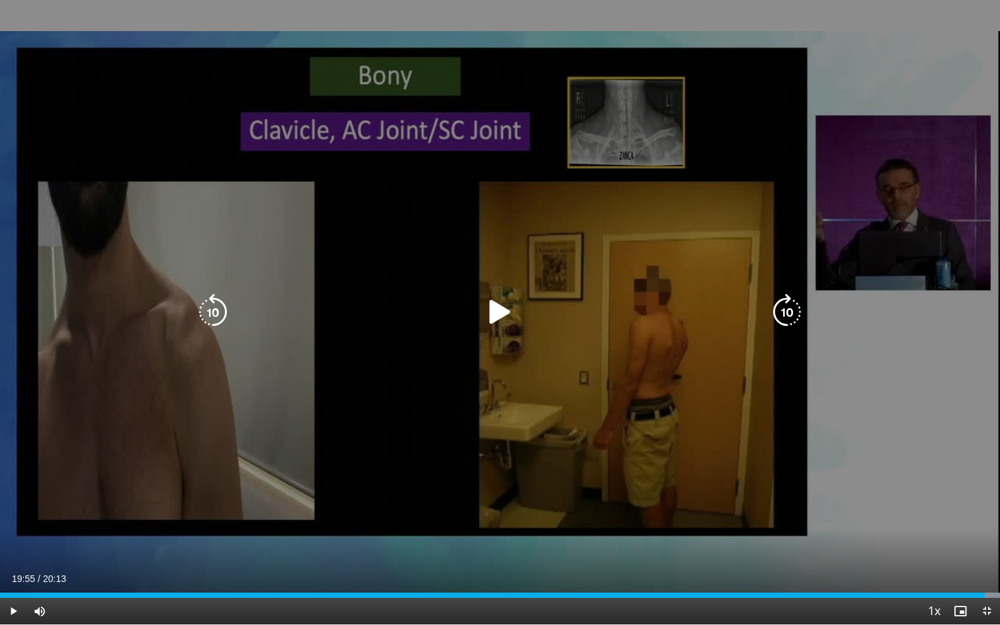
click at [497, 316] on icon "Video Player" at bounding box center [500, 312] width 37 height 37
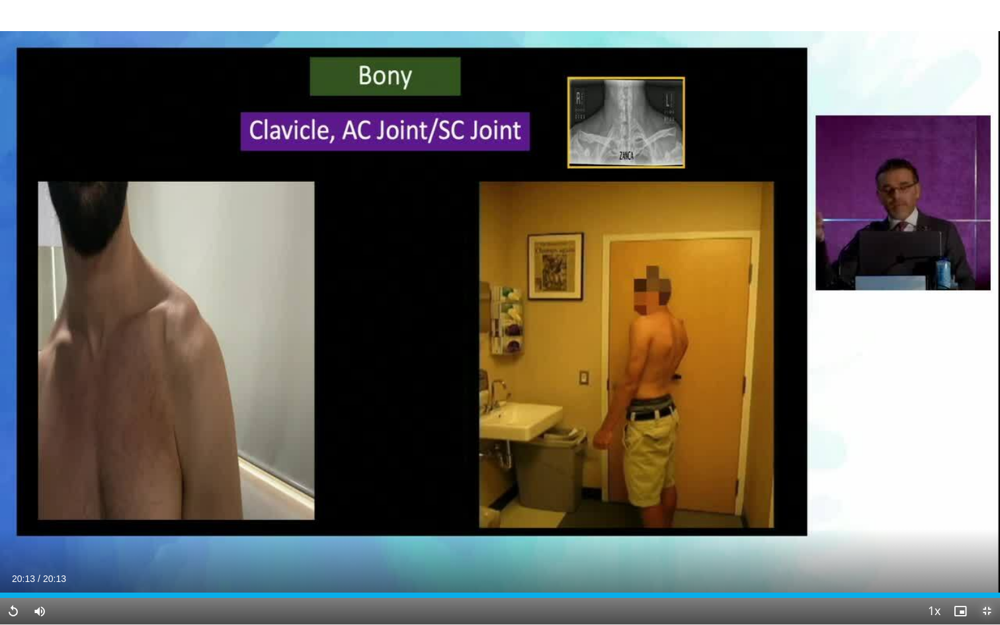
click at [967, 569] on span "Video Player" at bounding box center [987, 611] width 26 height 26
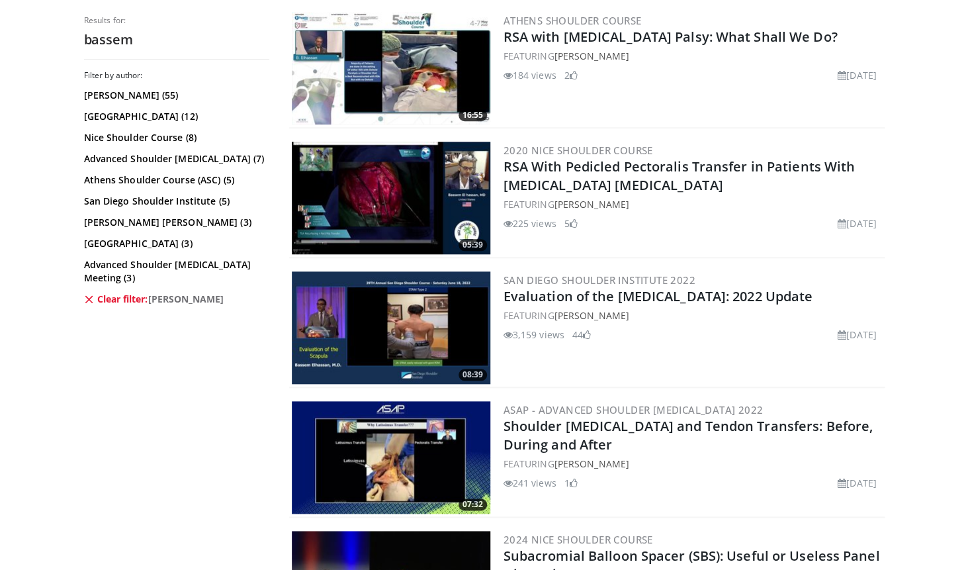
scroll to position [2246, 0]
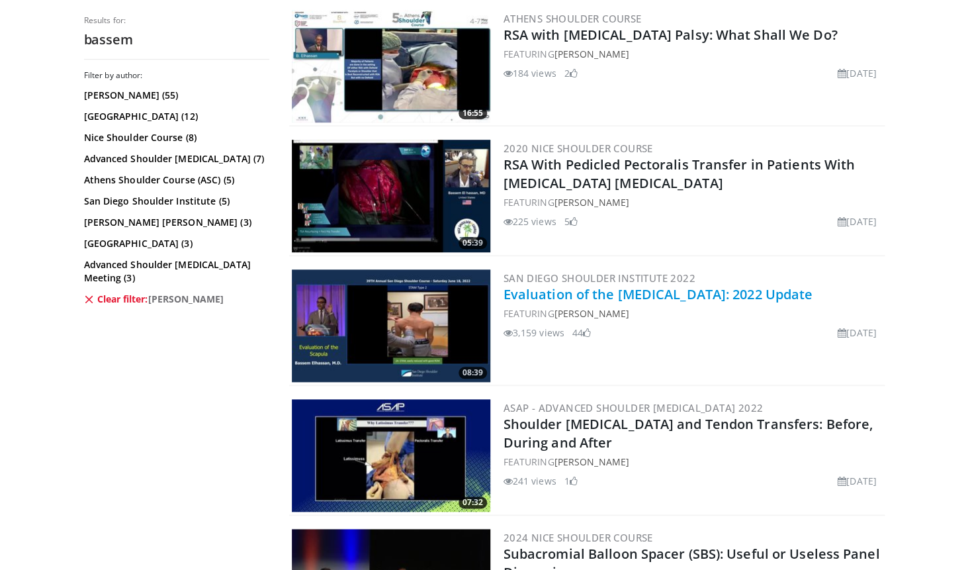
click at [686, 300] on link "Evaluation of the [MEDICAL_DATA]: 2022 Update" at bounding box center [658, 294] width 310 height 18
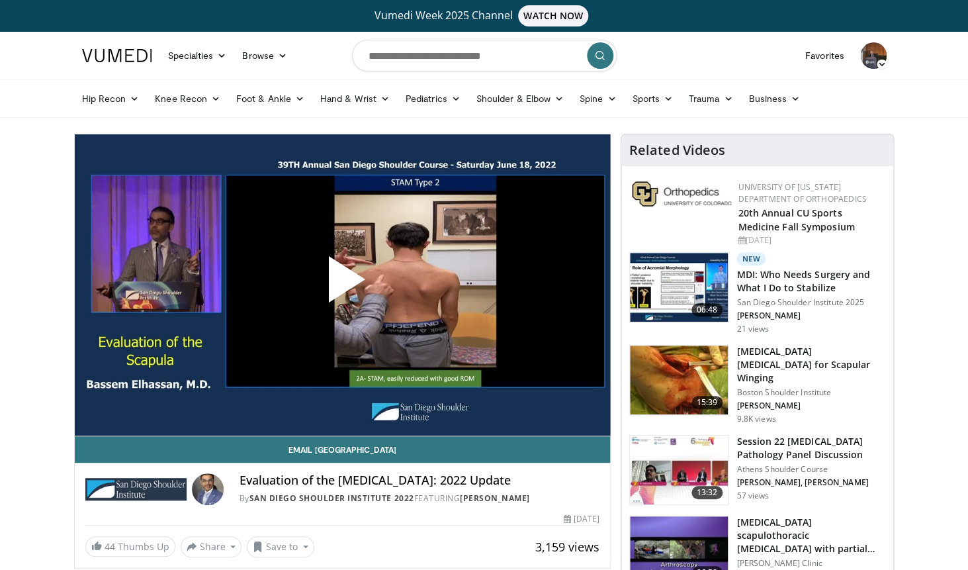
click at [342, 284] on span "Video Player" at bounding box center [342, 284] width 0 height 0
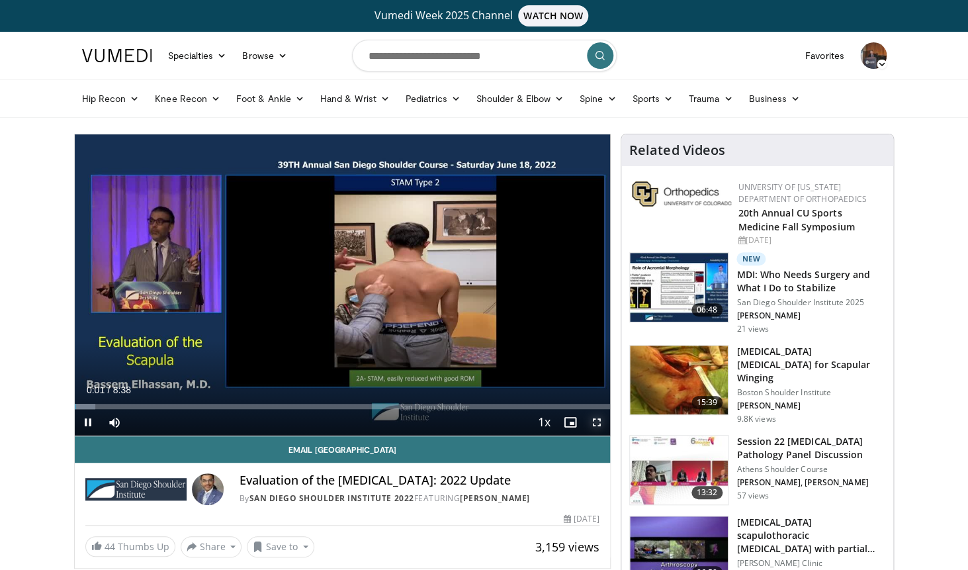
click at [597, 423] on span "Video Player" at bounding box center [596, 422] width 26 height 26
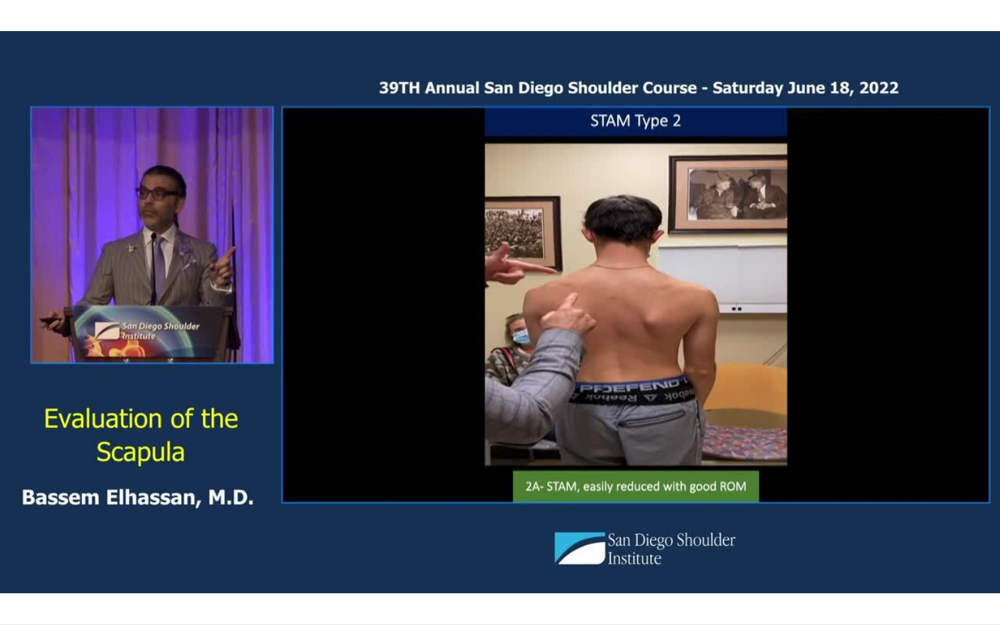
click at [573, 386] on div "10 seconds Tap to unmute" at bounding box center [500, 312] width 1000 height 624
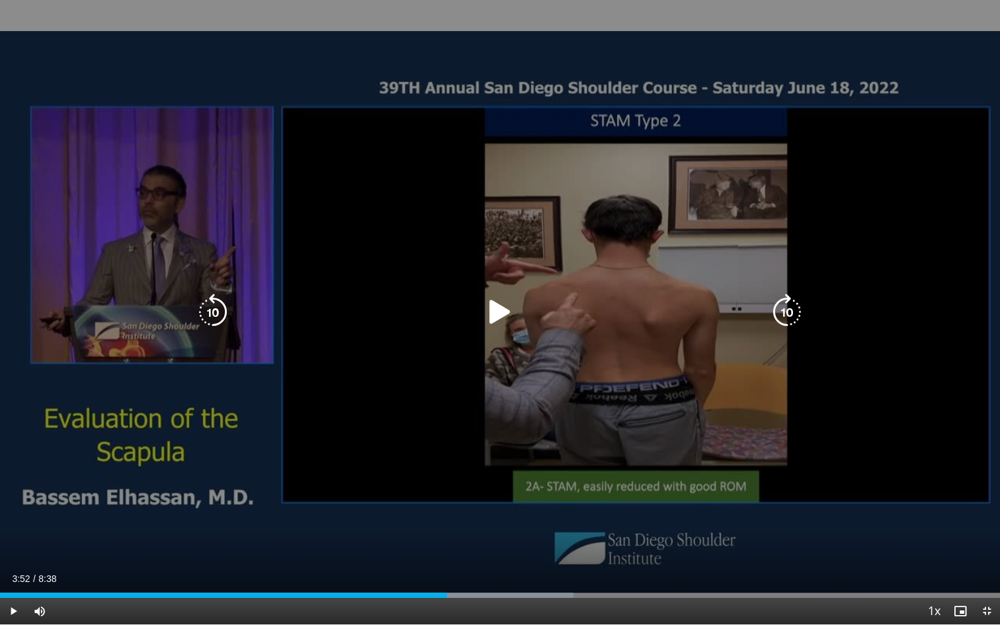
click at [497, 310] on icon "Video Player" at bounding box center [500, 312] width 37 height 37
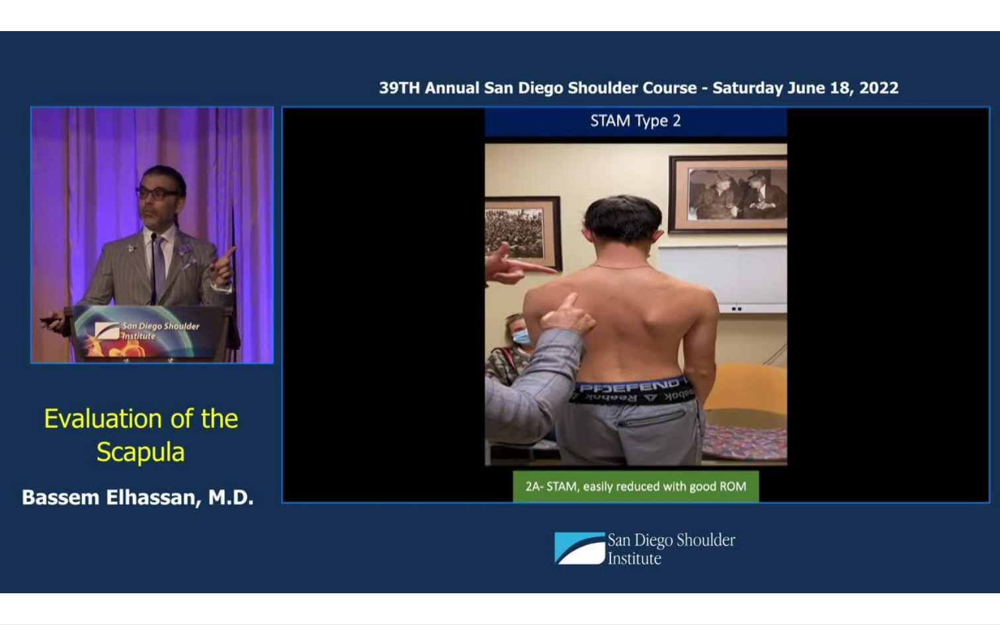
click at [575, 378] on div "10 seconds Tap to unmute" at bounding box center [500, 312] width 1000 height 624
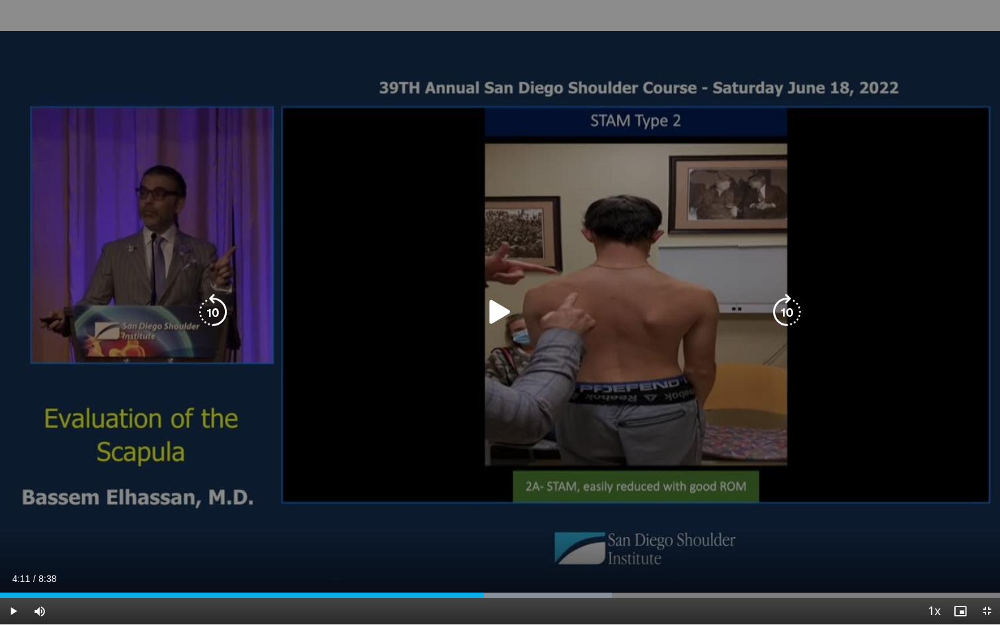
click at [504, 307] on icon "Video Player" at bounding box center [500, 312] width 37 height 37
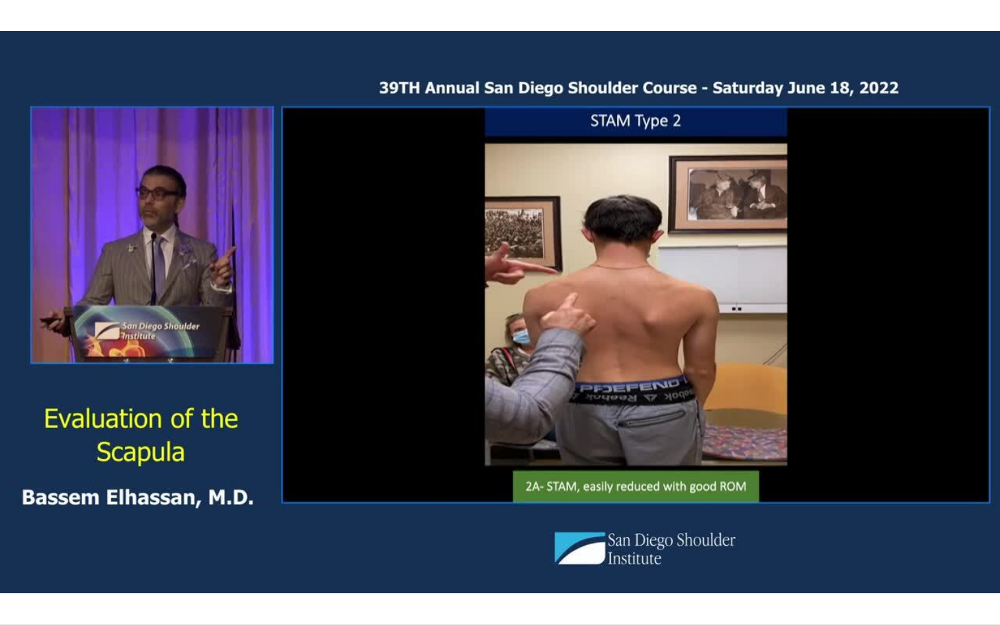
click at [542, 388] on div "10 seconds Tap to unmute" at bounding box center [500, 312] width 1000 height 624
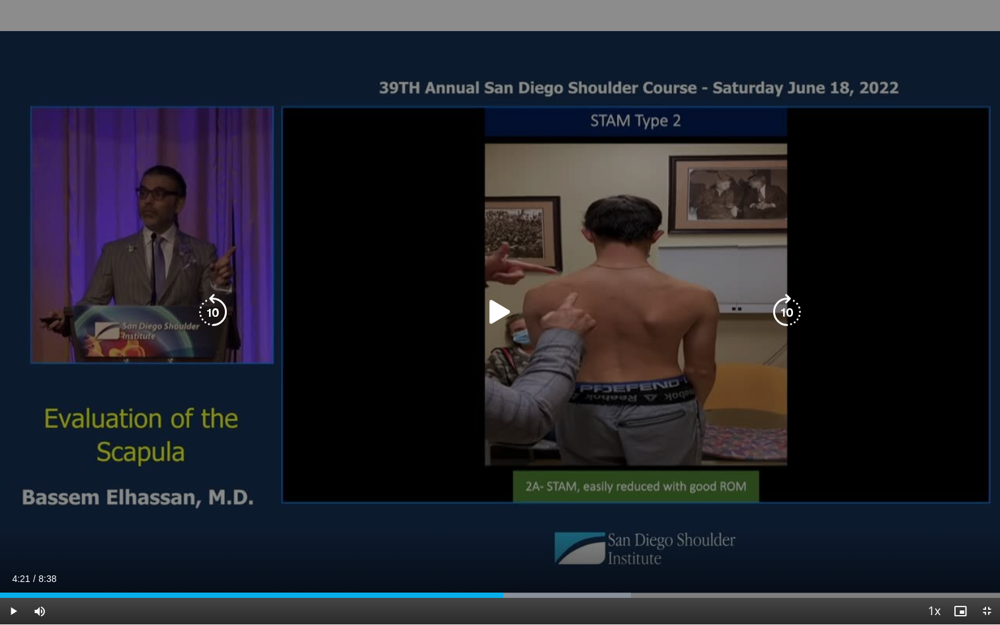
click at [504, 314] on icon "Video Player" at bounding box center [500, 312] width 37 height 37
click at [581, 327] on div "10 seconds Tap to unmute" at bounding box center [500, 312] width 1000 height 624
click at [504, 316] on icon "Video Player" at bounding box center [500, 312] width 37 height 37
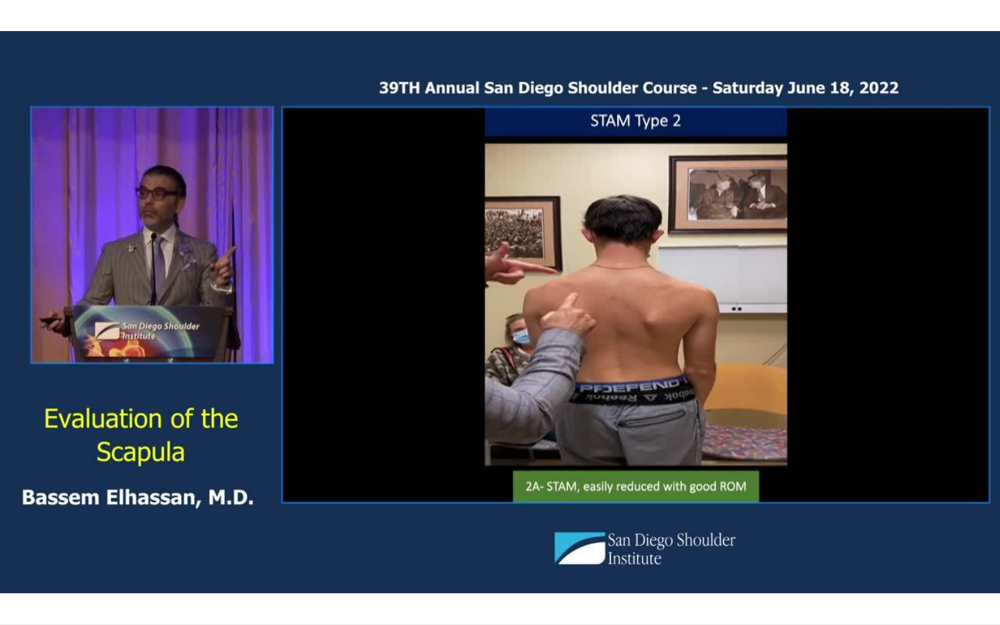
click at [642, 385] on div "10 seconds Tap to unmute" at bounding box center [500, 312] width 1000 height 624
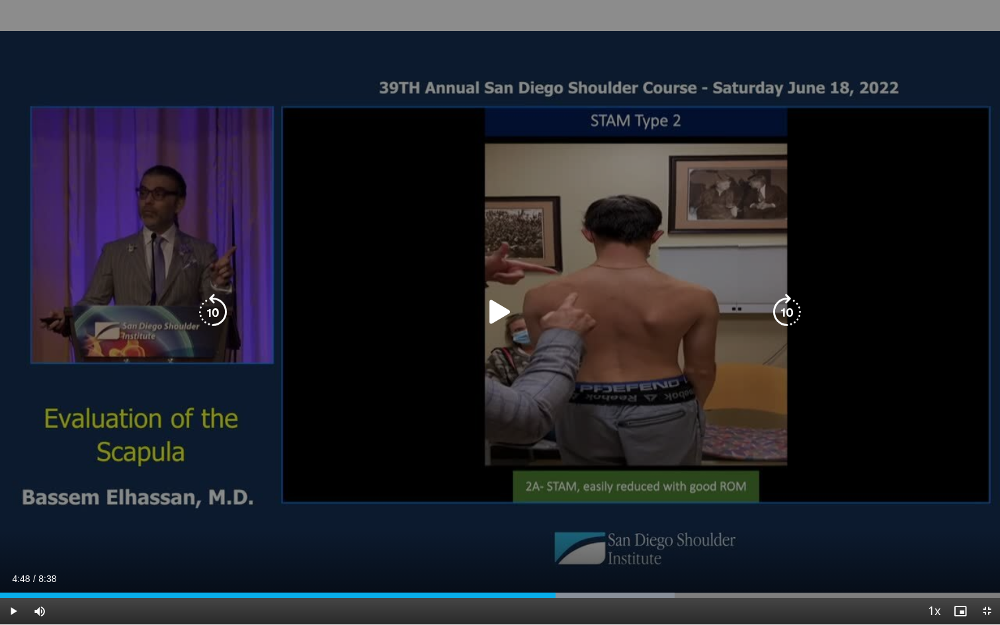
click at [503, 310] on icon "Video Player" at bounding box center [500, 312] width 37 height 37
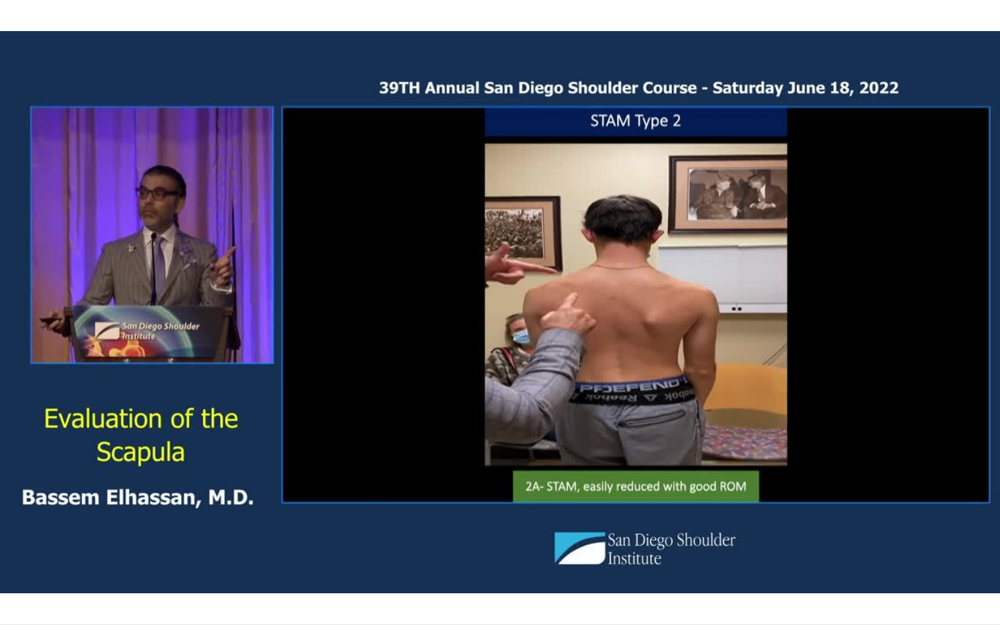
click at [610, 366] on div "10 seconds Tap to unmute" at bounding box center [500, 312] width 1000 height 624
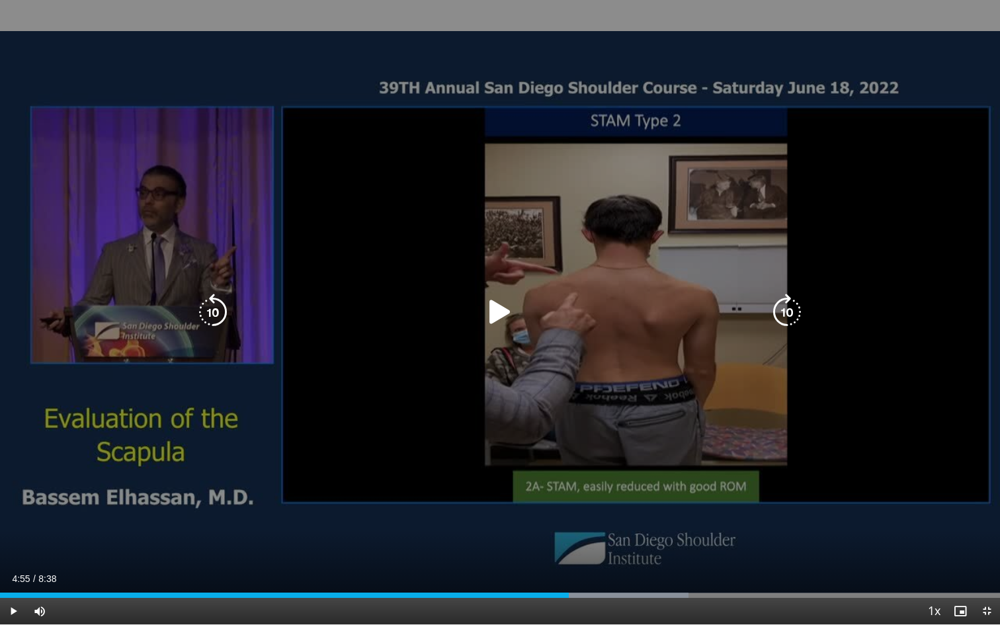
click at [499, 316] on icon "Video Player" at bounding box center [500, 312] width 37 height 37
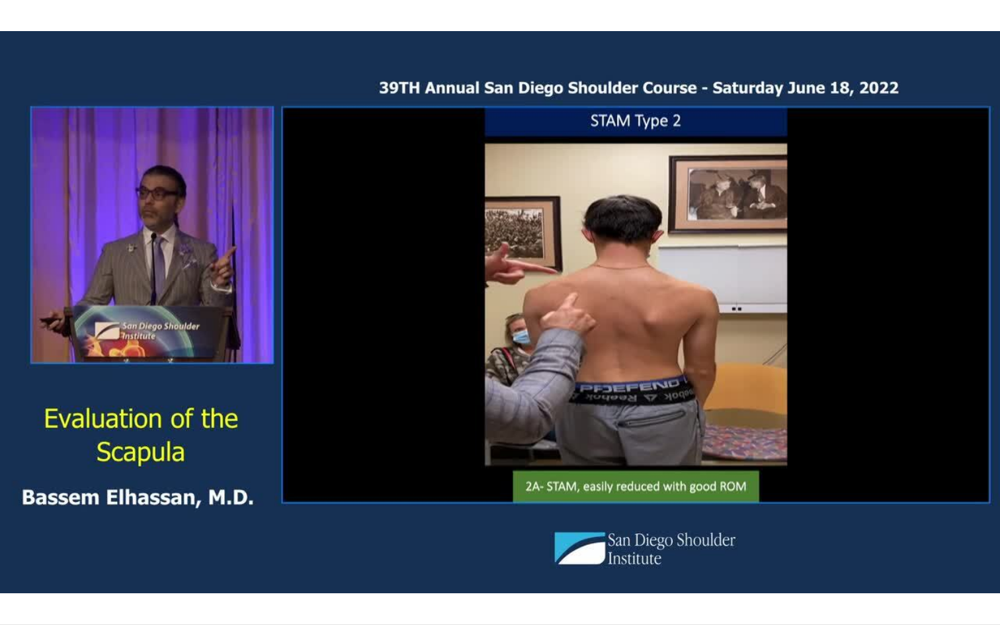
click at [571, 357] on div "10 seconds Tap to unmute" at bounding box center [500, 312] width 1000 height 624
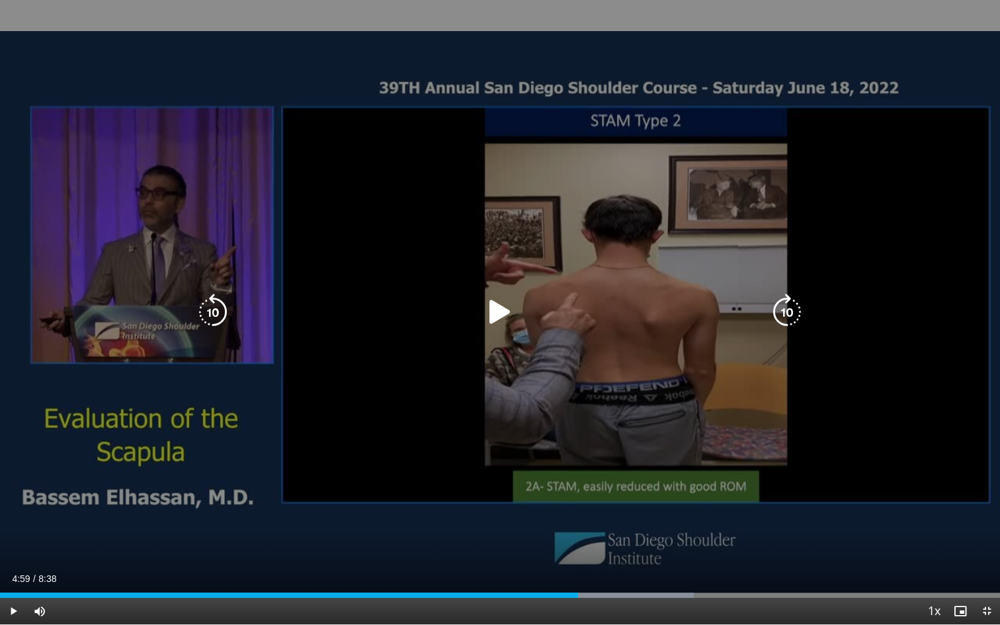
click at [493, 311] on icon "Video Player" at bounding box center [500, 312] width 37 height 37
click at [640, 325] on div "10 seconds Tap to unmute" at bounding box center [500, 312] width 1000 height 624
click at [499, 311] on icon "Video Player" at bounding box center [500, 312] width 37 height 37
click at [515, 316] on icon "Video Player" at bounding box center [500, 312] width 37 height 37
click at [502, 316] on icon "Video Player" at bounding box center [500, 312] width 37 height 37
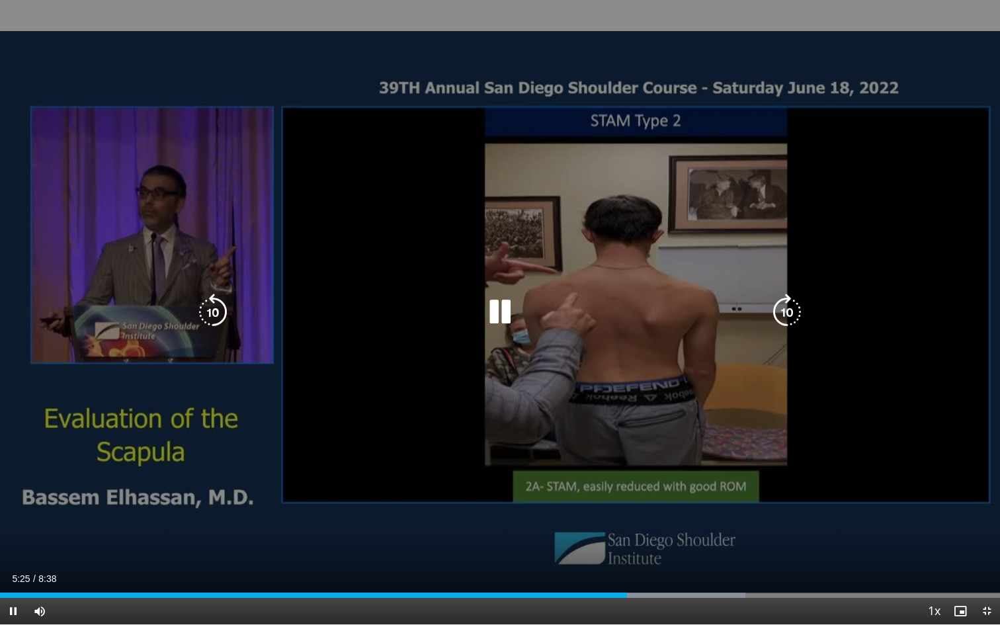
click at [507, 316] on icon "Video Player" at bounding box center [500, 312] width 37 height 37
click at [498, 312] on icon "Video Player" at bounding box center [500, 312] width 37 height 37
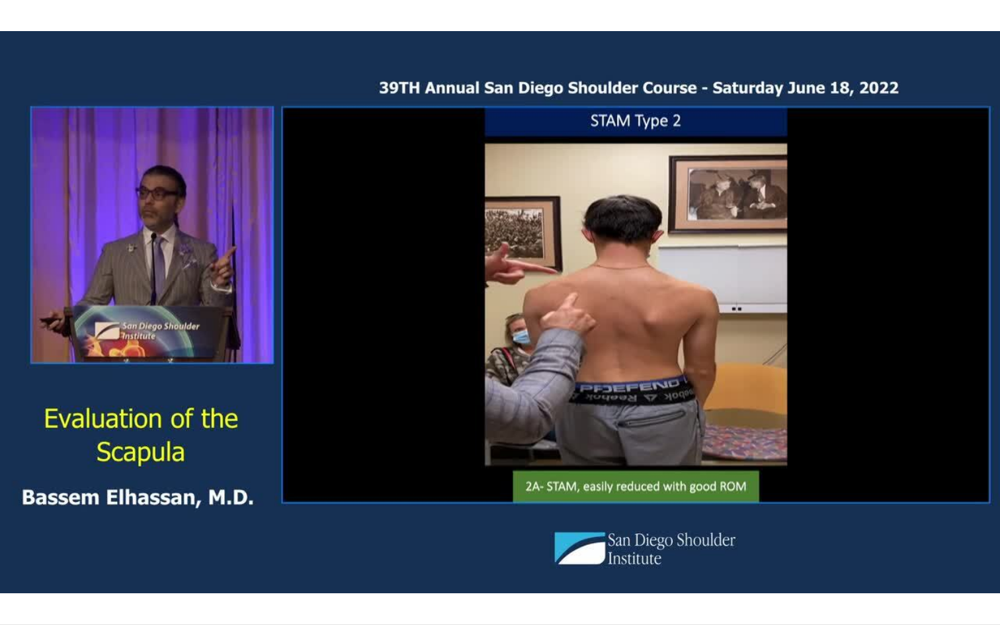
click at [694, 359] on div "10 seconds Tap to unmute" at bounding box center [500, 312] width 1000 height 624
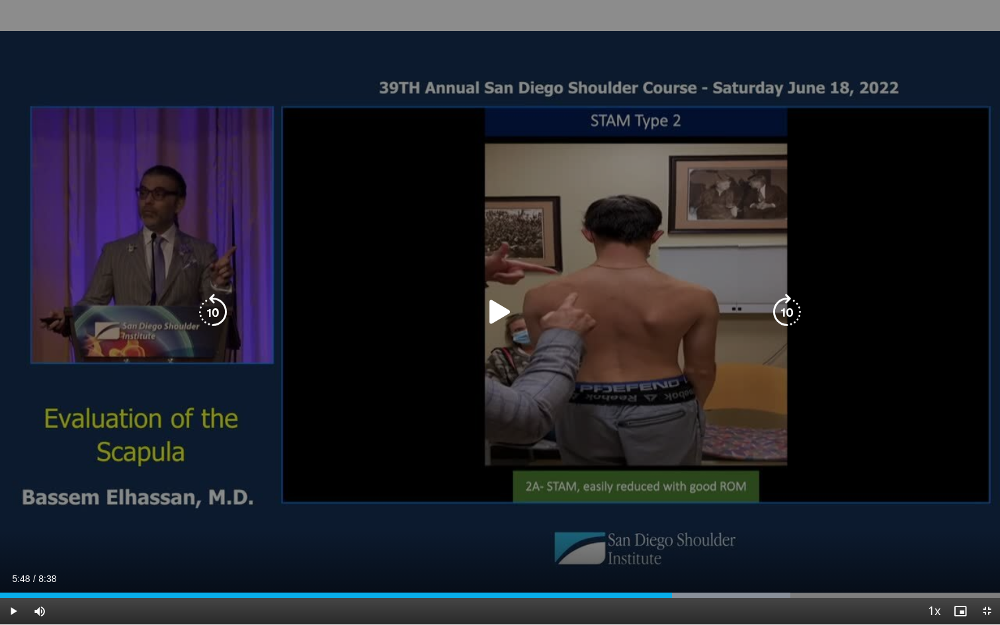
click at [493, 317] on icon "Video Player" at bounding box center [500, 312] width 37 height 37
click at [570, 352] on div "10 seconds Tap to unmute" at bounding box center [500, 312] width 1000 height 624
click at [543, 314] on div "Video Player" at bounding box center [500, 312] width 600 height 26
click at [495, 307] on icon "Video Player" at bounding box center [500, 312] width 37 height 37
click at [597, 339] on div "10 seconds Tap to unmute" at bounding box center [500, 312] width 1000 height 624
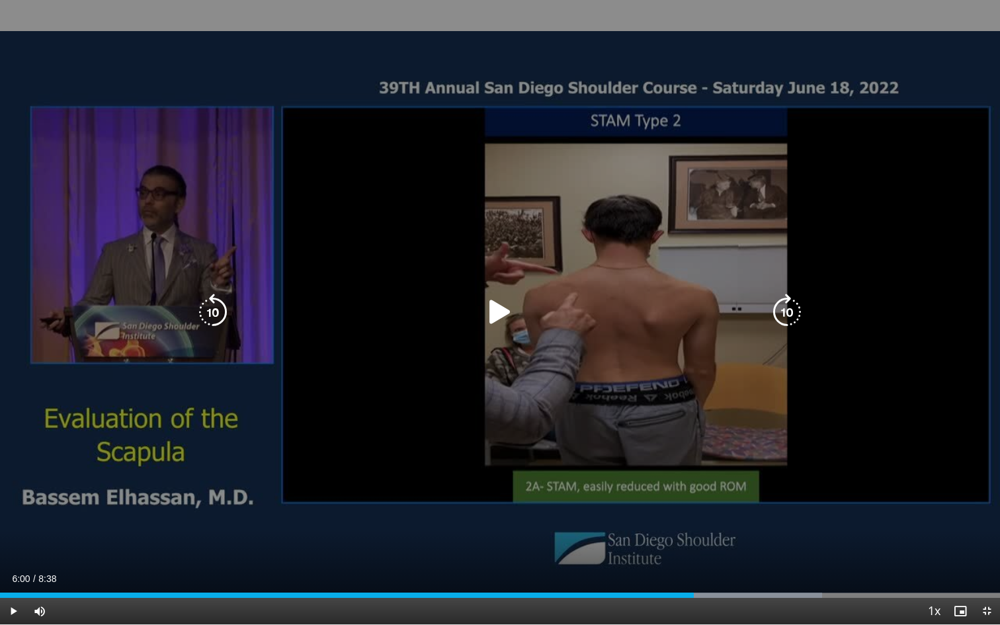
click at [497, 316] on icon "Video Player" at bounding box center [500, 312] width 37 height 37
click at [566, 374] on div "10 seconds Tap to unmute" at bounding box center [500, 312] width 1000 height 624
drag, startPoint x: 511, startPoint y: 315, endPoint x: 523, endPoint y: 329, distance: 18.8
click at [511, 317] on icon "Video Player" at bounding box center [500, 312] width 37 height 37
click at [507, 304] on icon "Video Player" at bounding box center [500, 312] width 37 height 37
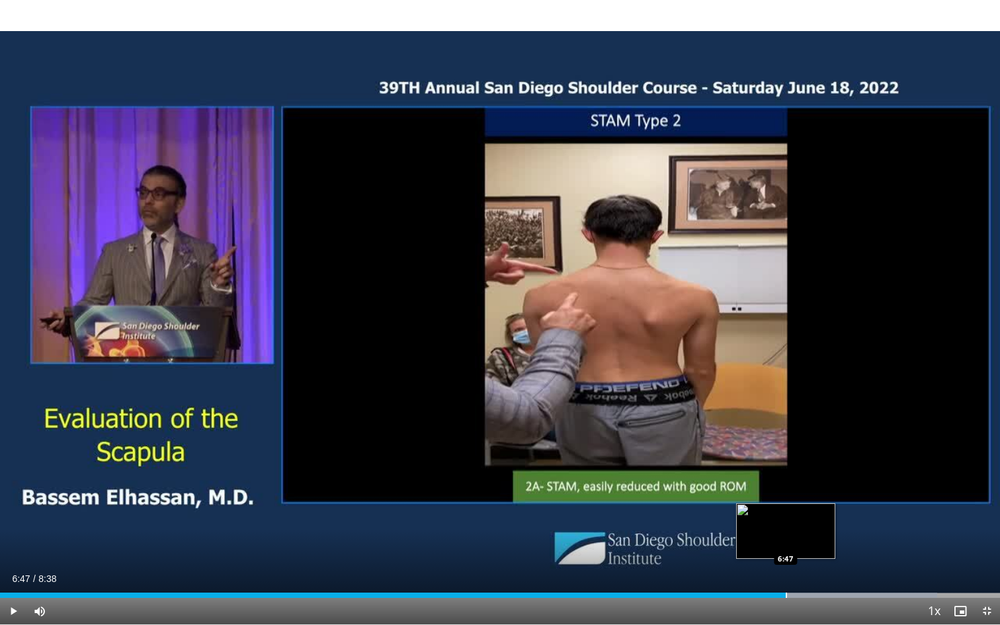
click at [786, 569] on div "Progress Bar" at bounding box center [786, 595] width 1 height 5
click at [770, 569] on div "Progress Bar" at bounding box center [770, 595] width 1 height 5
click at [760, 569] on div "6:34" at bounding box center [380, 595] width 760 height 5
click at [752, 569] on div "6:34" at bounding box center [380, 595] width 760 height 5
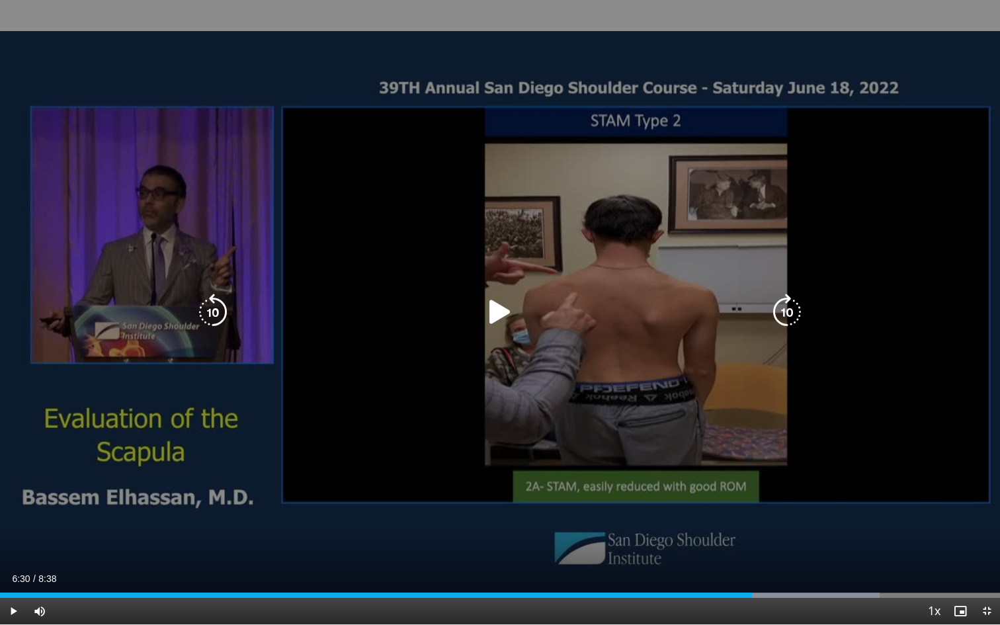
click at [501, 313] on icon "Video Player" at bounding box center [500, 312] width 37 height 37
click at [605, 349] on div "10 seconds Tap to unmute" at bounding box center [500, 312] width 1000 height 624
click at [504, 317] on icon "Video Player" at bounding box center [500, 312] width 37 height 37
click at [509, 320] on icon "Video Player" at bounding box center [500, 312] width 37 height 37
click at [500, 315] on icon "Video Player" at bounding box center [500, 312] width 37 height 37
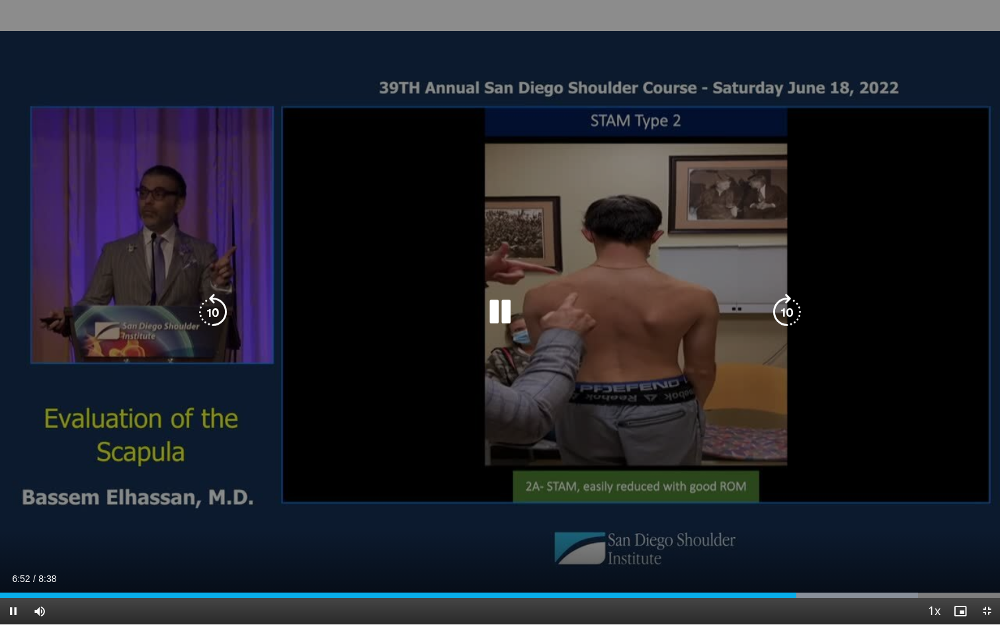
click at [586, 350] on div "10 seconds Tap to unmute" at bounding box center [500, 312] width 1000 height 624
click at [496, 316] on icon "Video Player" at bounding box center [500, 312] width 37 height 37
click at [601, 386] on div "10 seconds Tap to unmute" at bounding box center [500, 312] width 1000 height 624
click at [498, 312] on icon "Video Player" at bounding box center [500, 312] width 37 height 37
click at [640, 342] on div "10 seconds Tap to unmute" at bounding box center [500, 312] width 1000 height 624
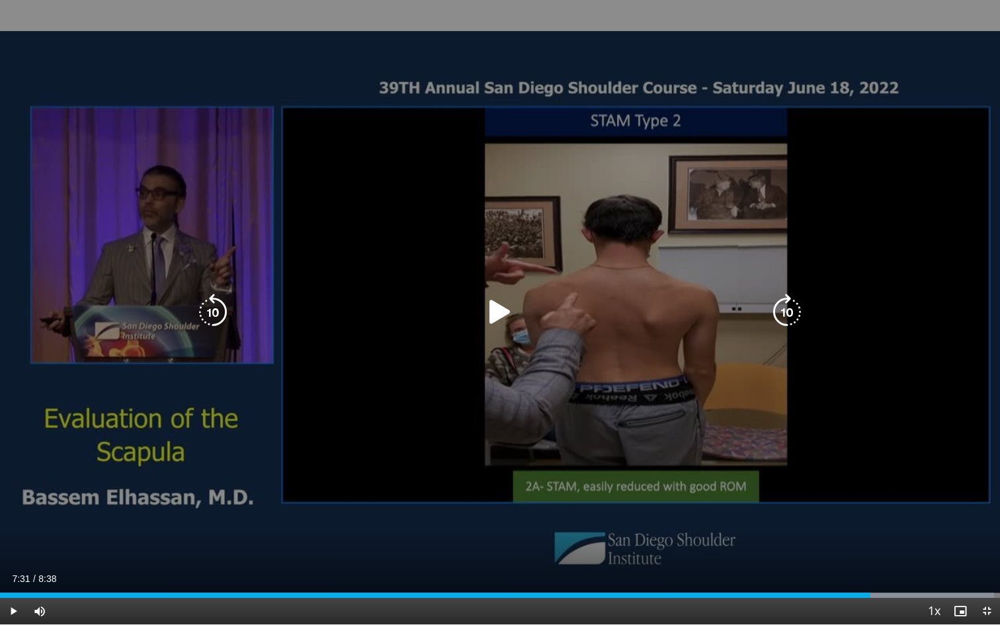
click at [497, 317] on icon "Video Player" at bounding box center [500, 312] width 37 height 37
click at [610, 325] on div "Video Player" at bounding box center [500, 312] width 600 height 26
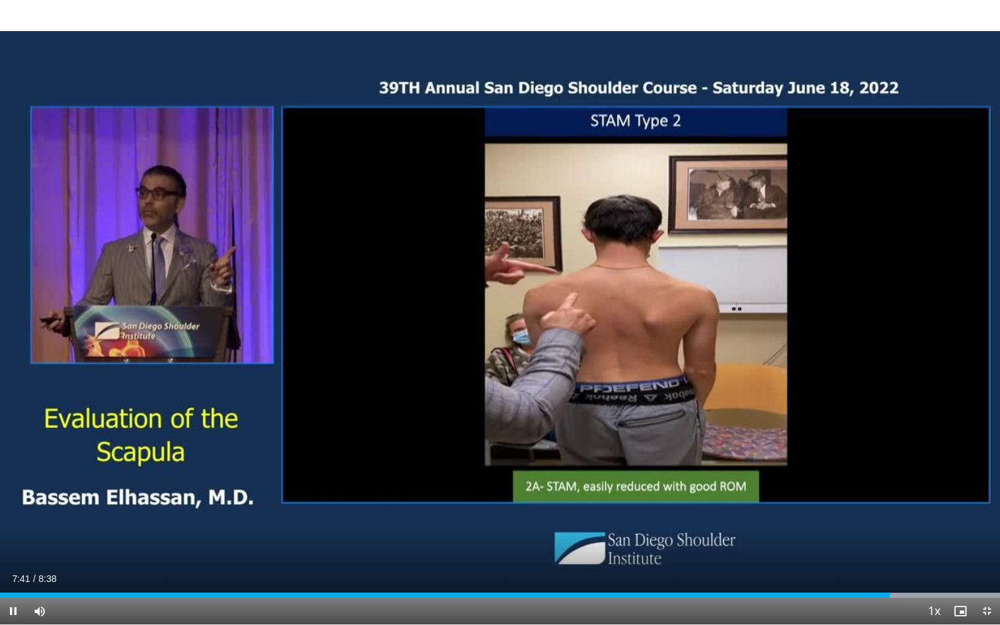
click at [610, 325] on div "10 seconds Tap to unmute" at bounding box center [500, 312] width 1000 height 624
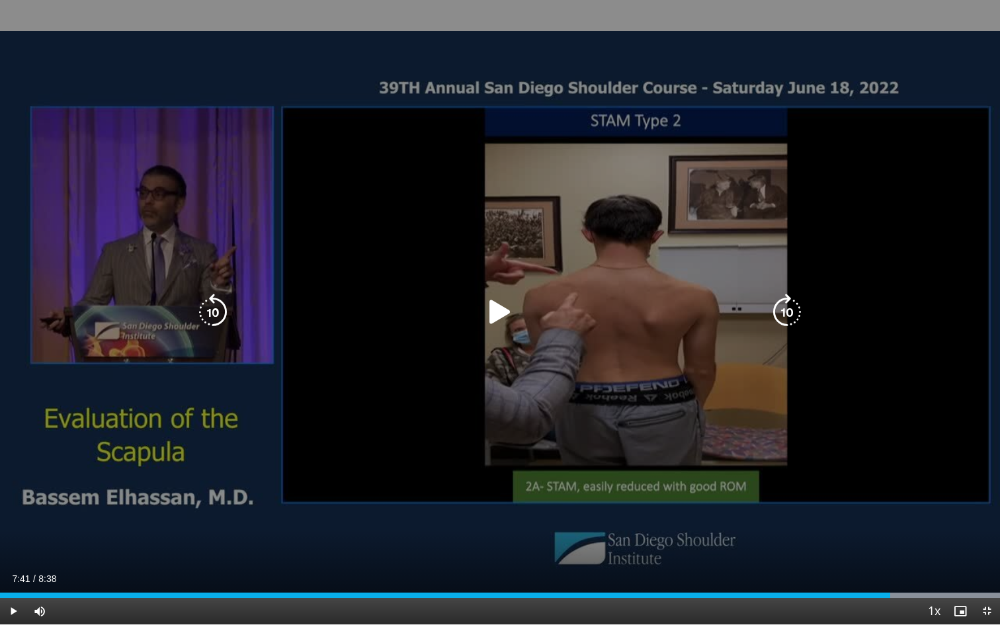
click at [494, 314] on icon "Video Player" at bounding box center [500, 312] width 37 height 37
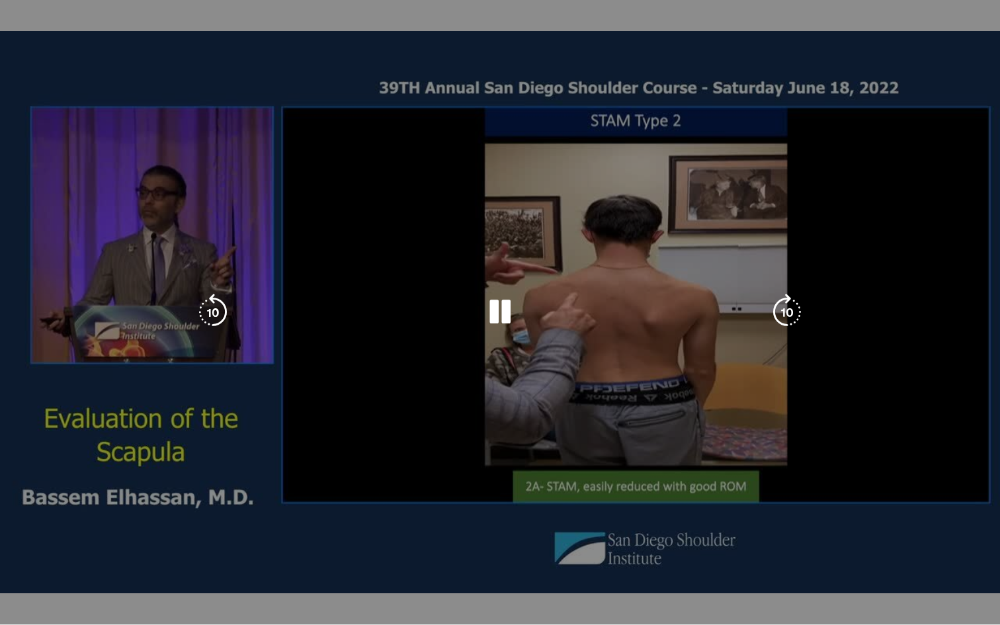
click at [502, 319] on icon "Video Player" at bounding box center [500, 312] width 37 height 37
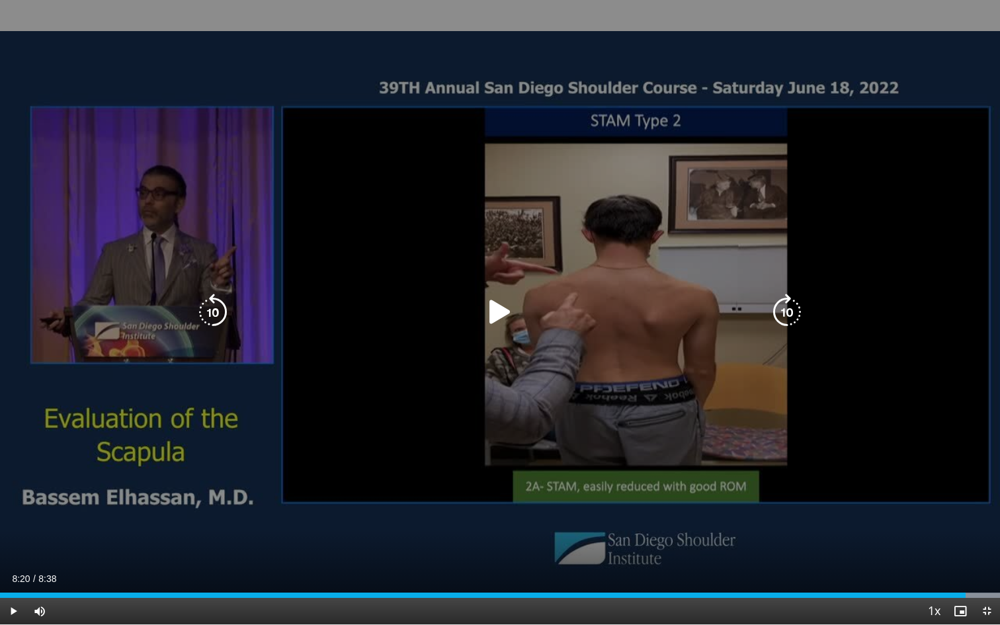
click at [503, 313] on icon "Video Player" at bounding box center [500, 312] width 37 height 37
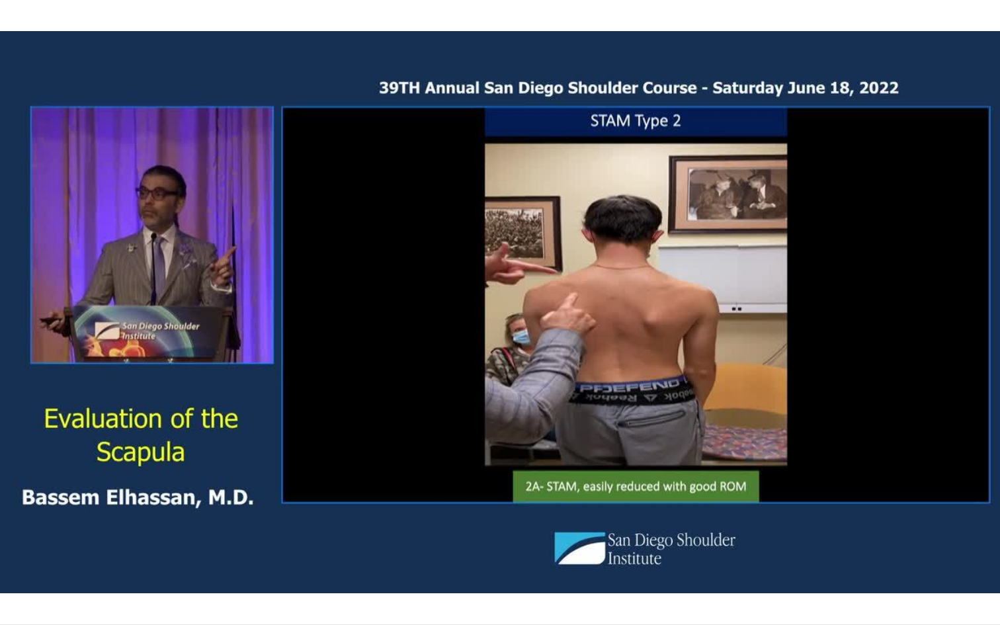
click at [587, 410] on div "10 seconds Tap to unmute" at bounding box center [500, 312] width 1000 height 624
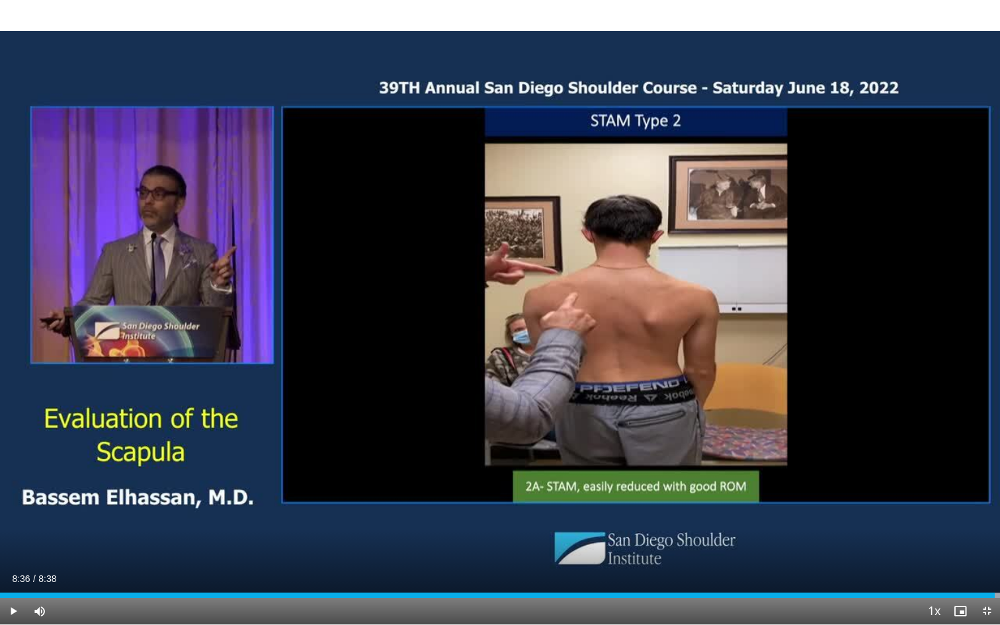
click at [587, 410] on div "10 seconds Tap to unmute" at bounding box center [500, 312] width 1000 height 624
